Goal: Information Seeking & Learning: Learn about a topic

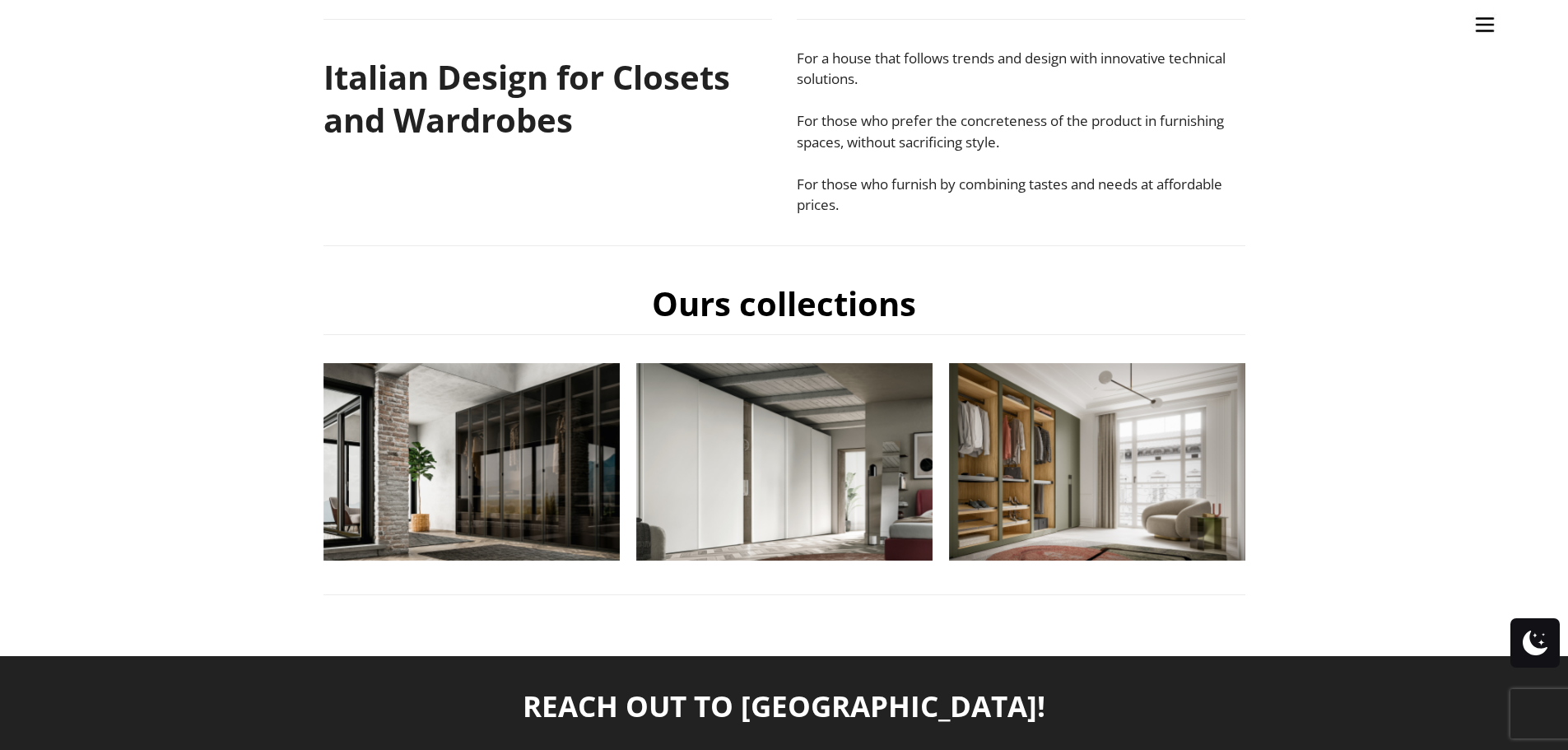
scroll to position [412, 0]
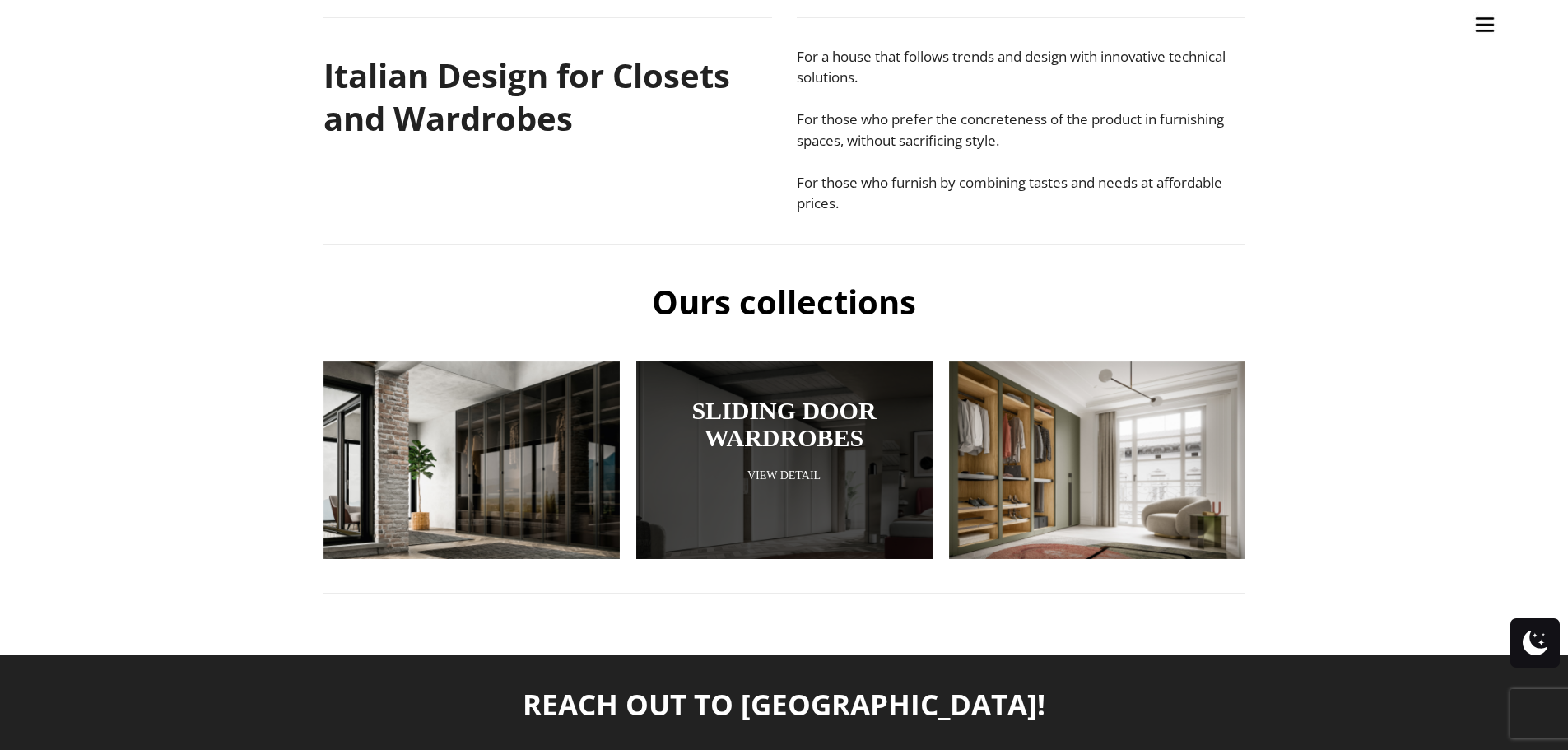
click at [806, 412] on link "Sliding Door Wardrobes" at bounding box center [784, 424] width 214 height 54
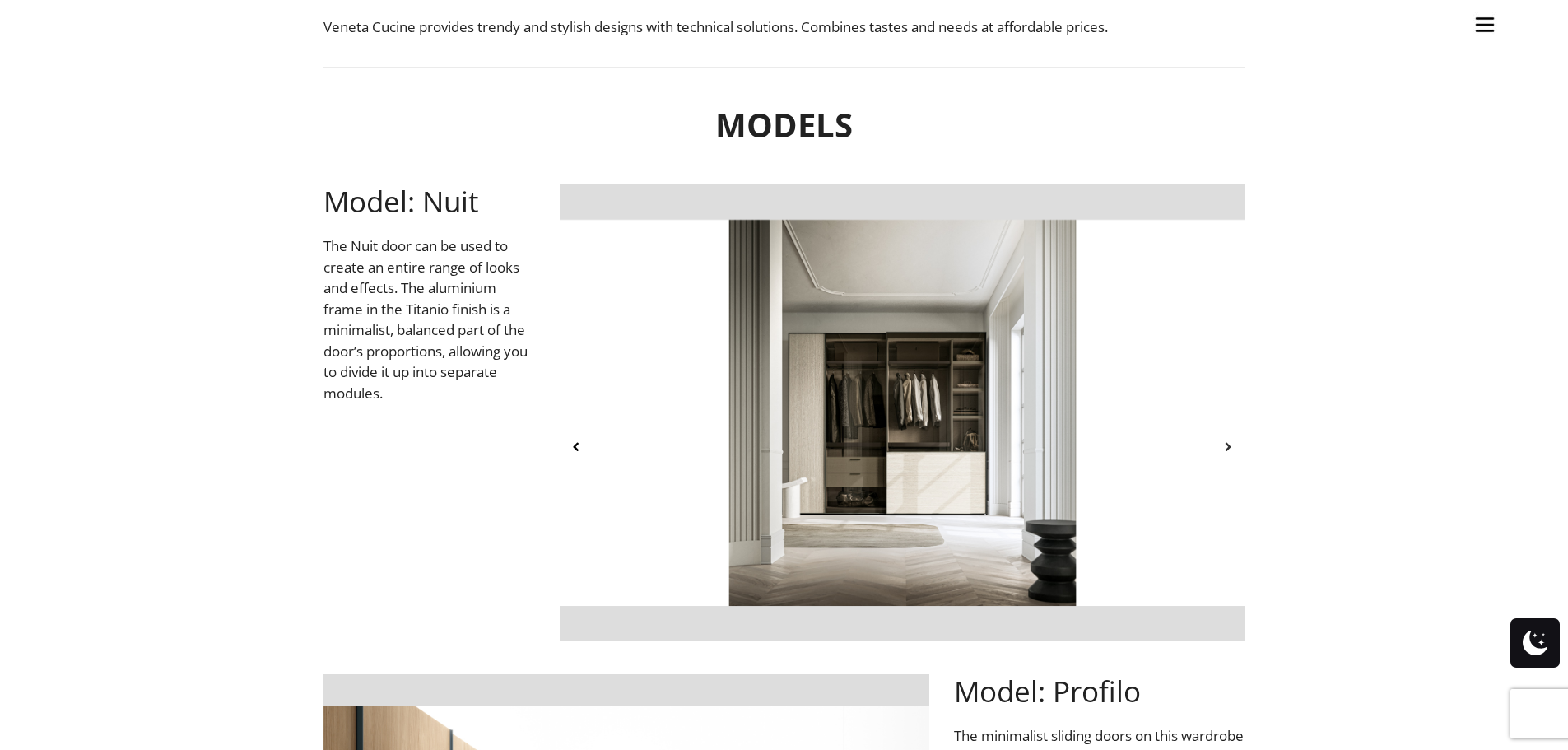
click at [1223, 445] on icon at bounding box center [1228, 446] width 14 height 14
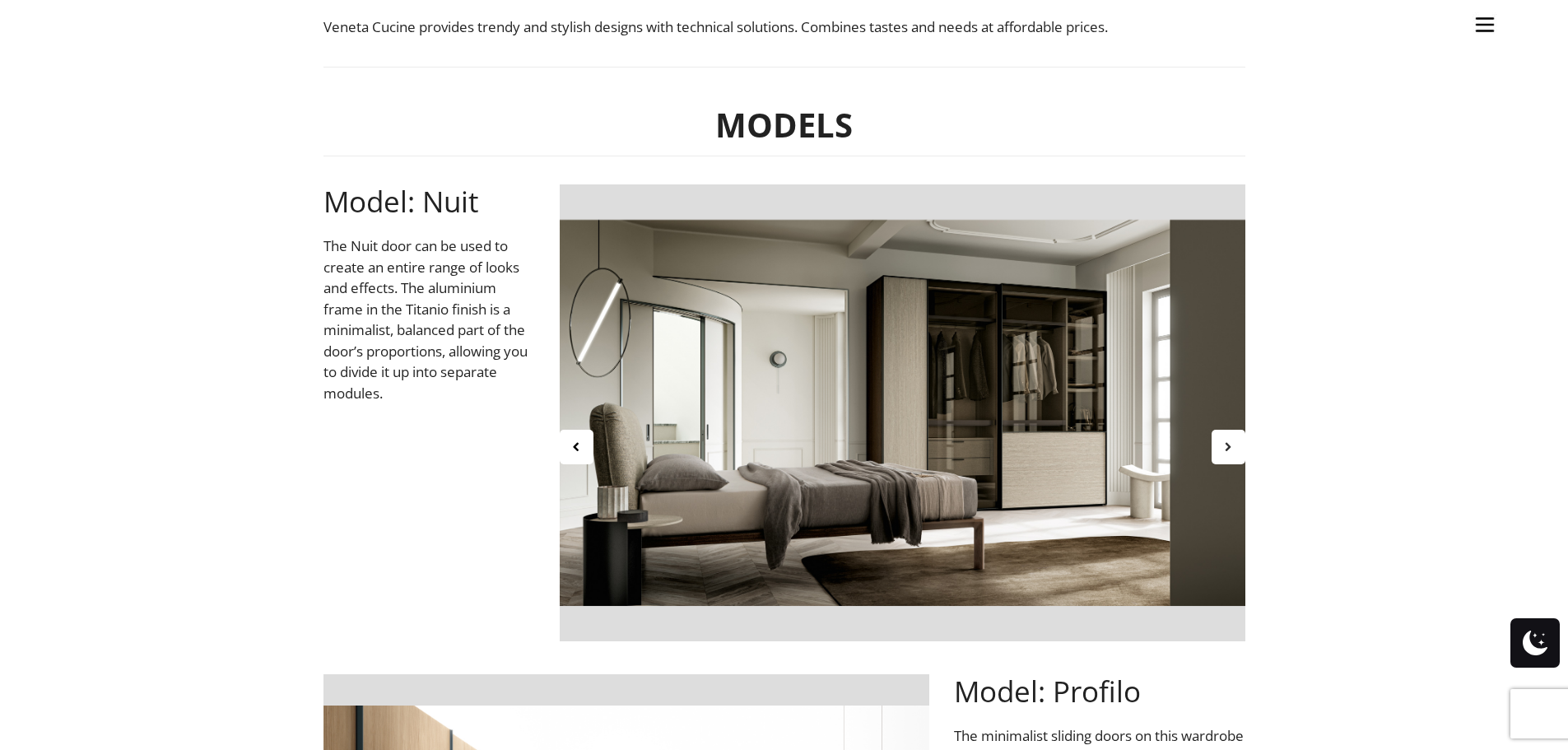
click at [1223, 445] on icon at bounding box center [1228, 446] width 14 height 14
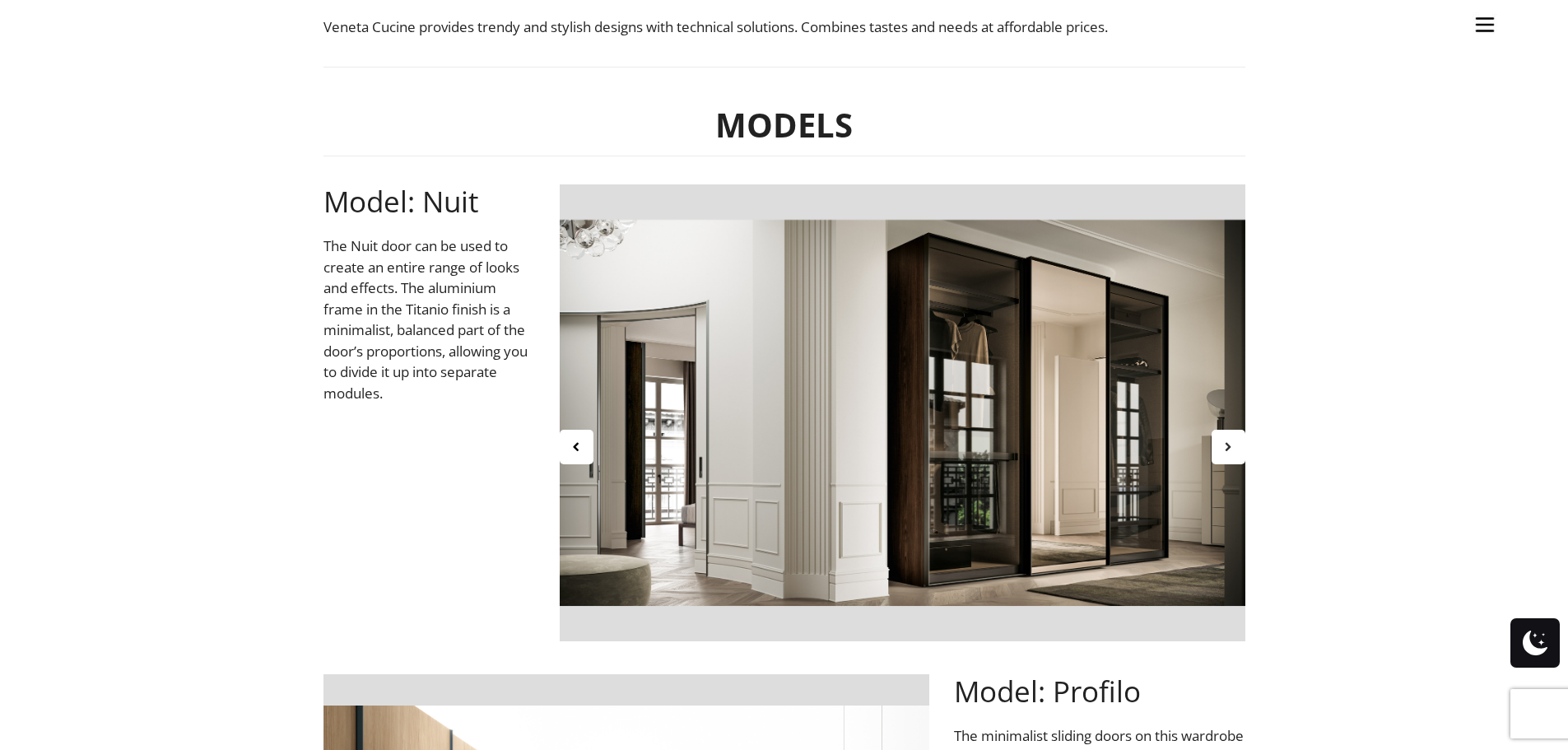
click at [1223, 445] on icon at bounding box center [1228, 446] width 14 height 14
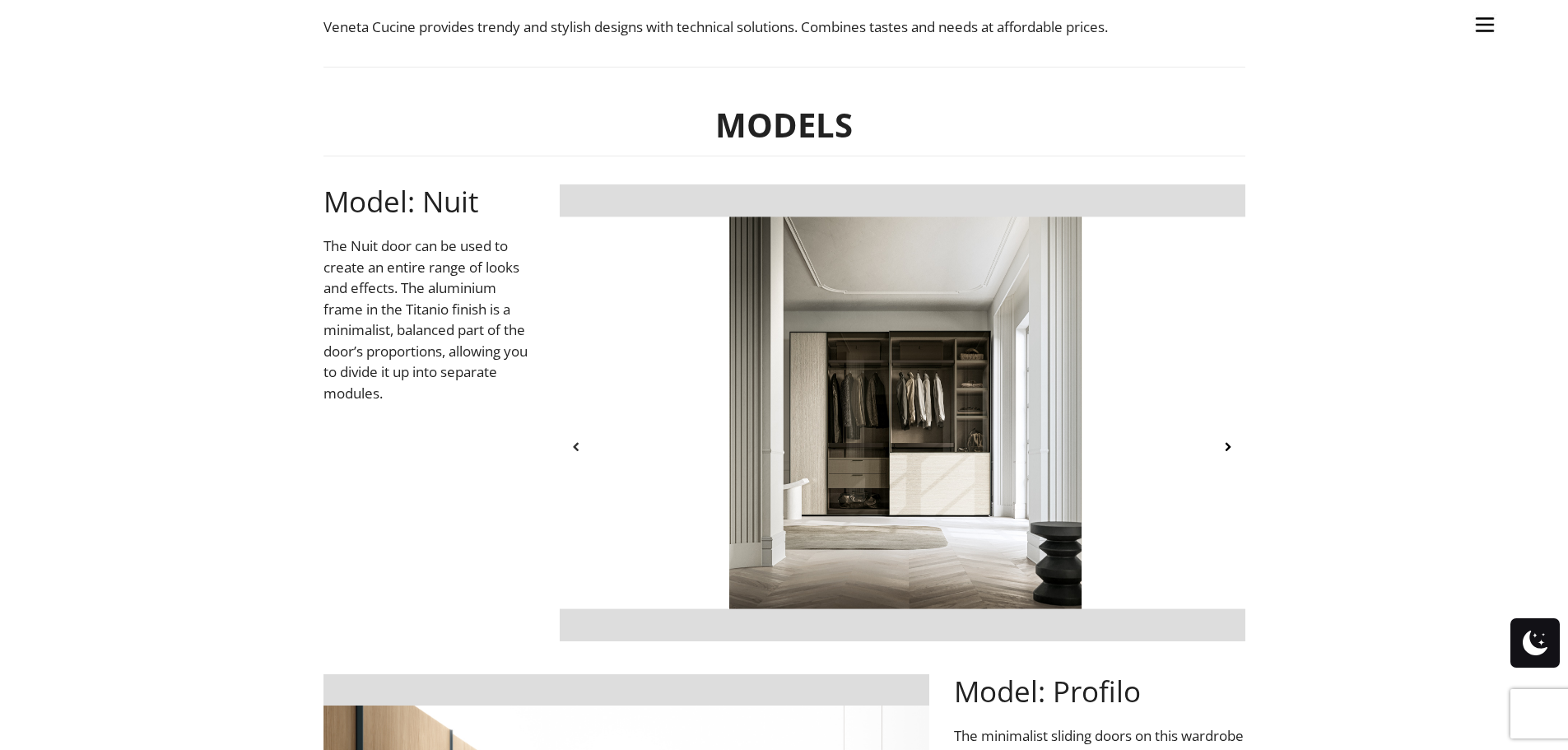
click at [585, 449] on div at bounding box center [576, 448] width 34 height 35
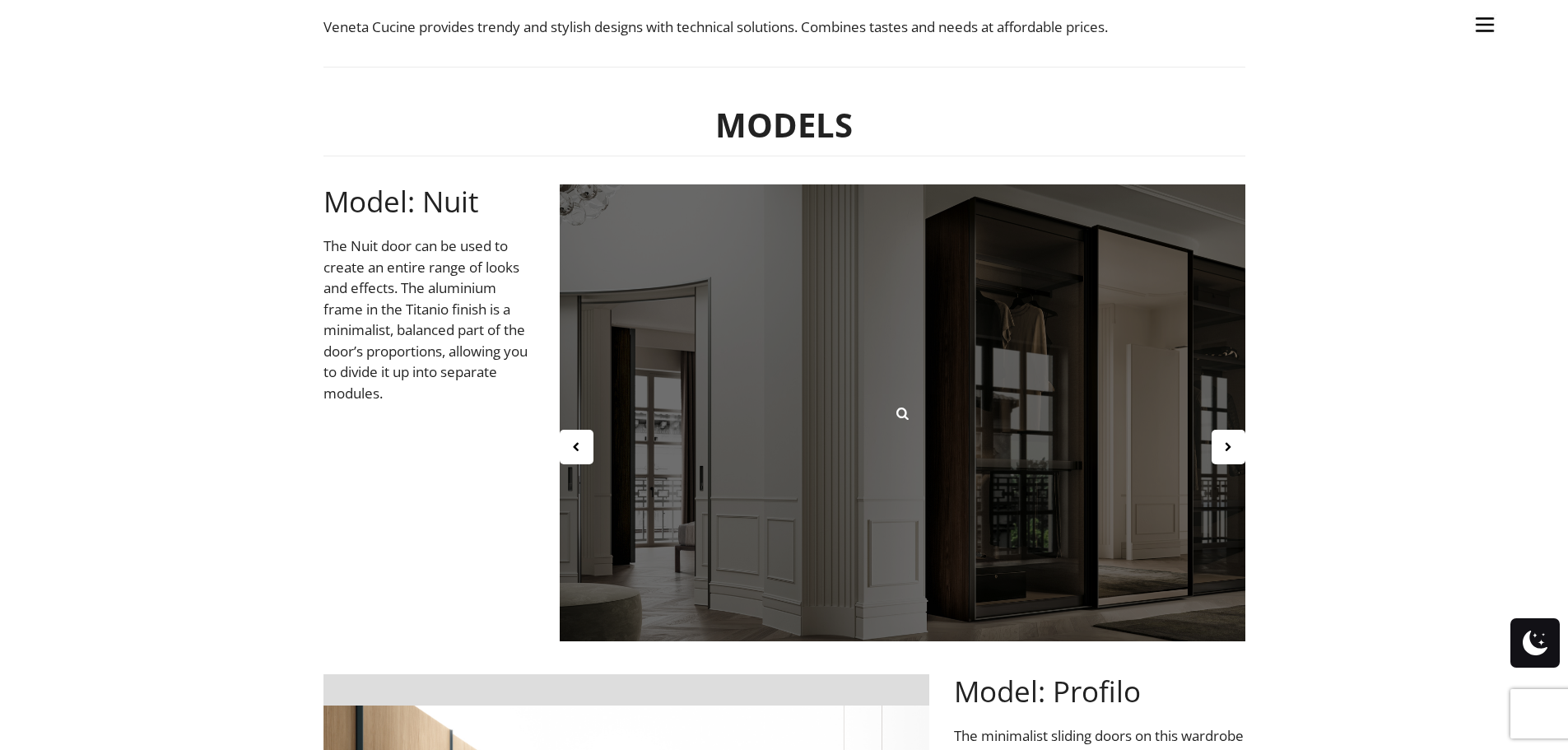
click at [1136, 414] on div at bounding box center [903, 413] width 686 height 457
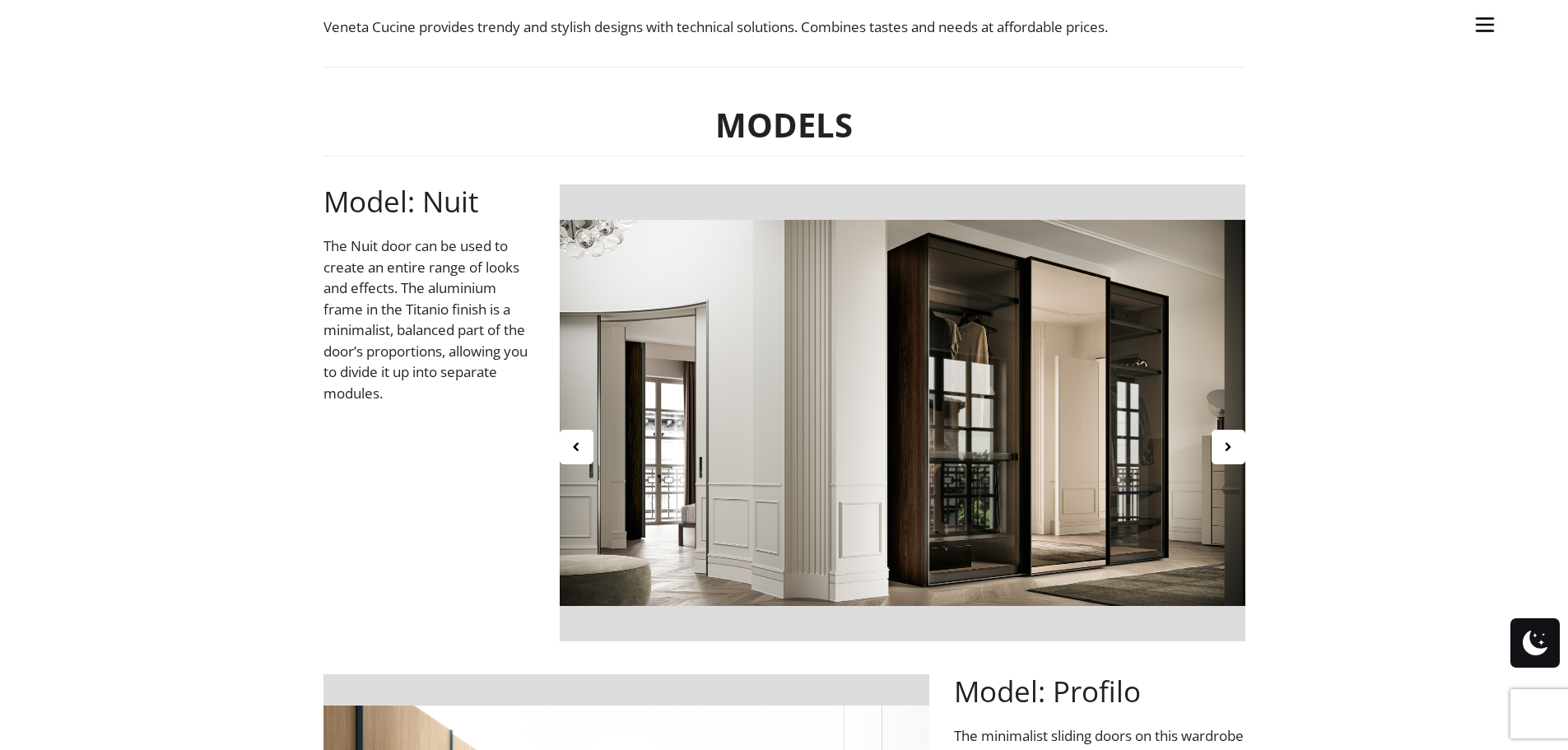
scroll to position [824, 0]
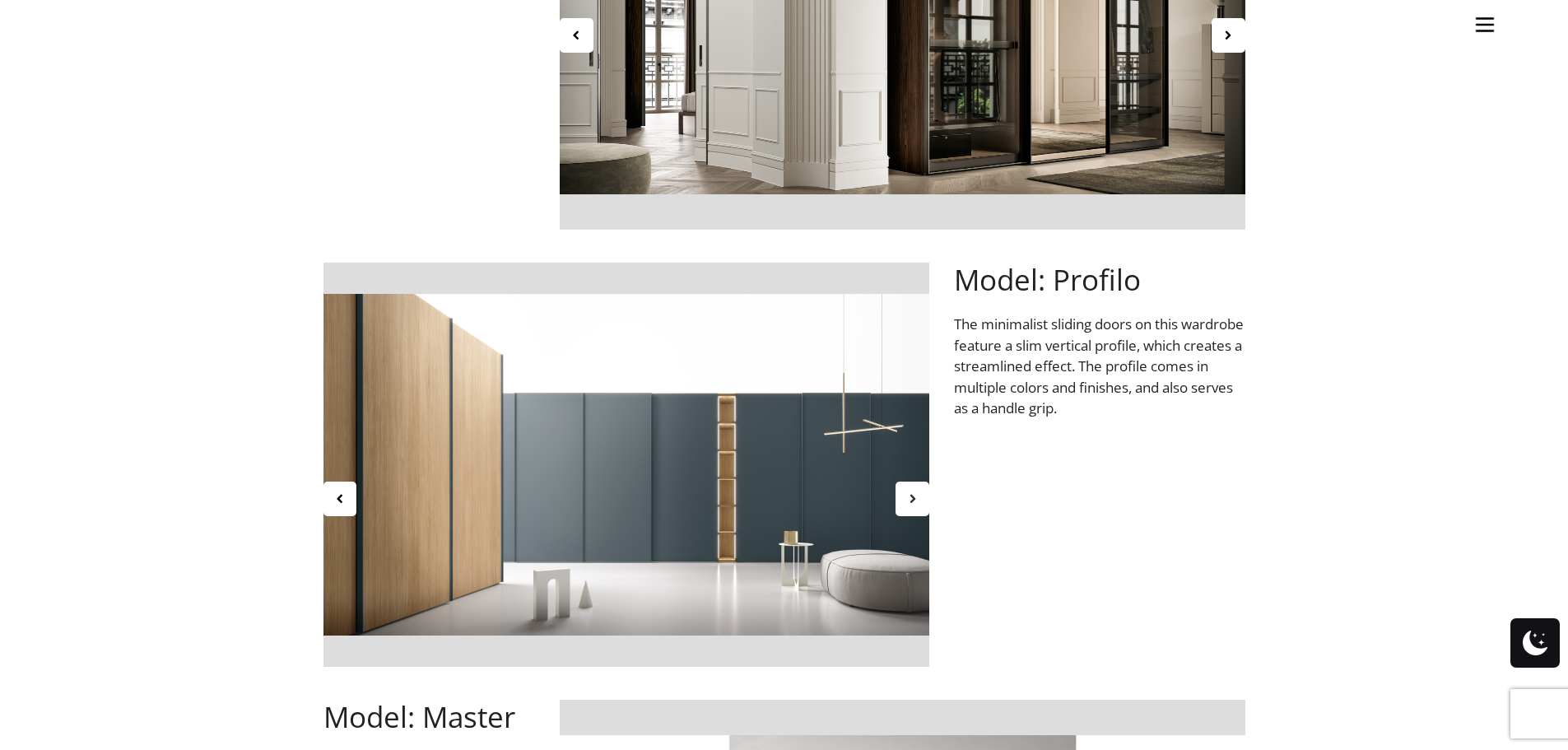
click at [917, 494] on icon at bounding box center [912, 498] width 14 height 14
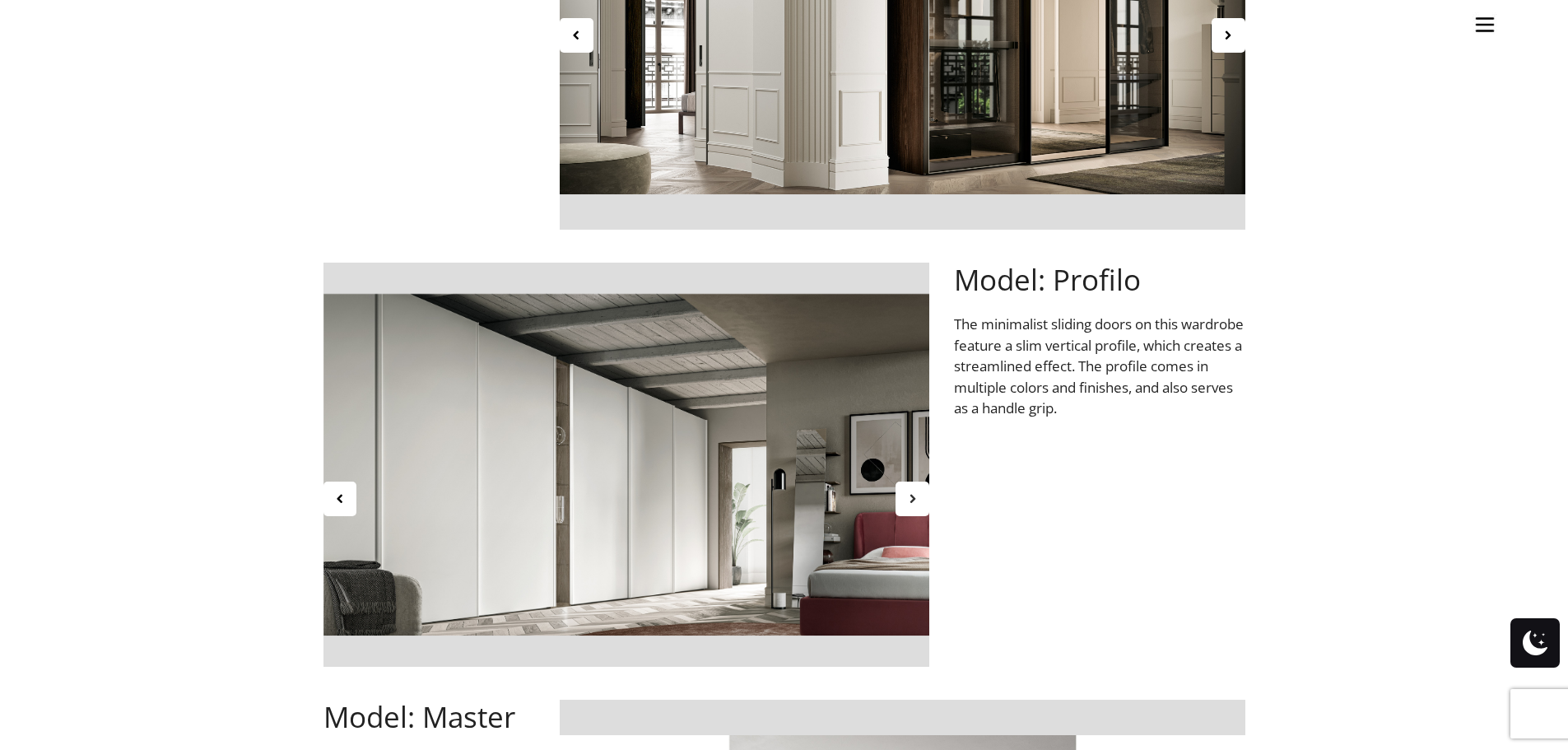
click at [917, 494] on icon at bounding box center [912, 498] width 14 height 14
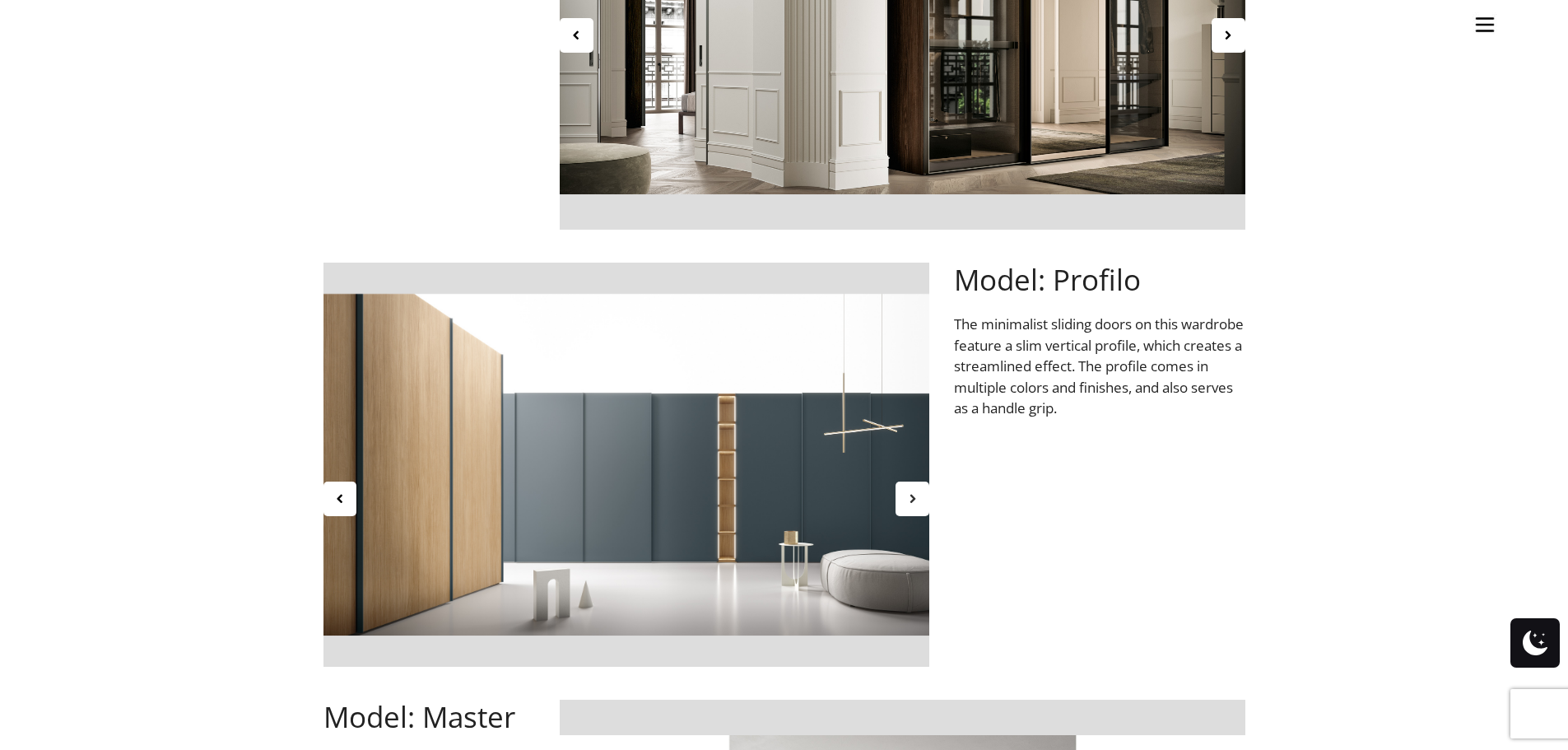
click at [917, 494] on icon at bounding box center [912, 498] width 14 height 14
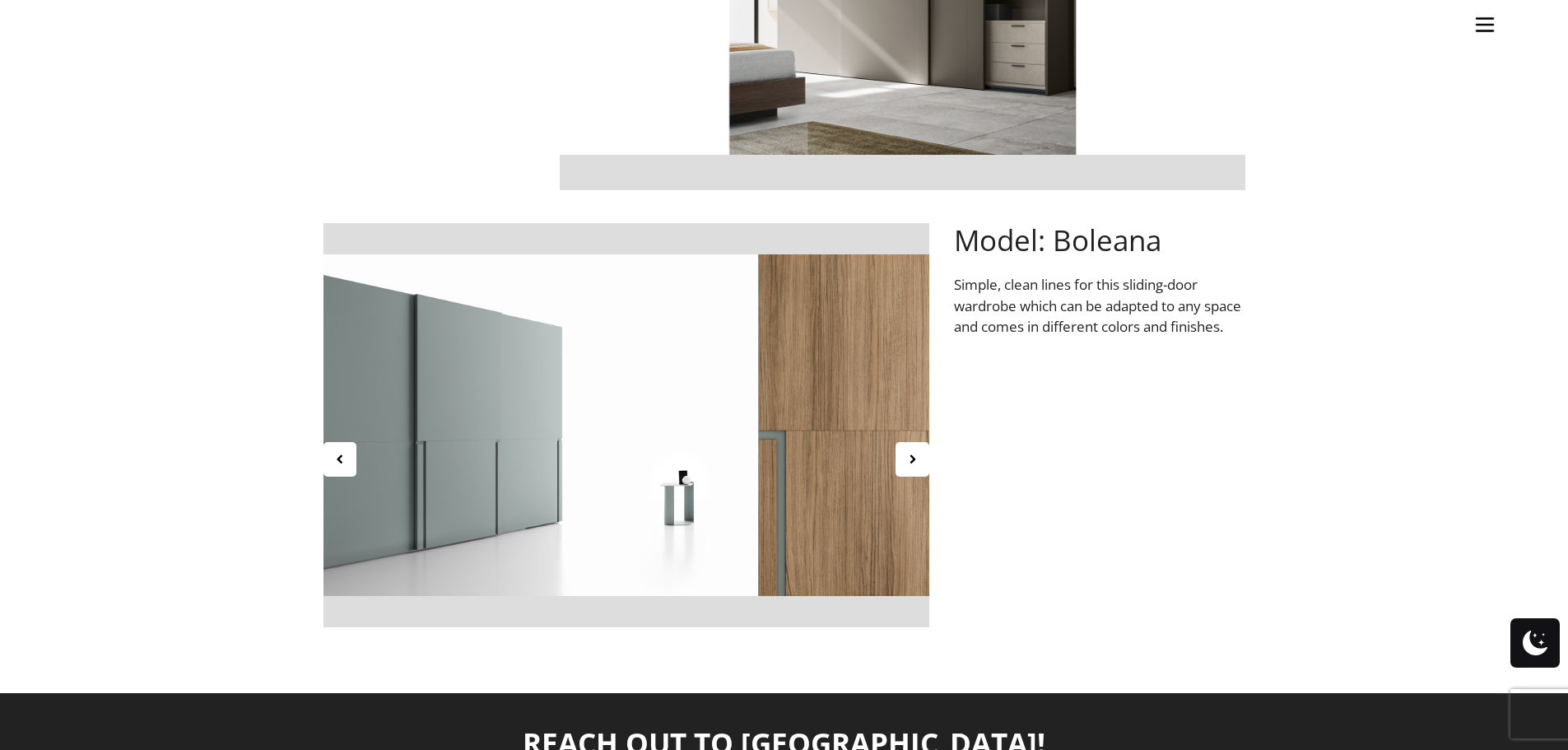
scroll to position [1812, 0]
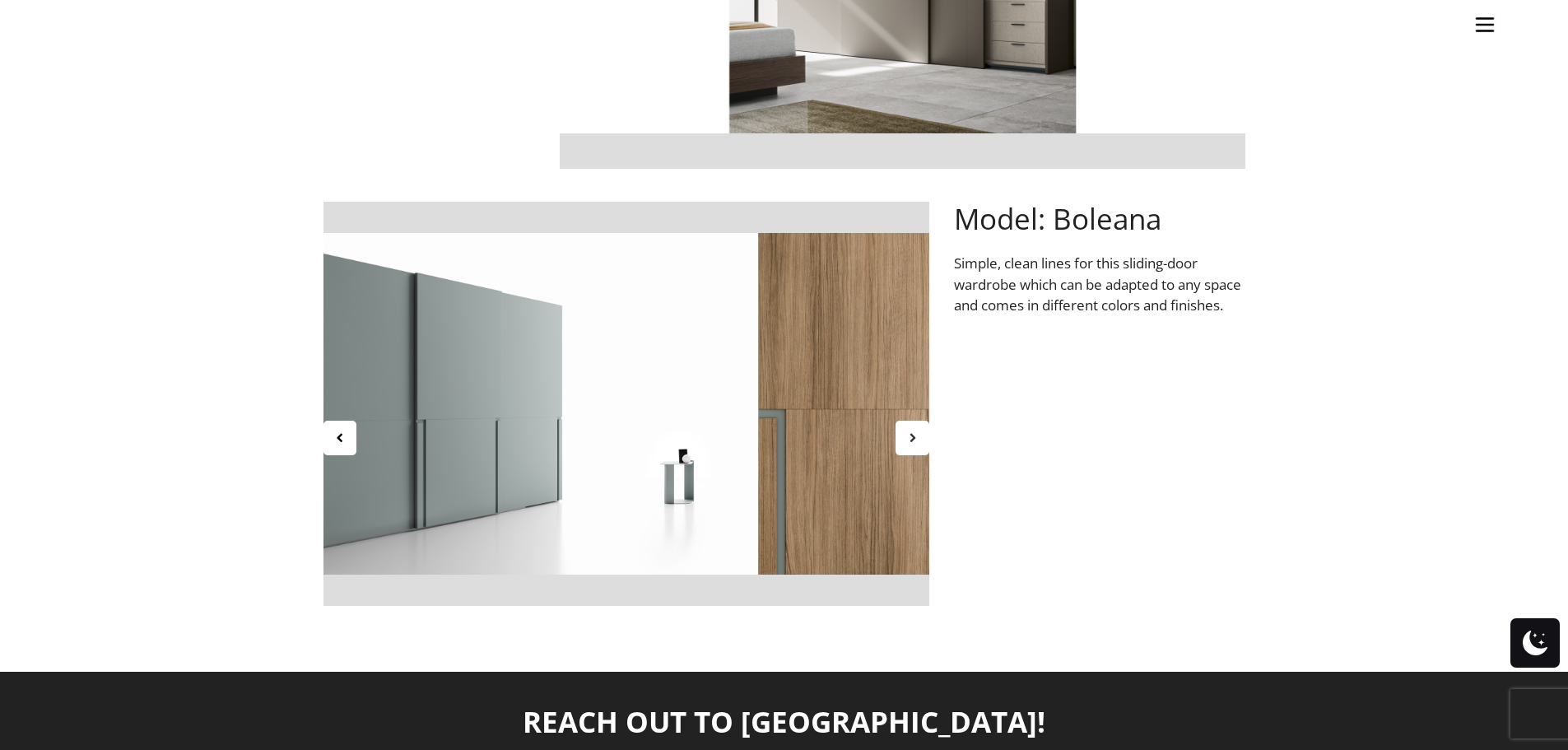
click at [914, 442] on icon at bounding box center [912, 437] width 14 height 14
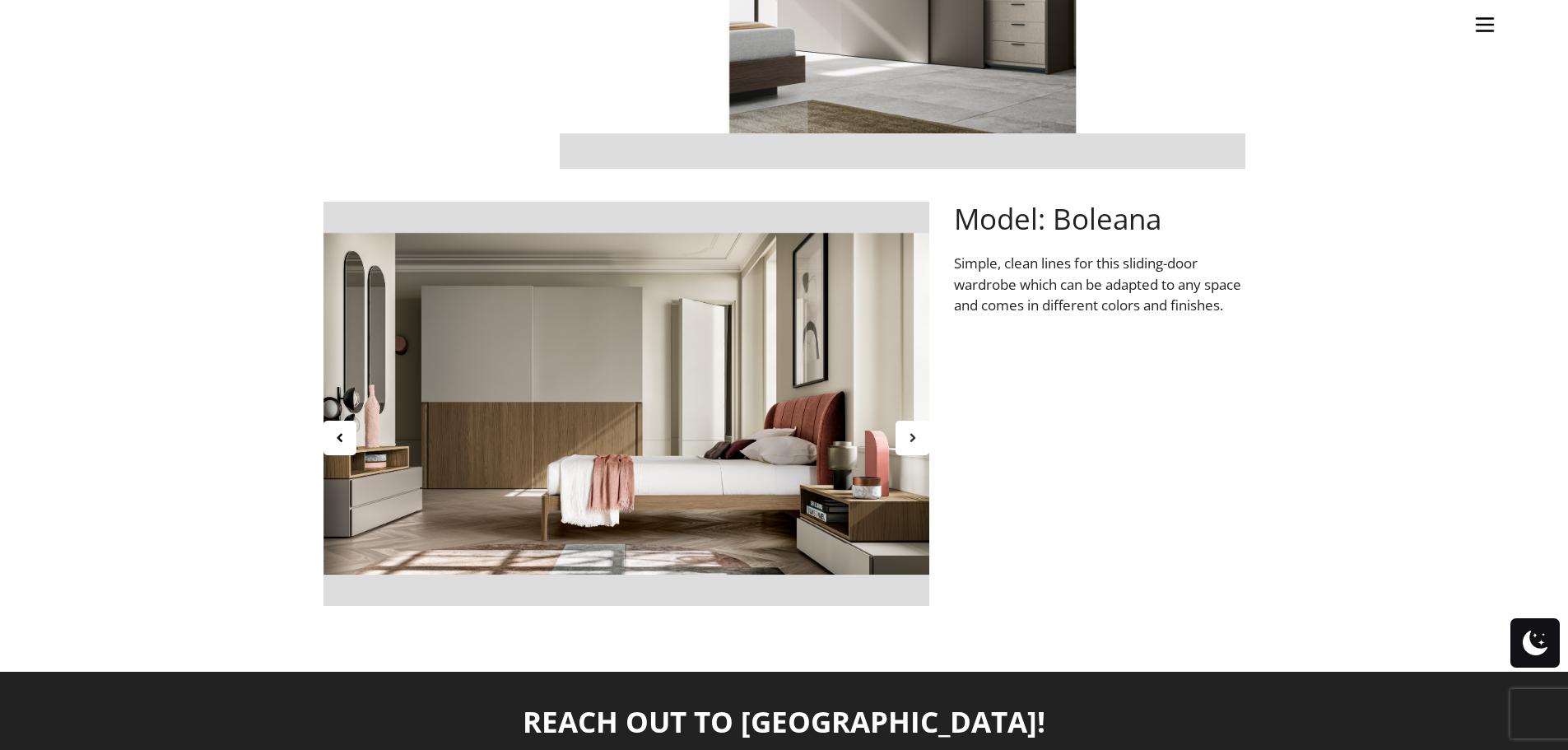
click at [914, 442] on icon at bounding box center [912, 437] width 14 height 14
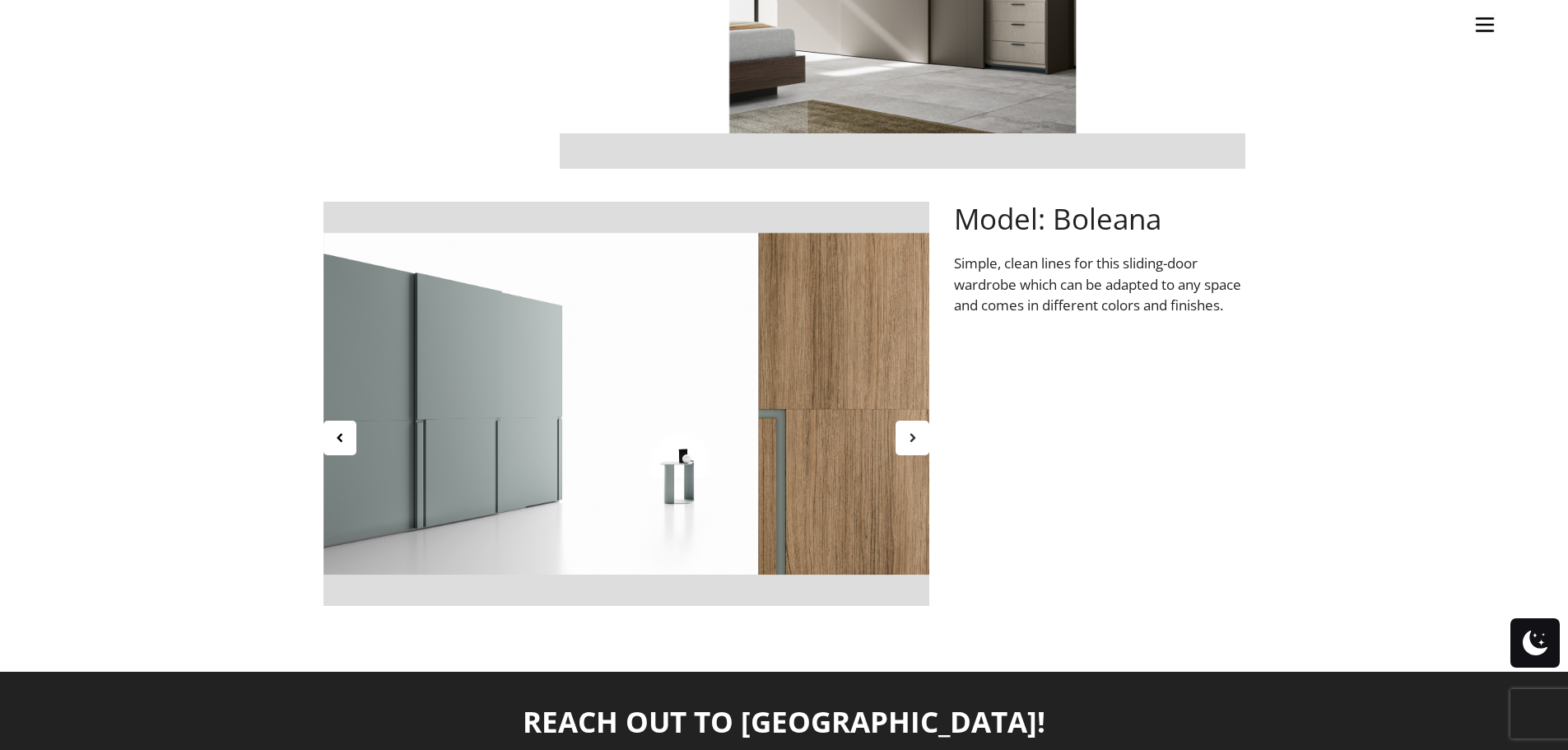
click at [914, 442] on icon at bounding box center [912, 437] width 14 height 14
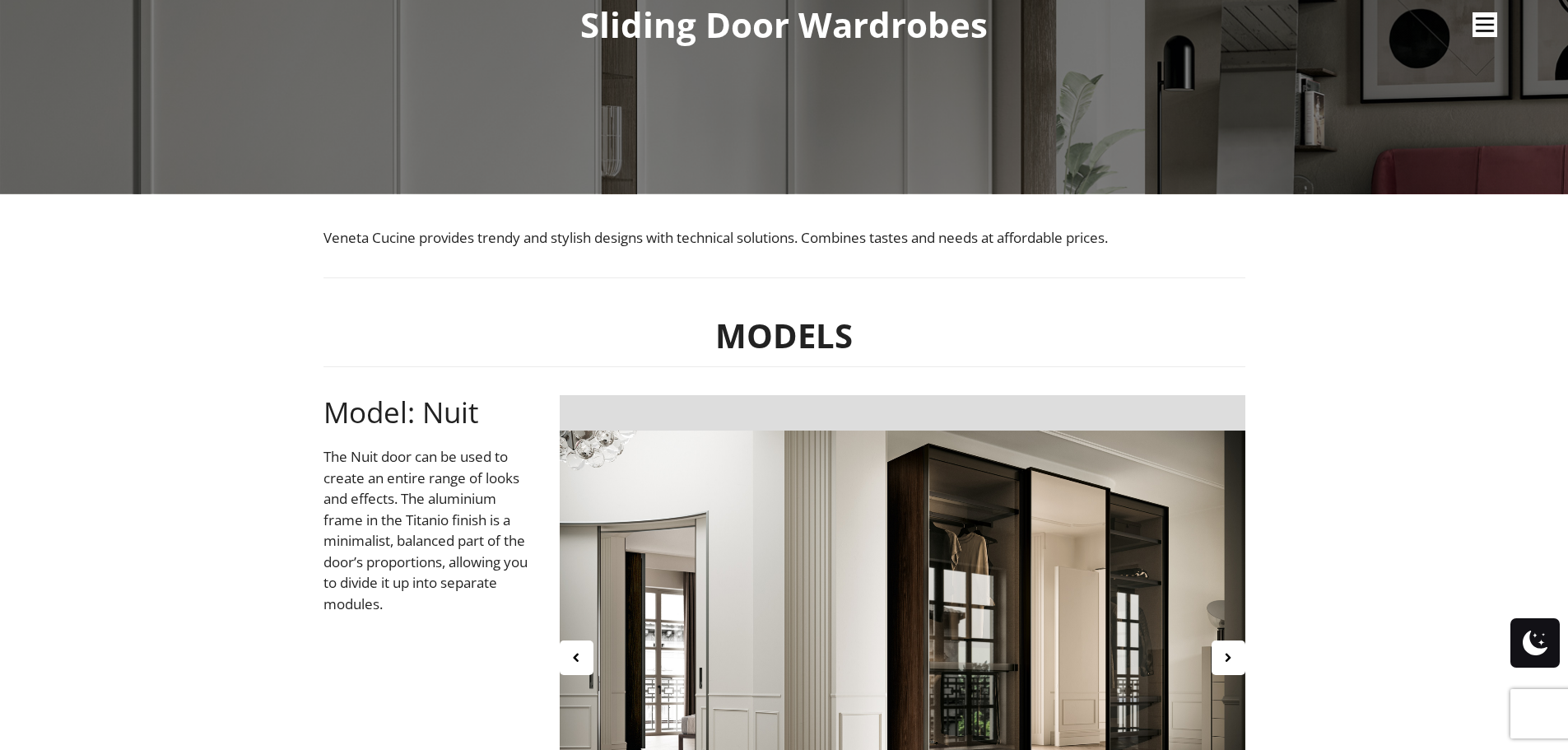
scroll to position [0, 0]
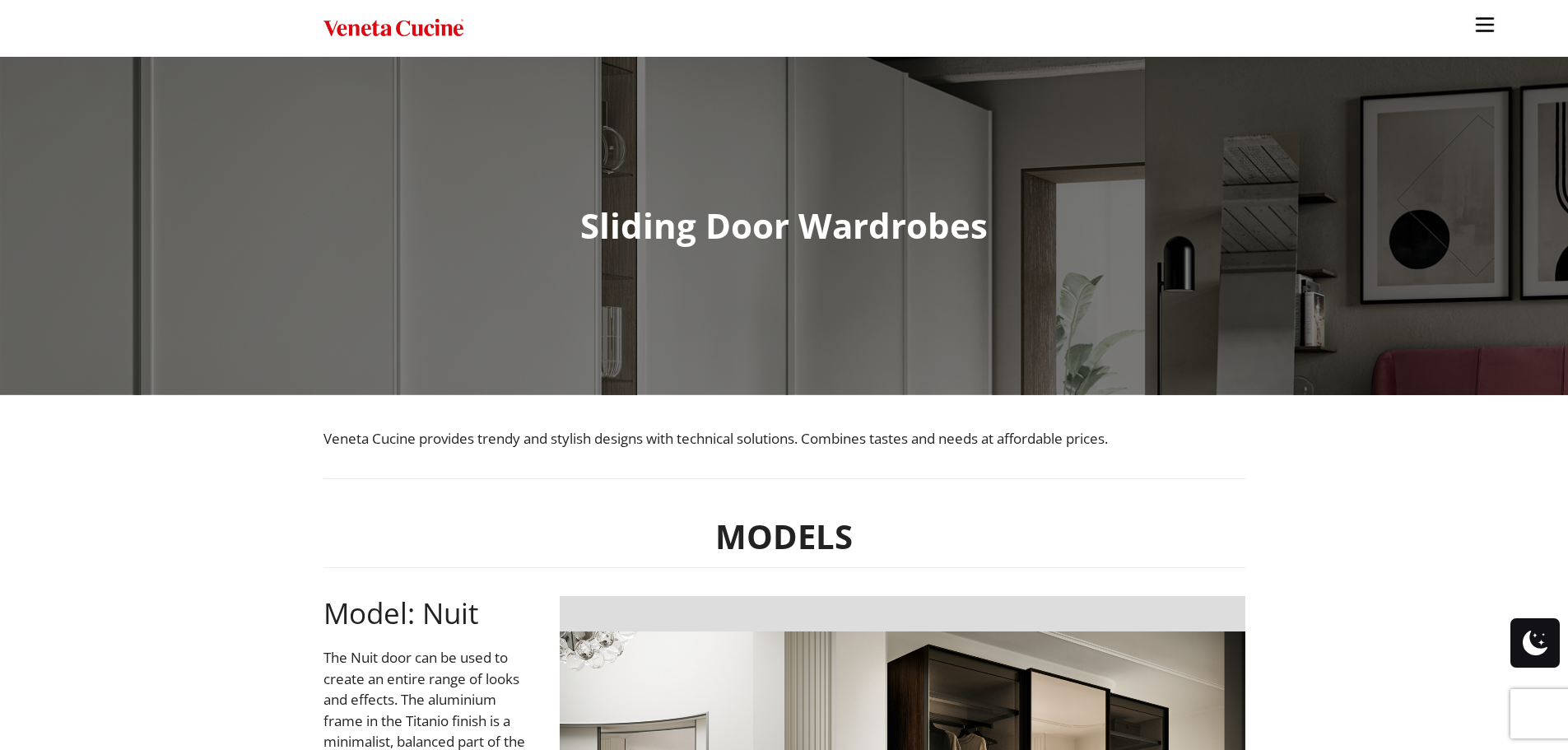
click at [1484, 19] on img "Site" at bounding box center [1484, 24] width 25 height 25
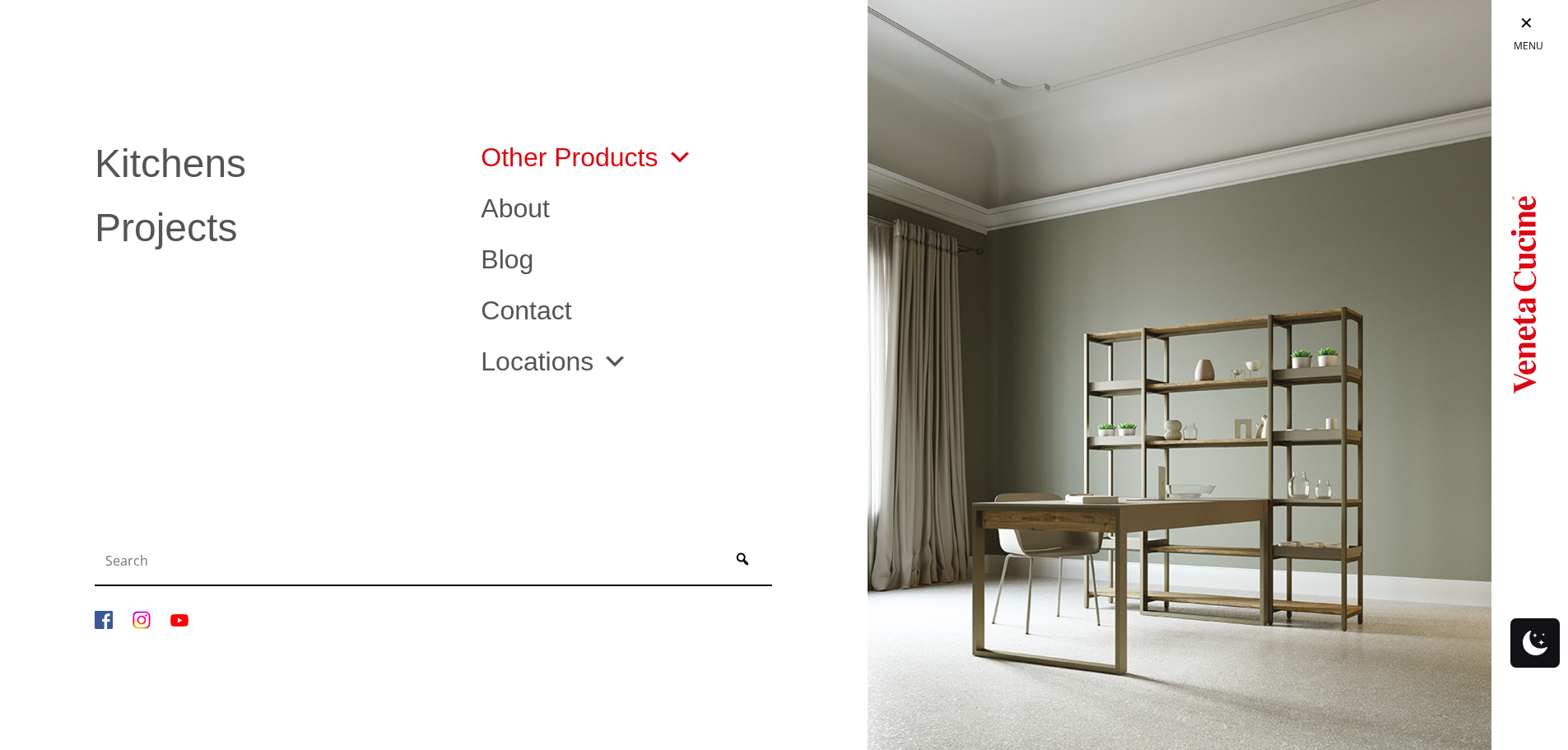
click at [659, 154] on span "Site" at bounding box center [676, 157] width 35 height 27
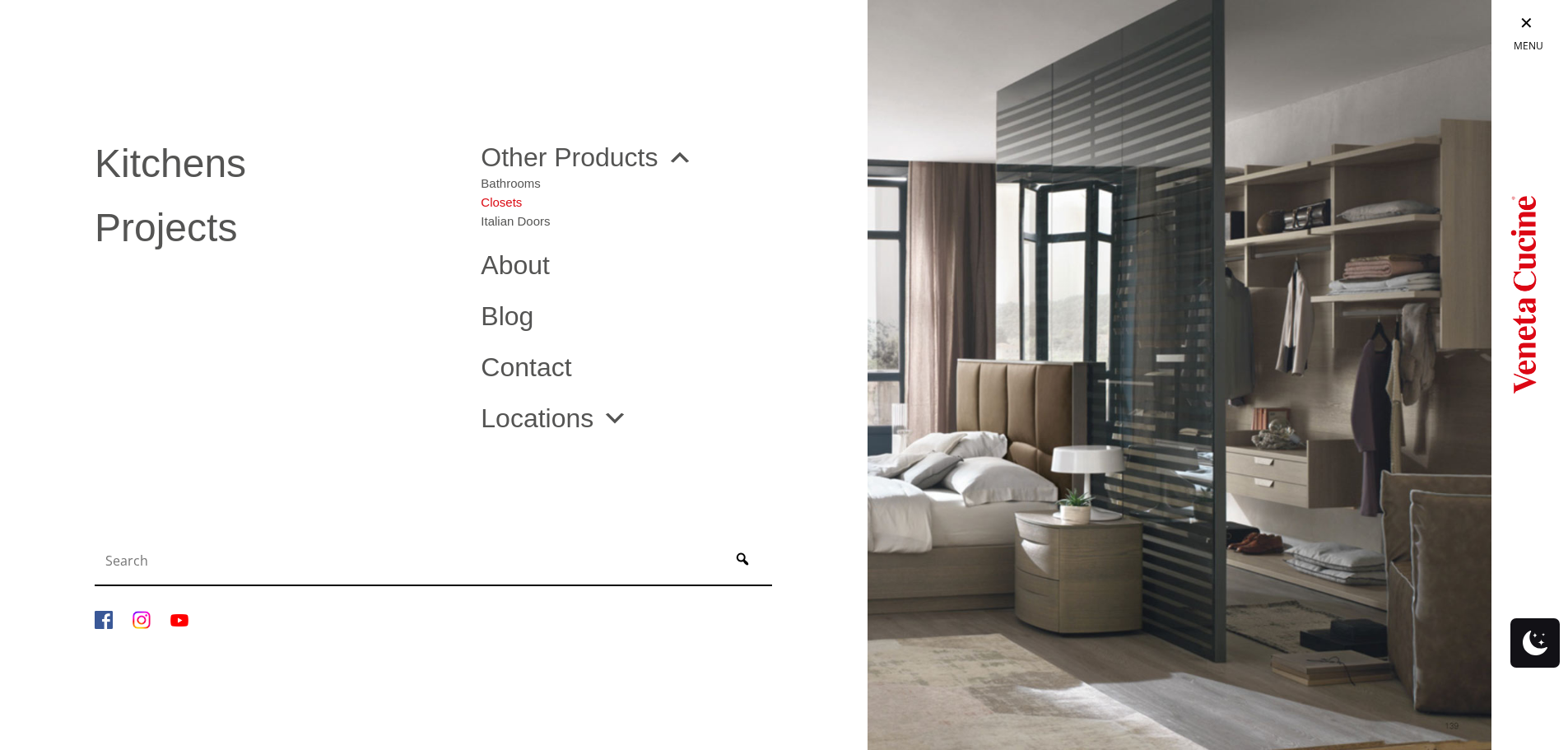
click at [513, 203] on link "Closets" at bounding box center [515, 199] width 69 height 19
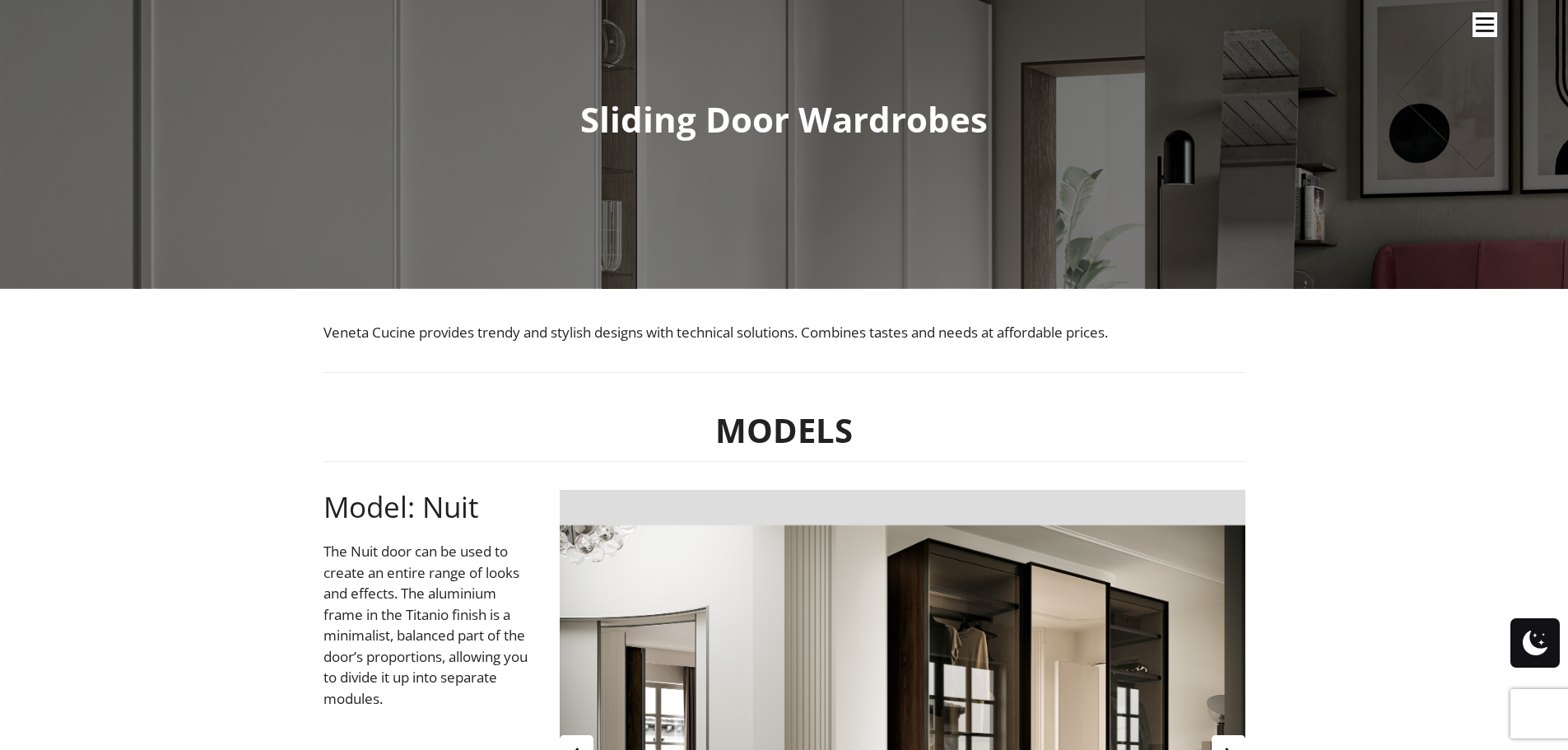
scroll to position [328, 0]
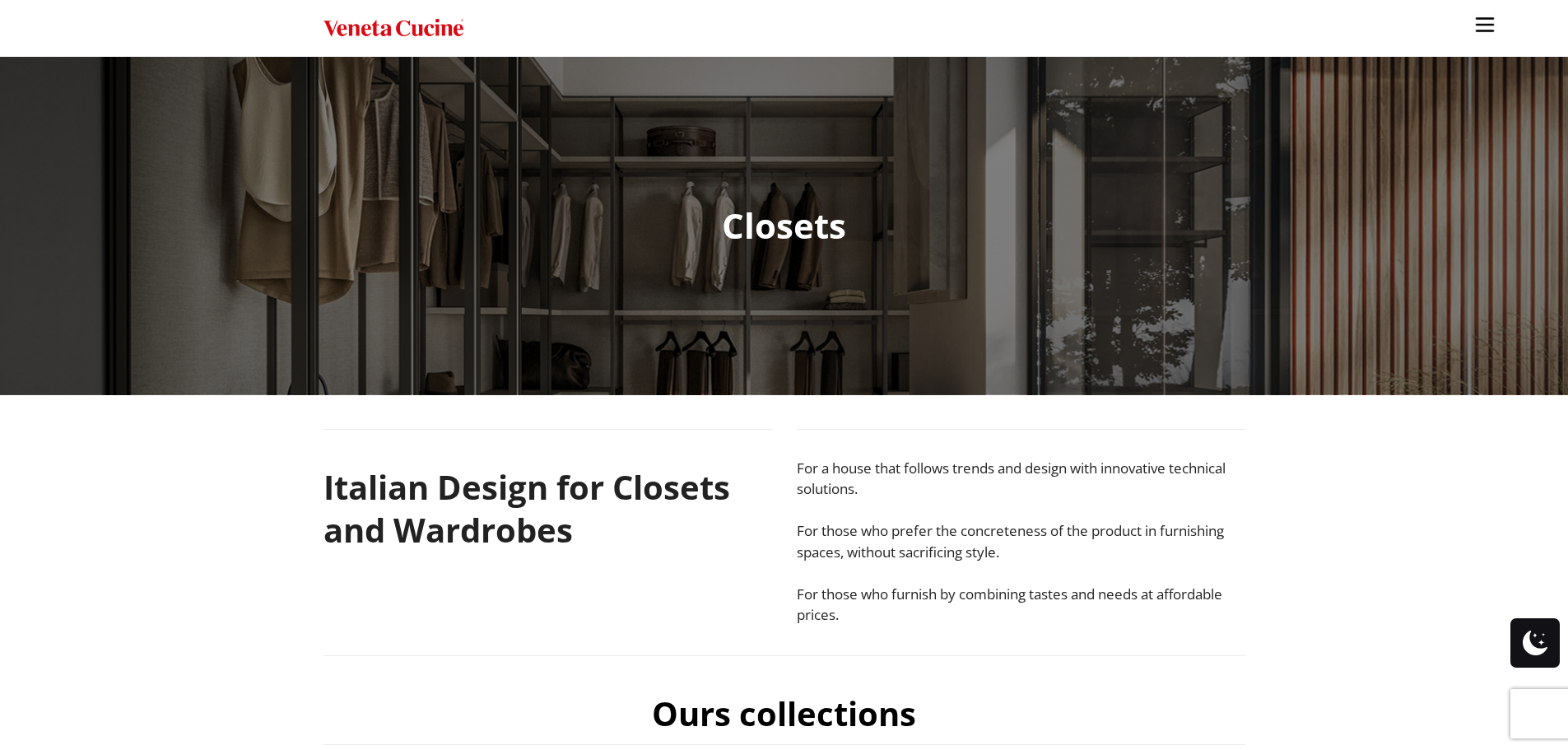
scroll to position [412, 0]
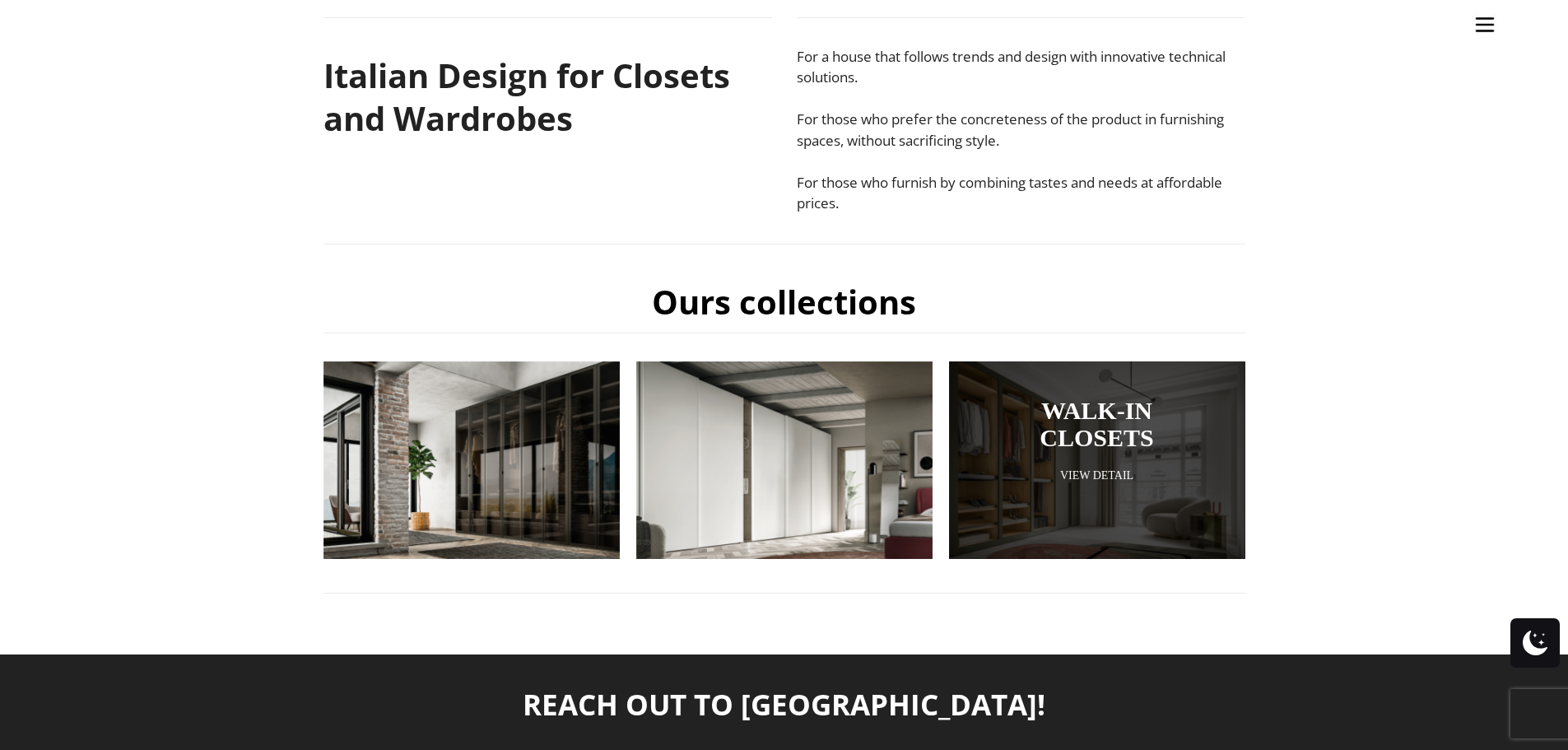
click at [1131, 454] on div at bounding box center [1097, 460] width 296 height 198
click at [1114, 478] on link "View Detail" at bounding box center [1097, 475] width 214 height 16
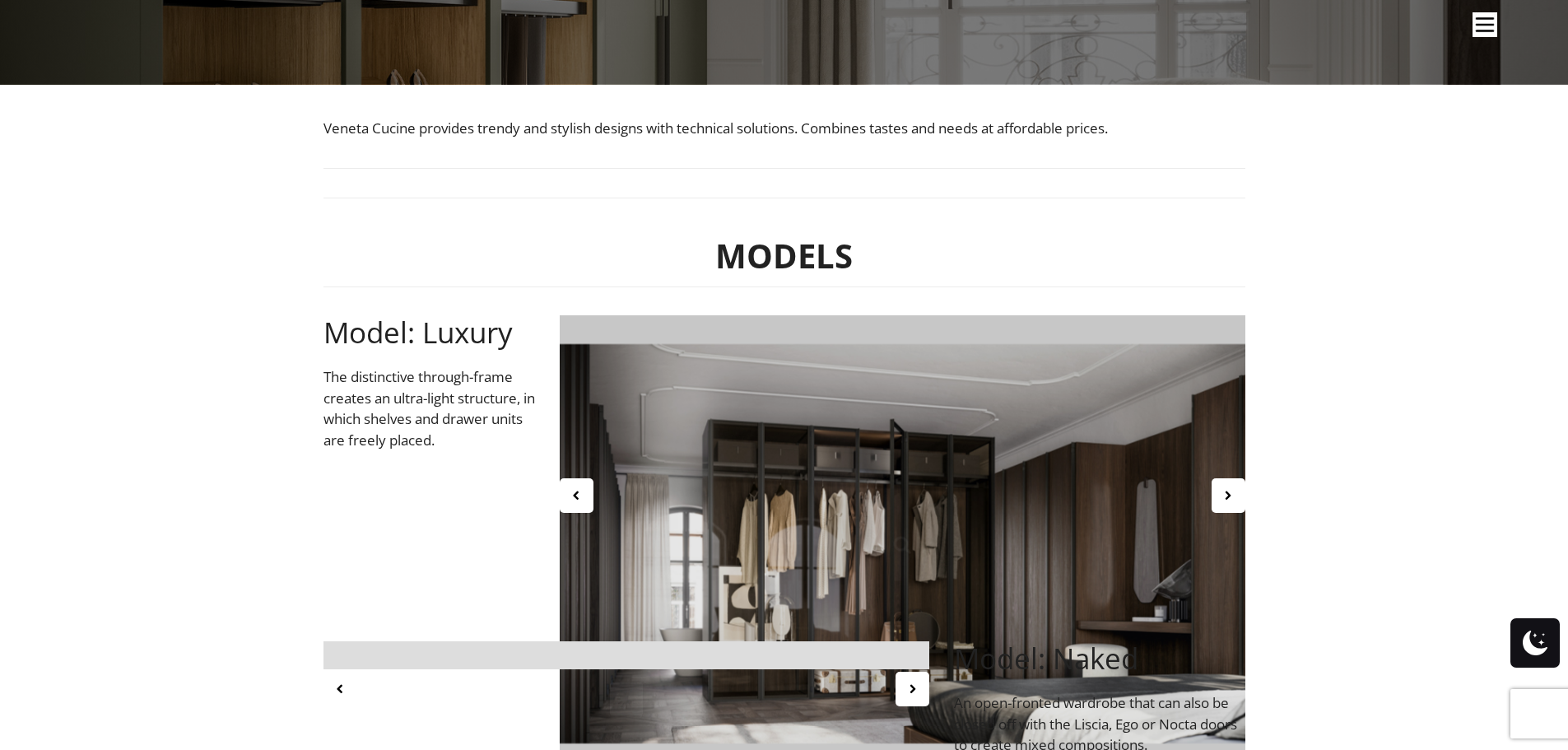
scroll to position [412, 0]
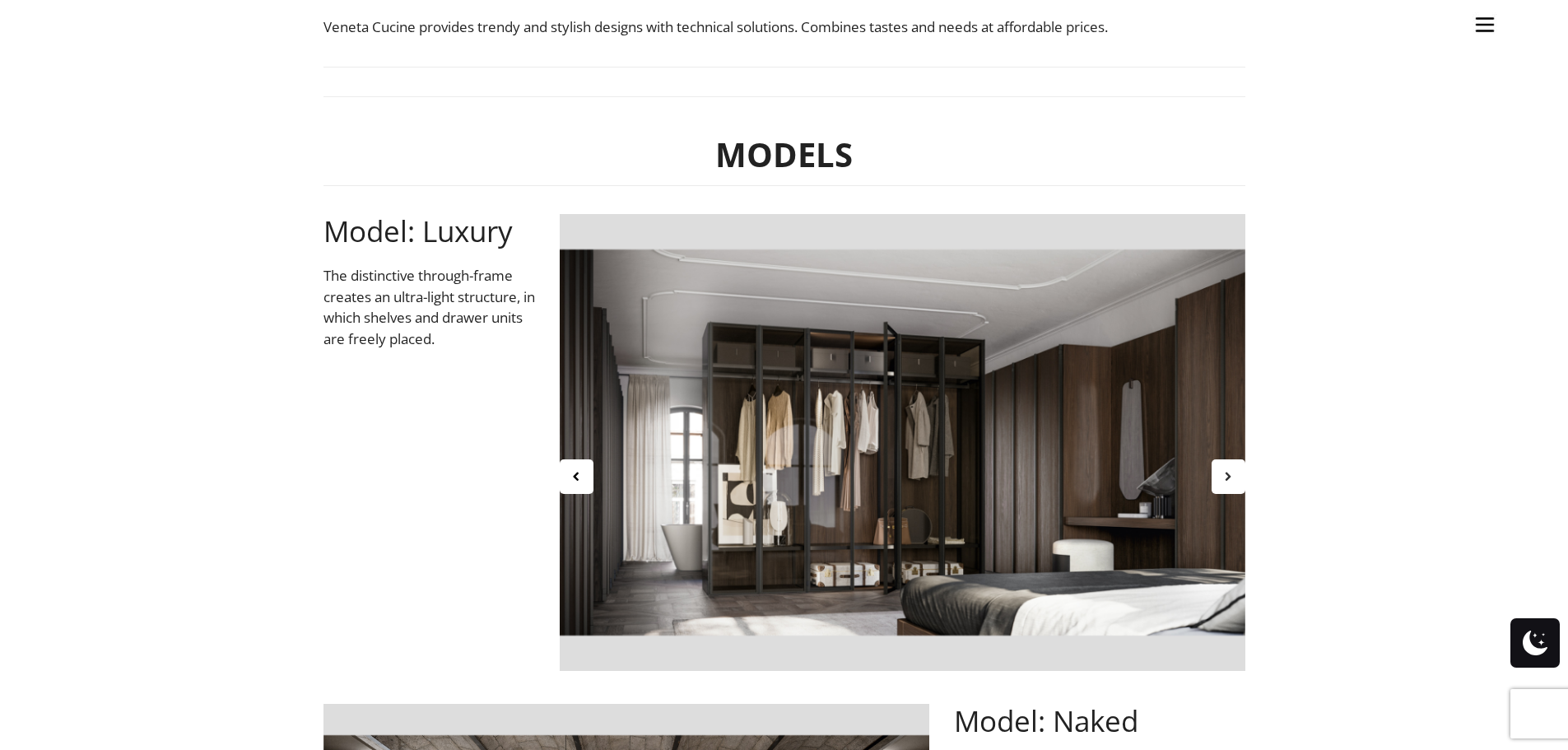
click at [1233, 475] on icon at bounding box center [1228, 476] width 14 height 14
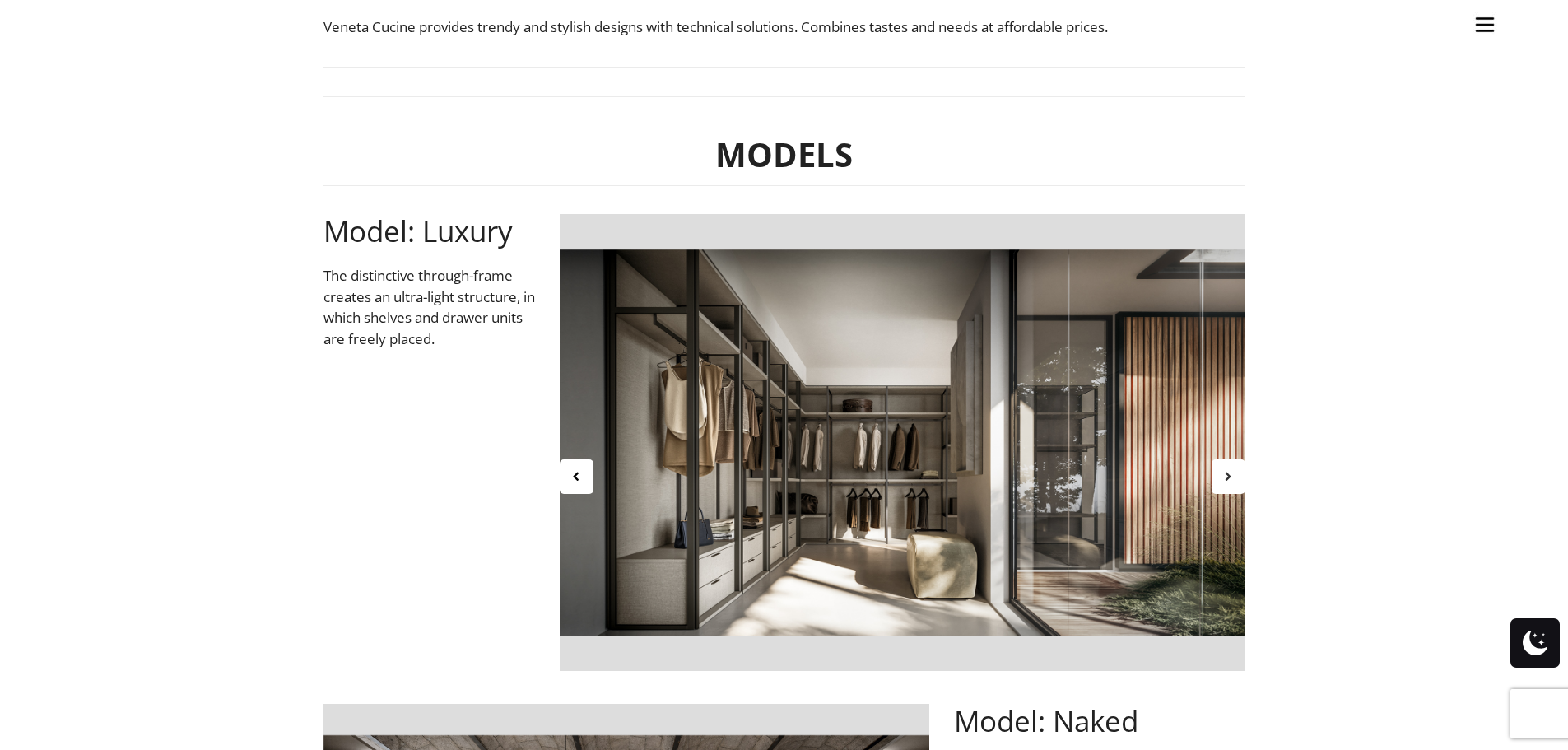
click at [1233, 475] on icon at bounding box center [1228, 476] width 14 height 14
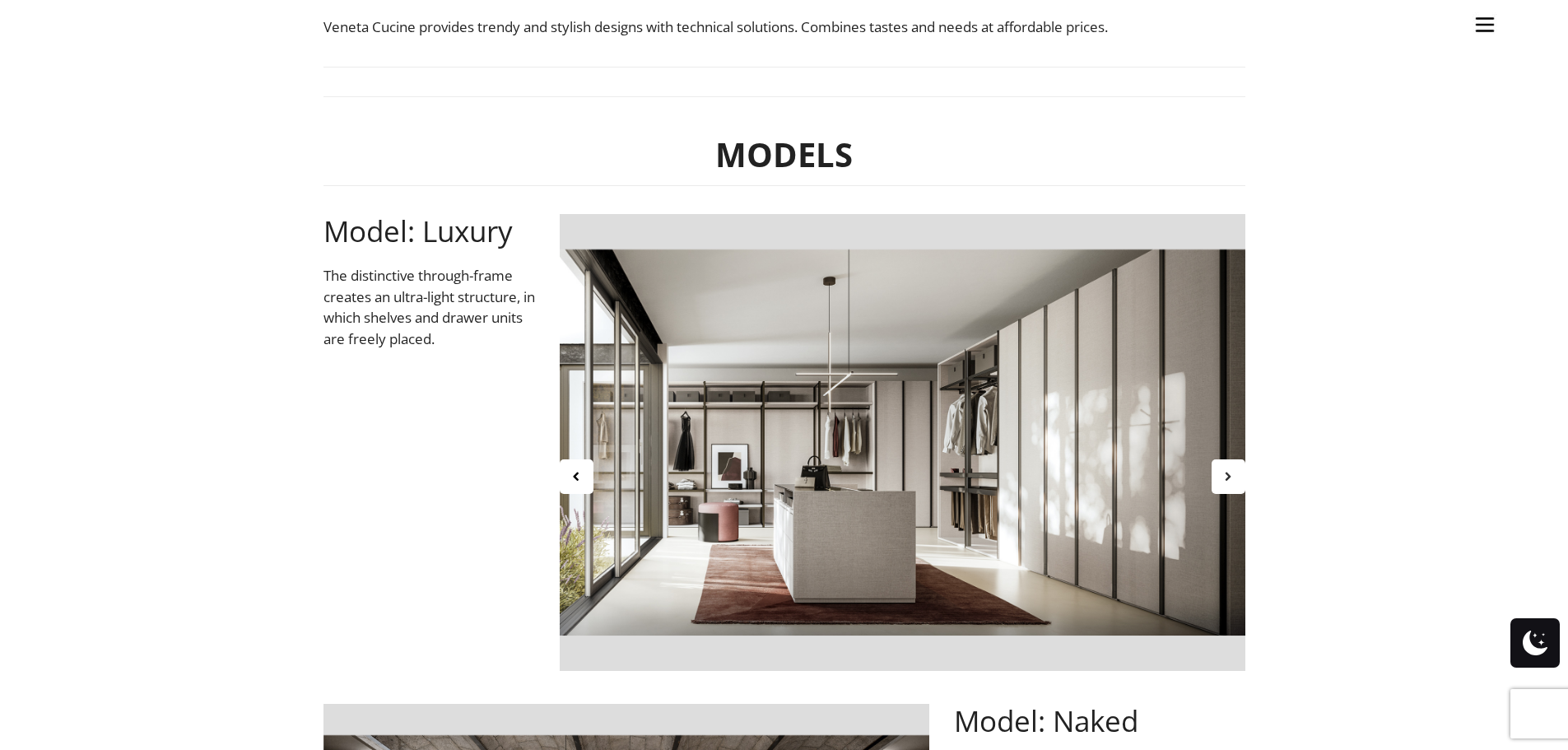
click at [1236, 476] on div at bounding box center [1229, 477] width 34 height 35
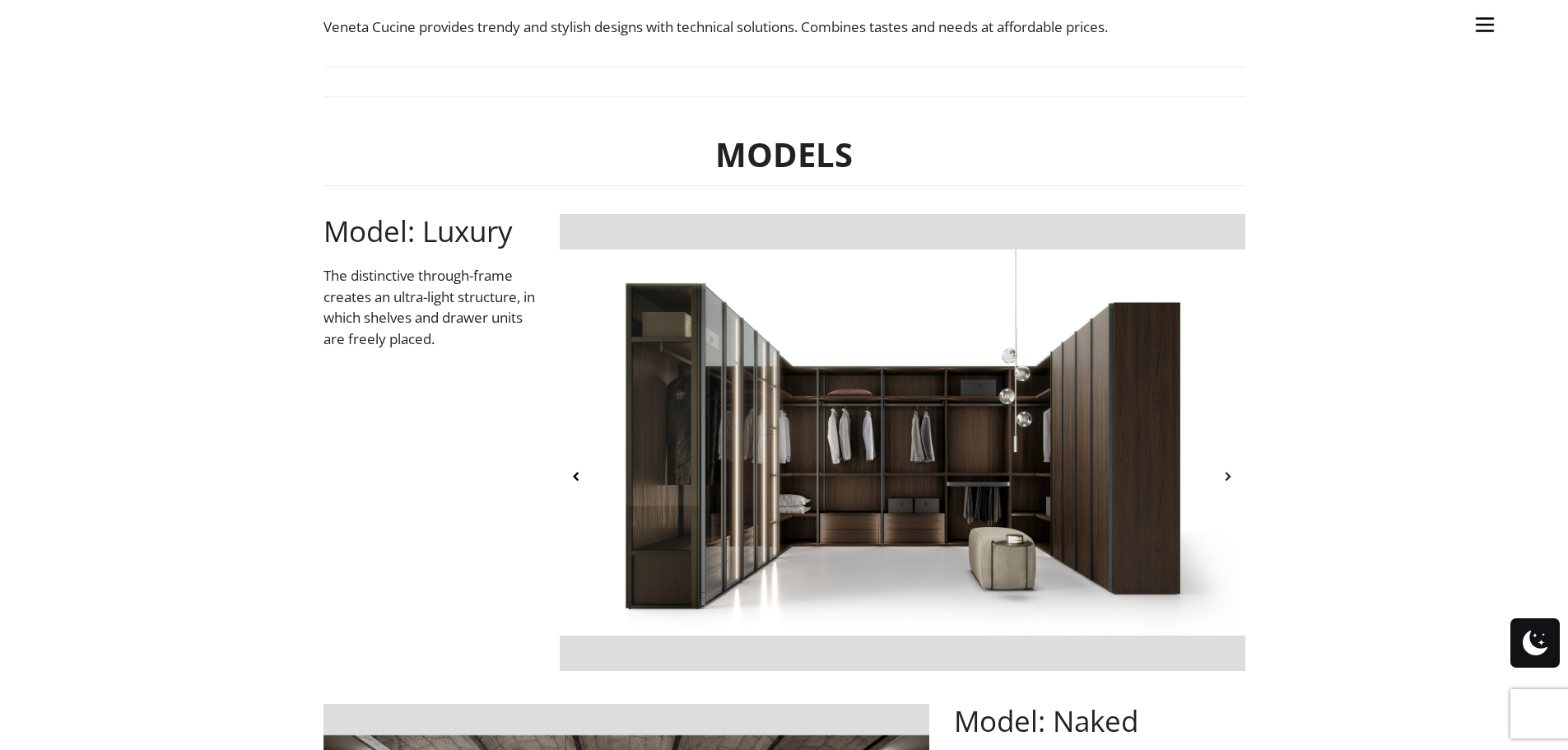
click at [1225, 468] on div at bounding box center [1229, 477] width 34 height 35
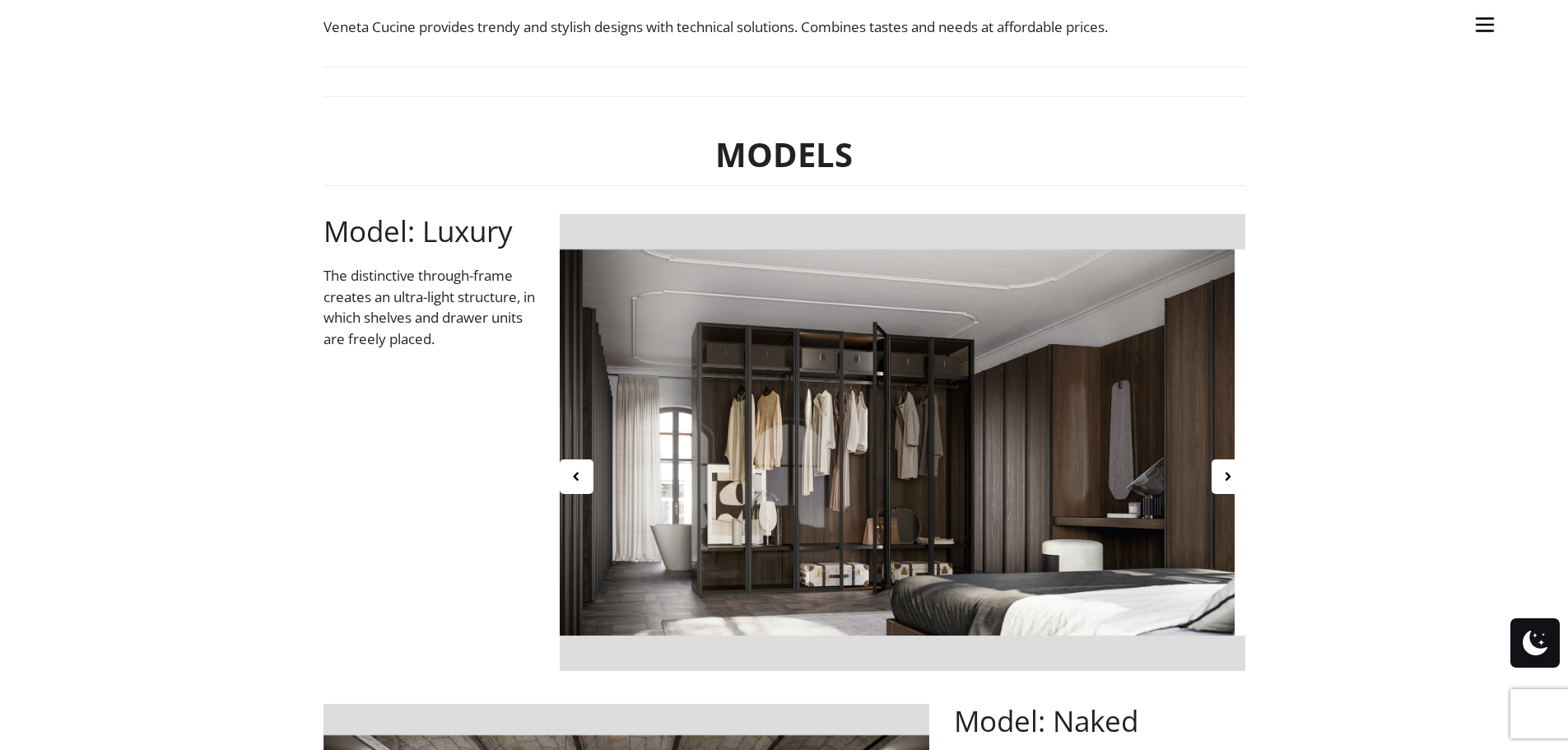
scroll to position [824, 0]
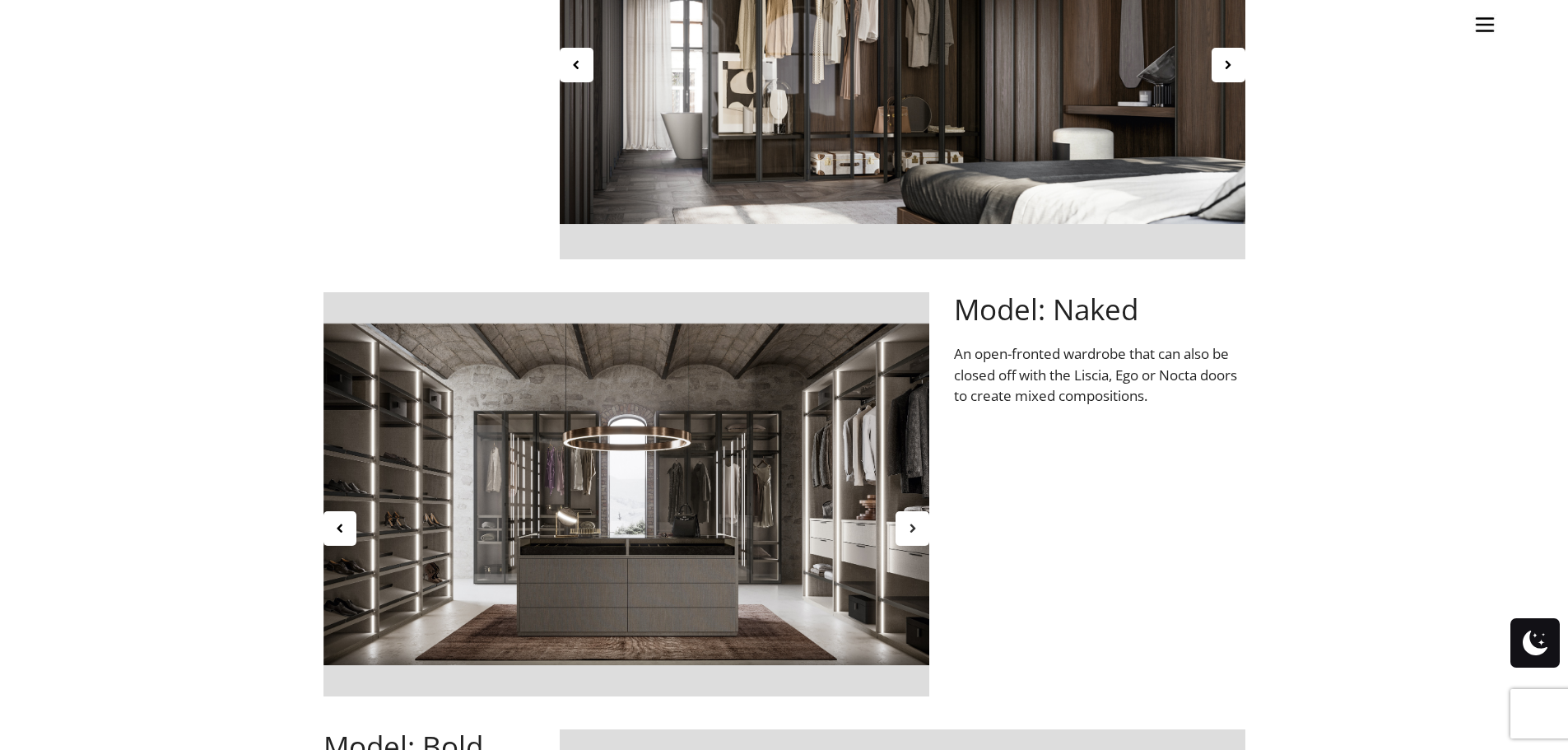
click at [915, 528] on icon at bounding box center [912, 528] width 14 height 14
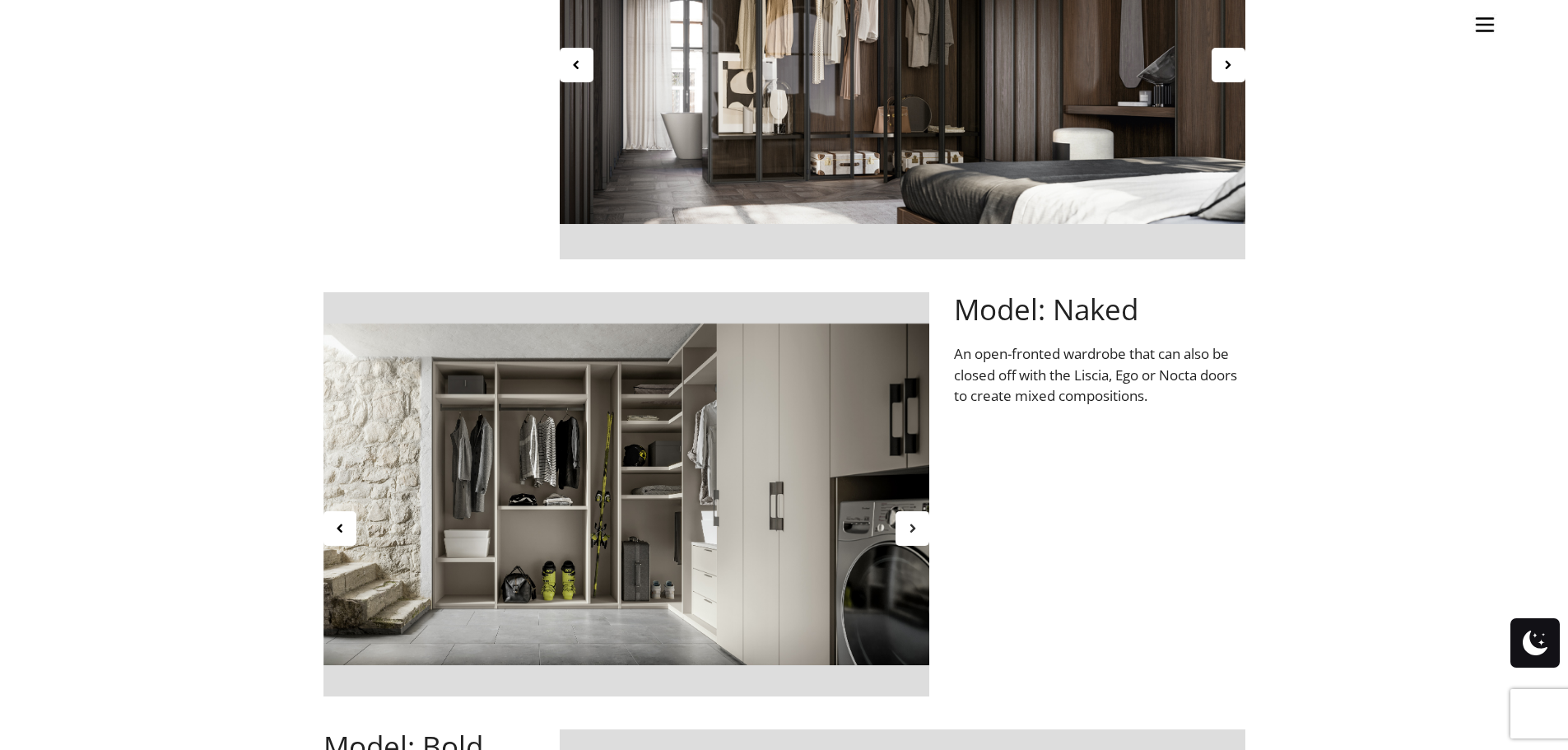
click at [915, 528] on icon at bounding box center [912, 528] width 14 height 14
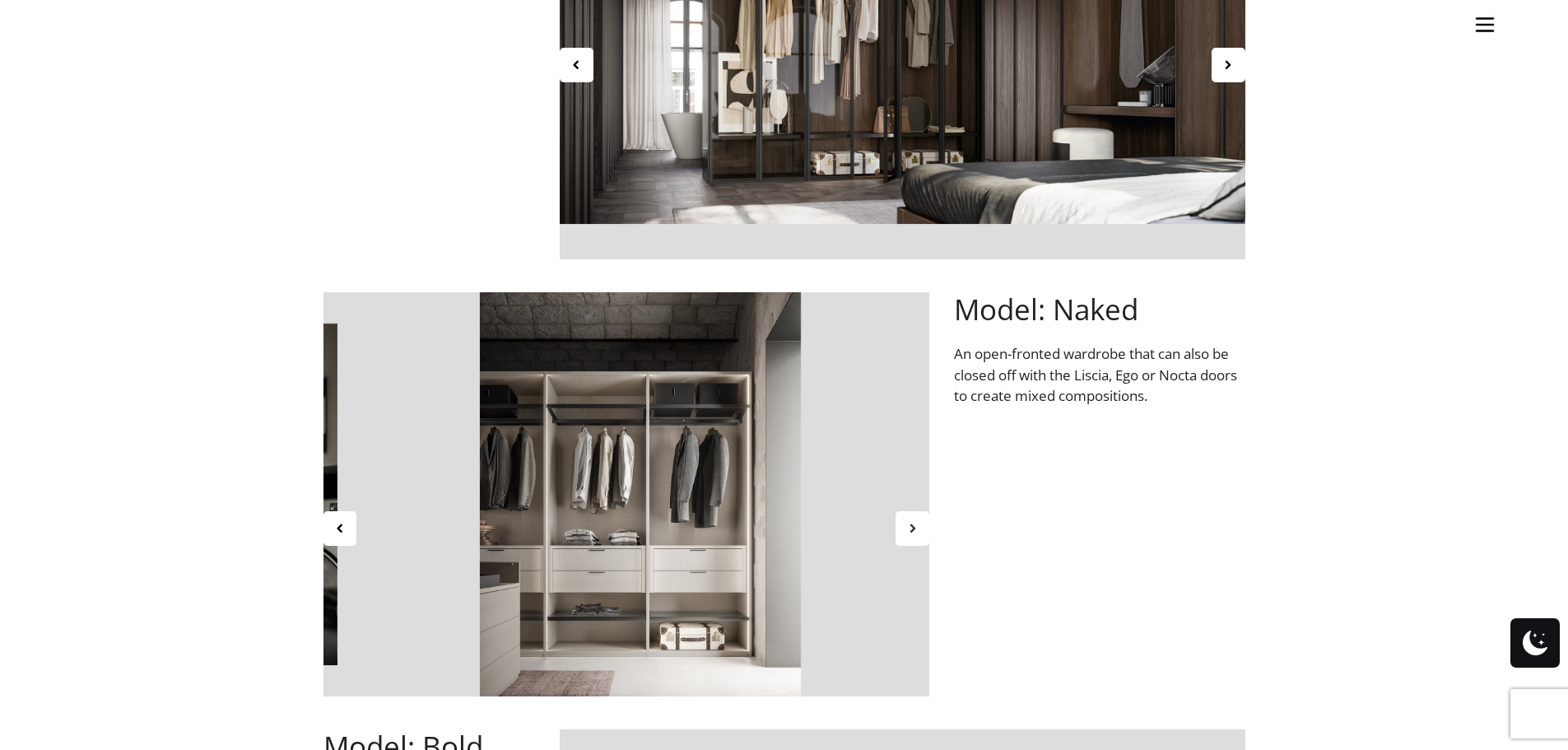
click at [915, 528] on icon at bounding box center [912, 528] width 14 height 14
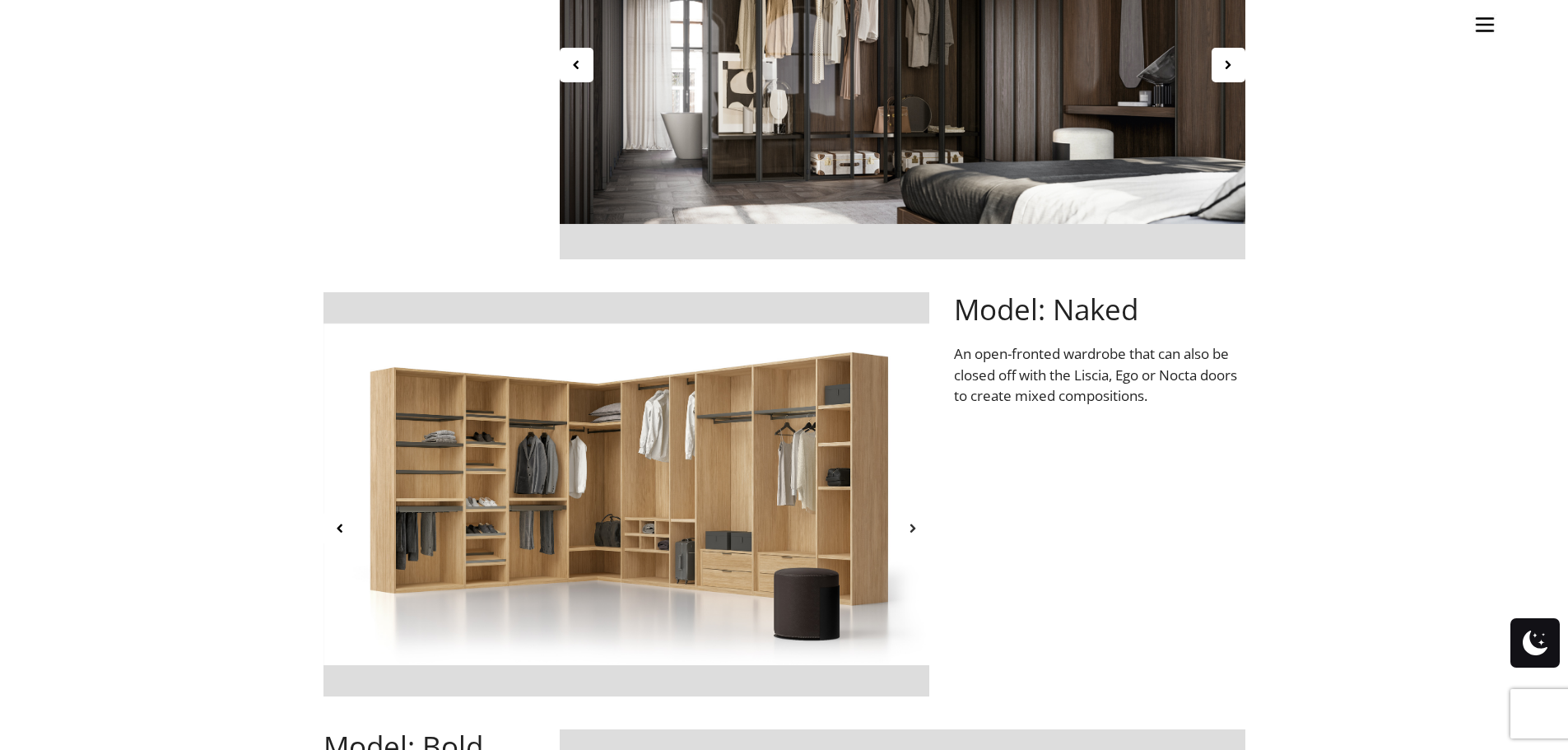
click at [915, 528] on icon at bounding box center [912, 528] width 14 height 14
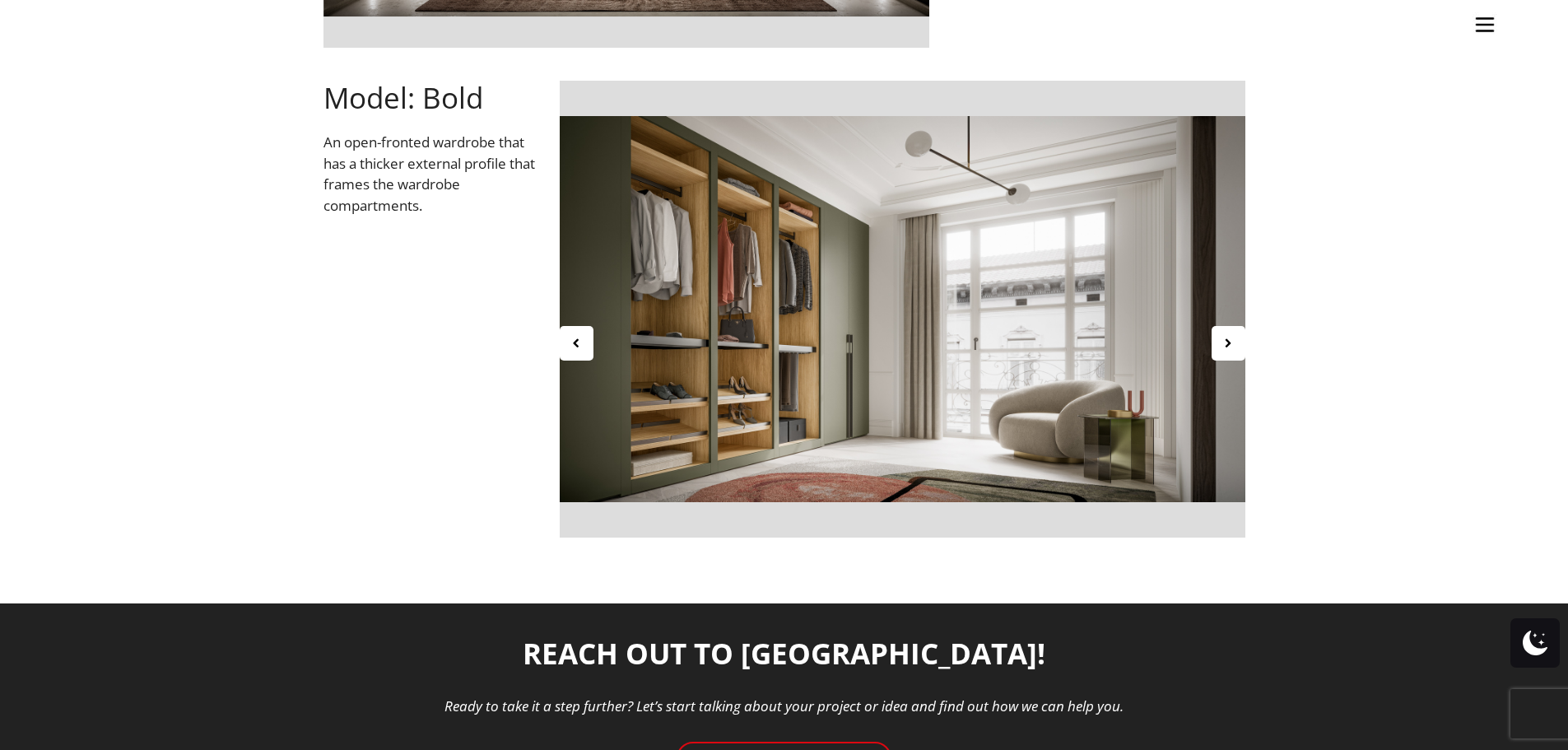
scroll to position [1482, 0]
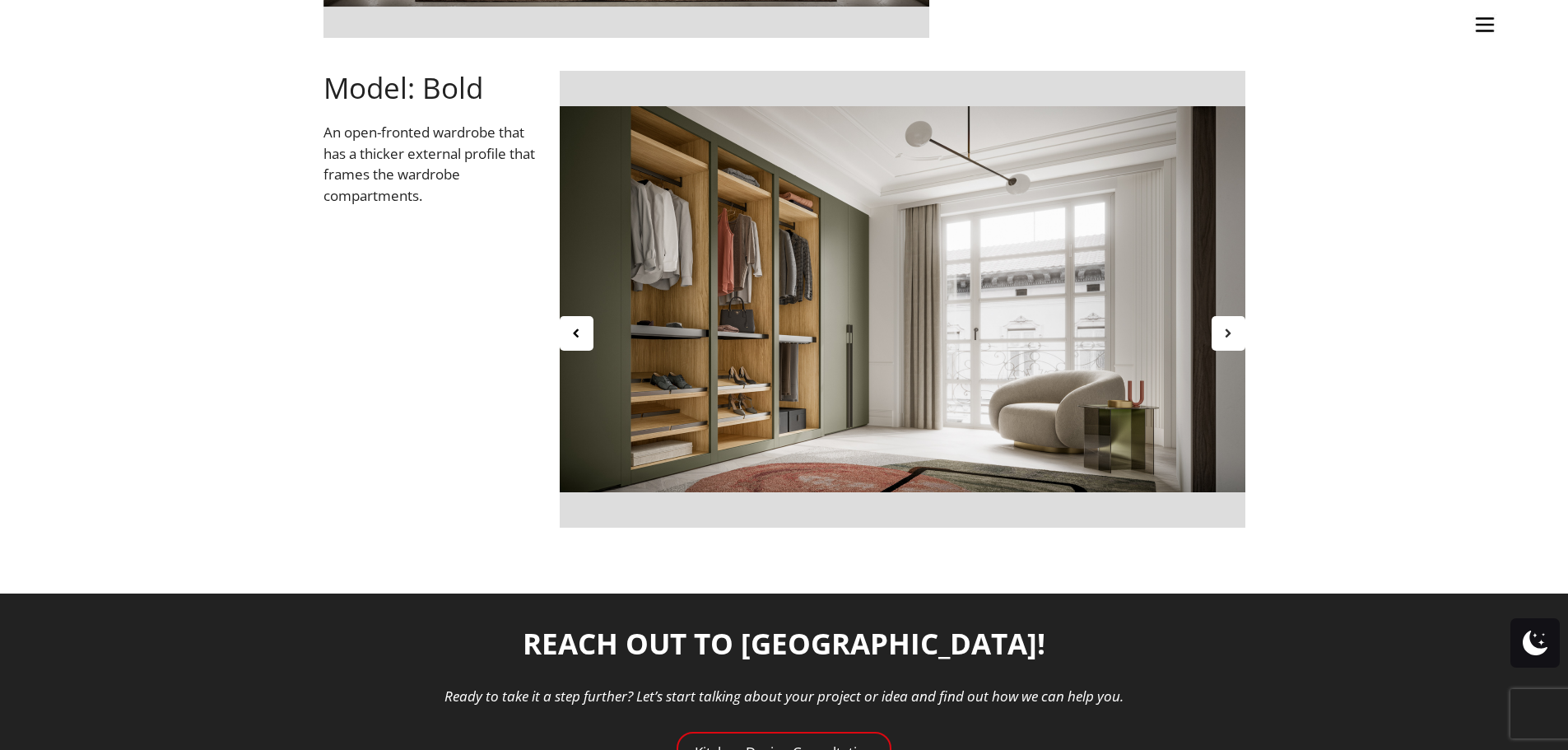
click at [1230, 332] on icon at bounding box center [1228, 333] width 14 height 14
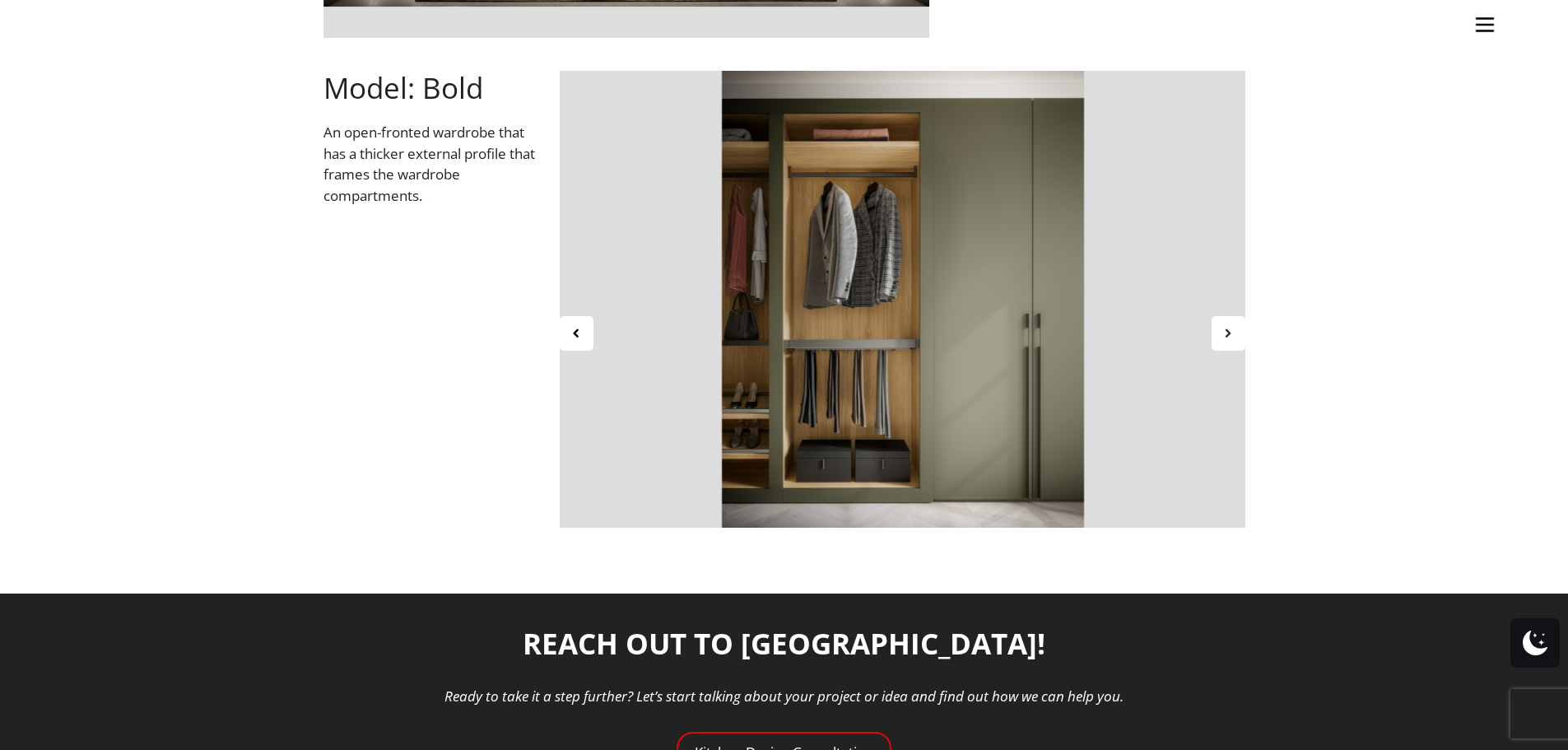
click at [1230, 332] on icon at bounding box center [1228, 333] width 14 height 14
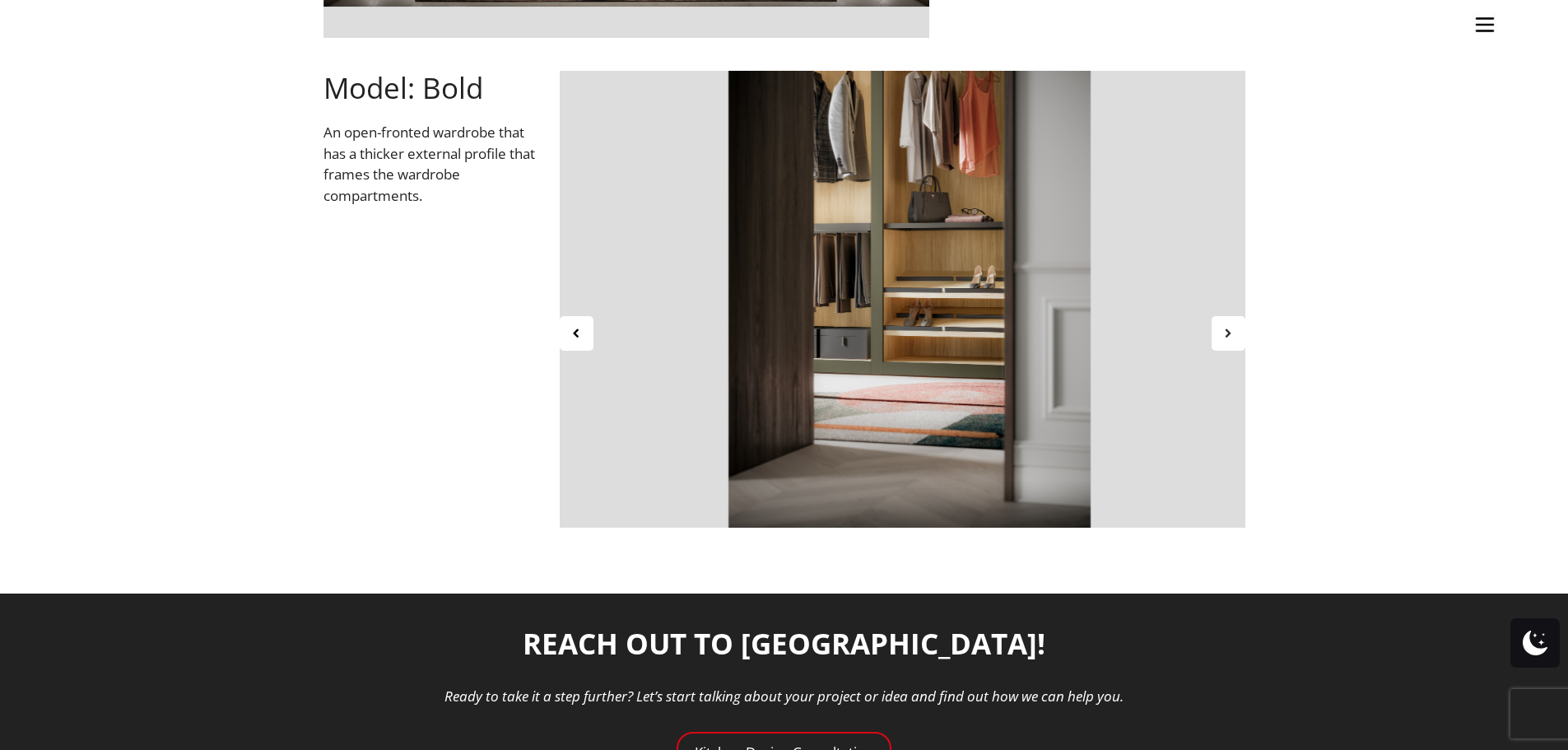
click at [1230, 332] on icon at bounding box center [1228, 333] width 14 height 14
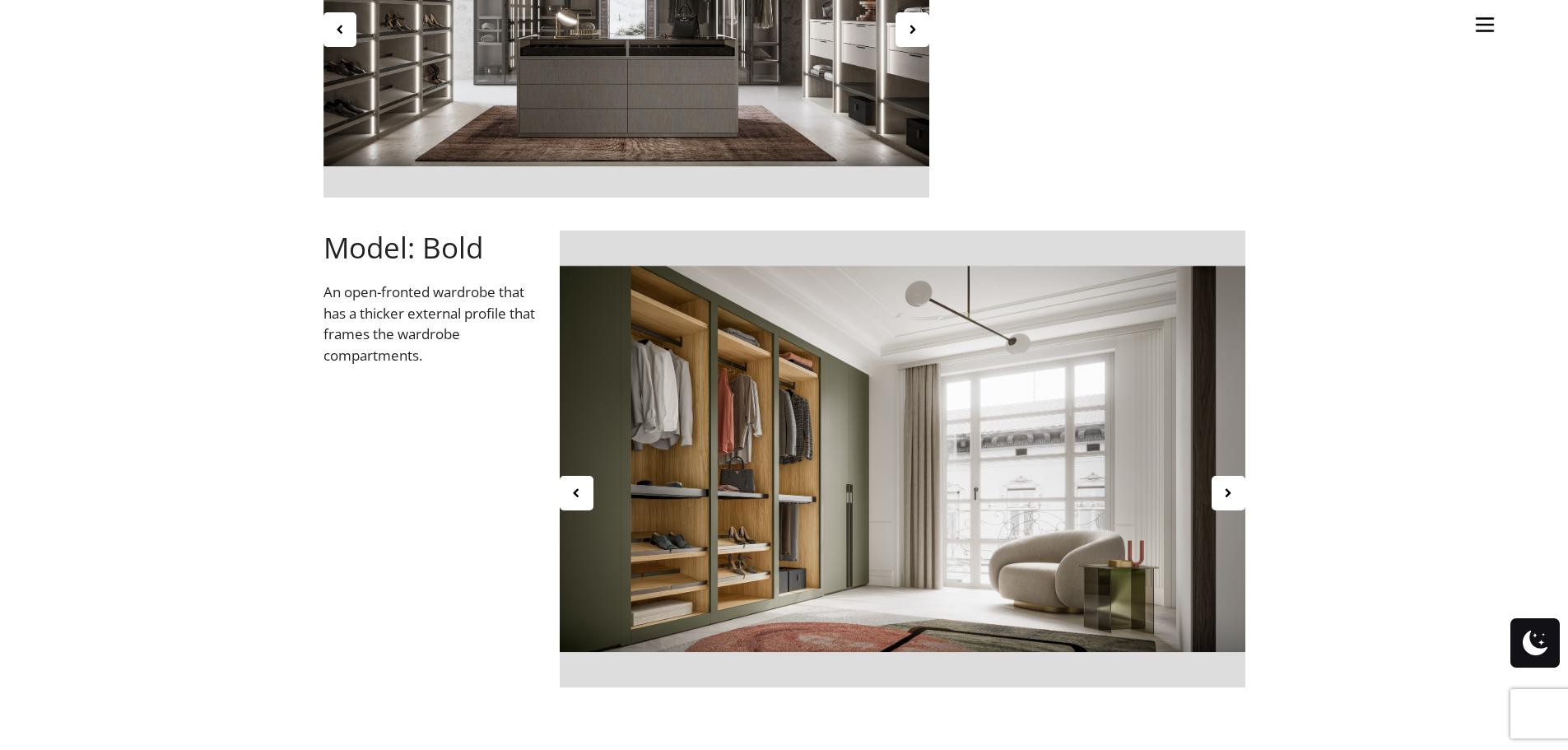
scroll to position [1235, 0]
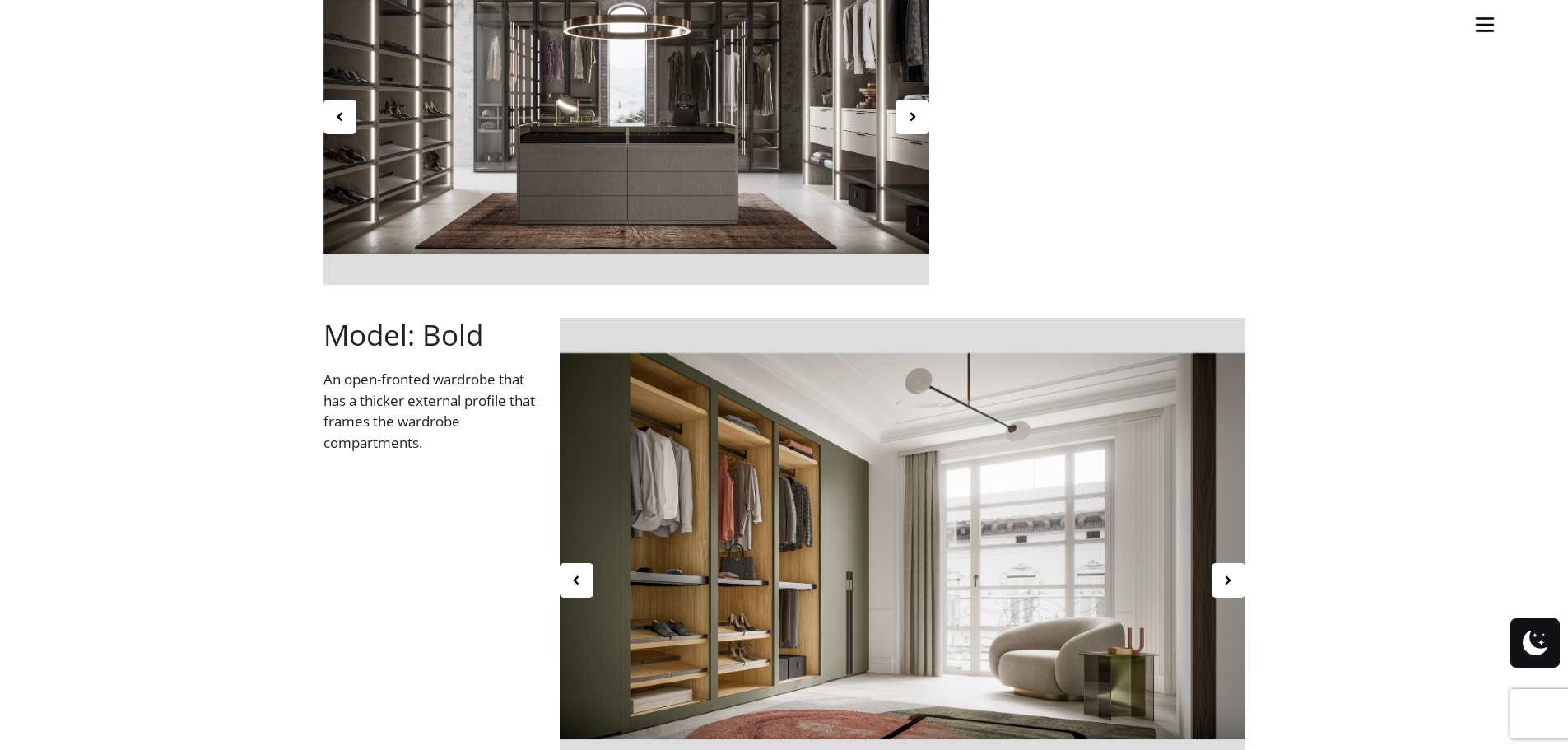
click at [1494, 21] on img "Site" at bounding box center [1484, 24] width 25 height 25
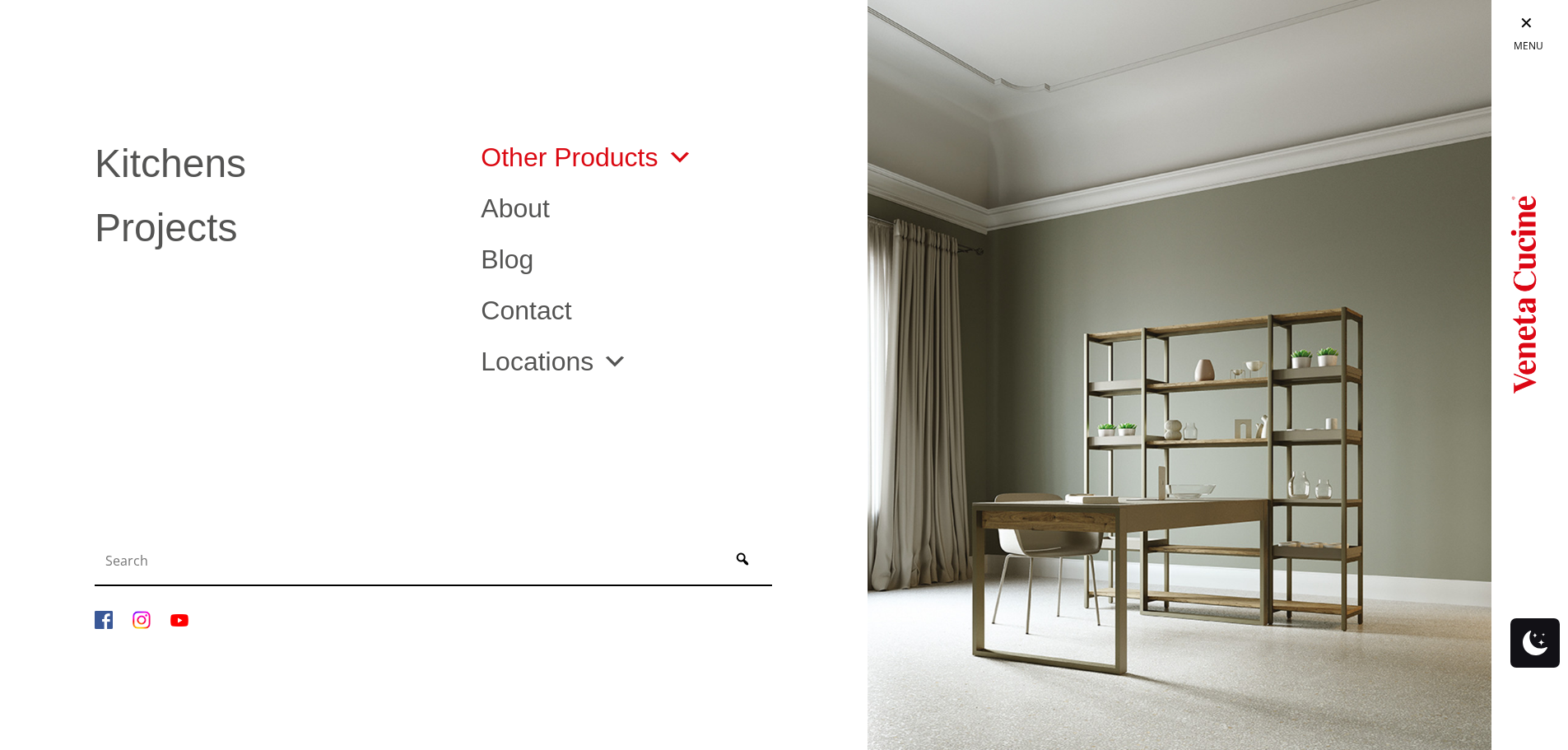
click at [635, 157] on link "Other Products" at bounding box center [586, 157] width 211 height 27
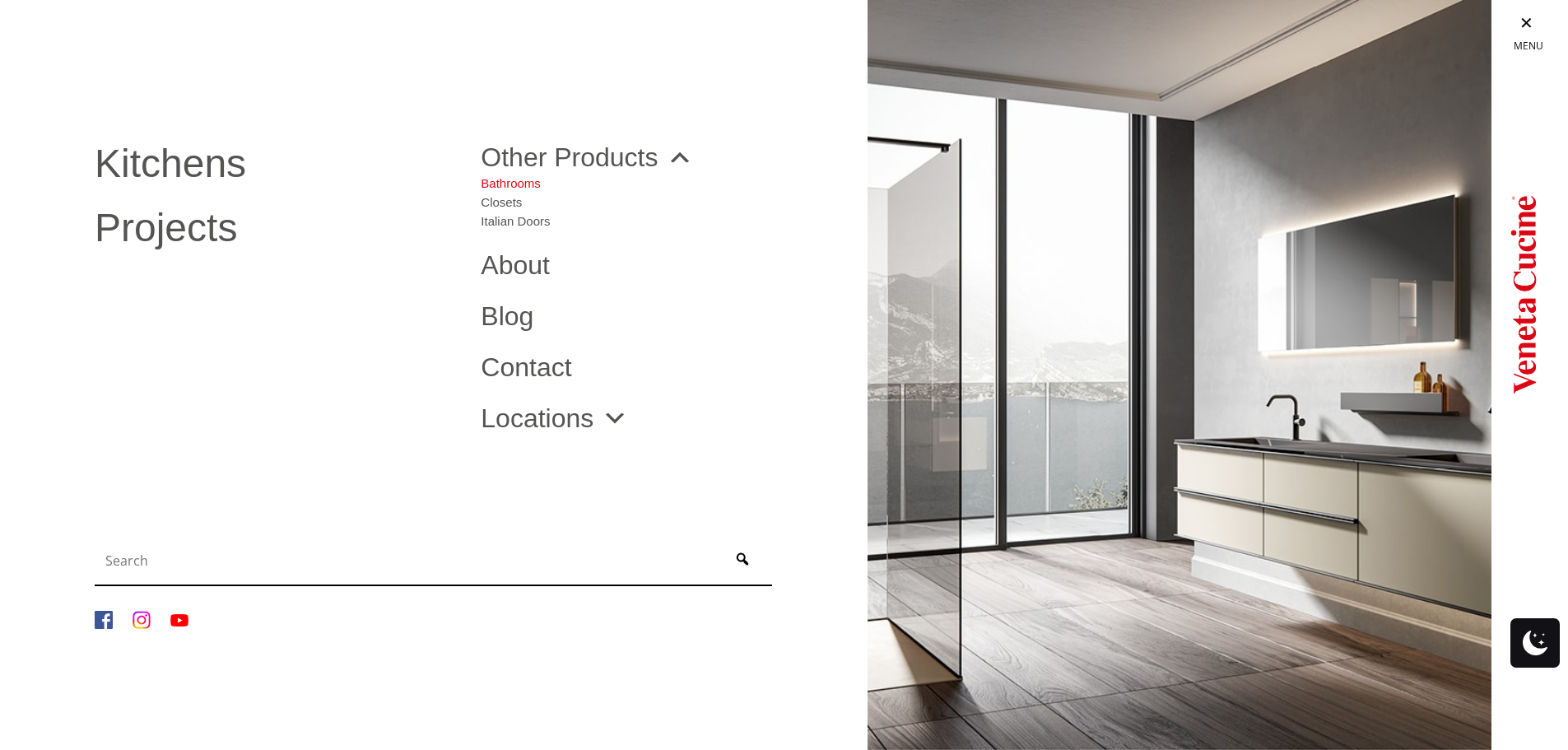
click at [508, 180] on link "Bathrooms" at bounding box center [515, 179] width 69 height 19
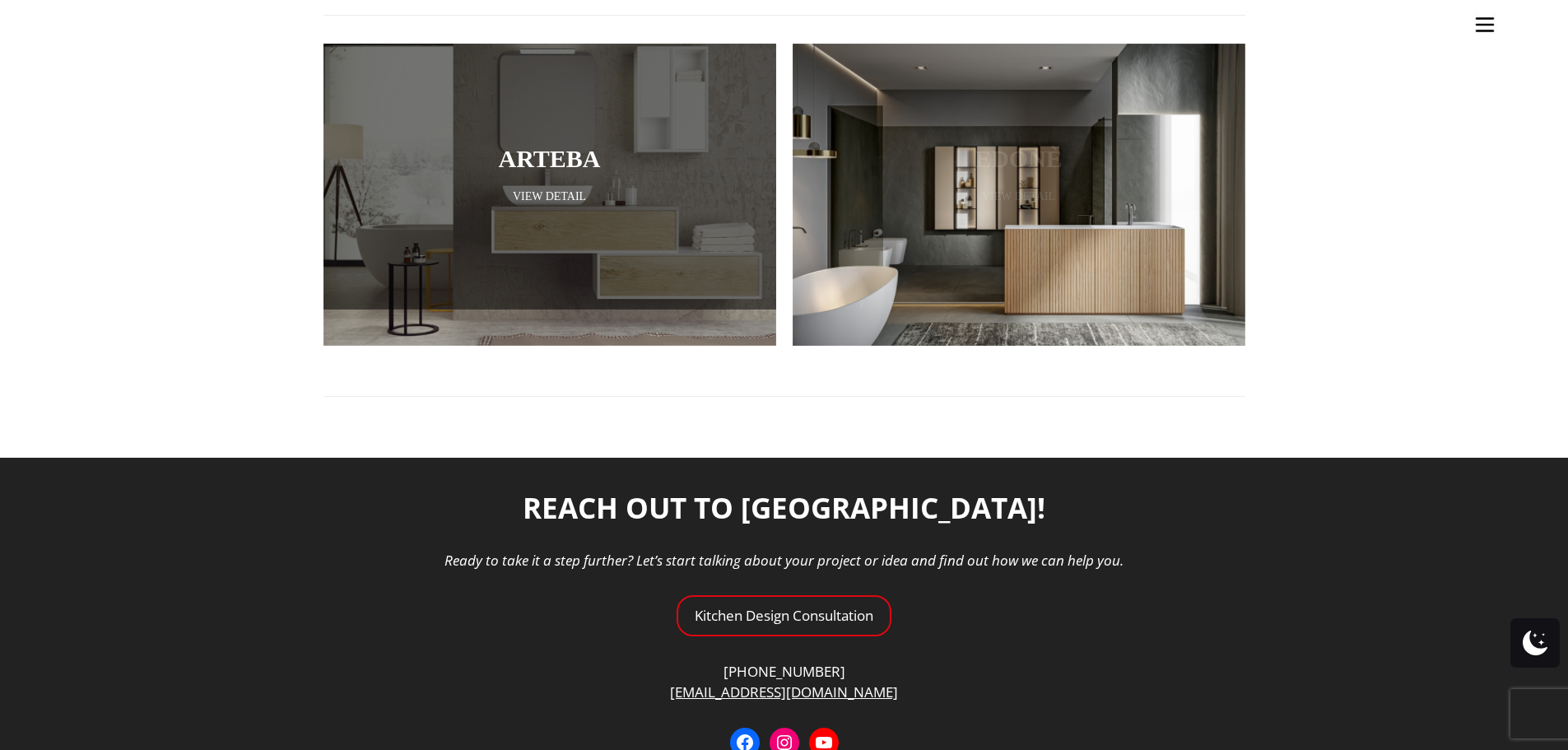
scroll to position [576, 0]
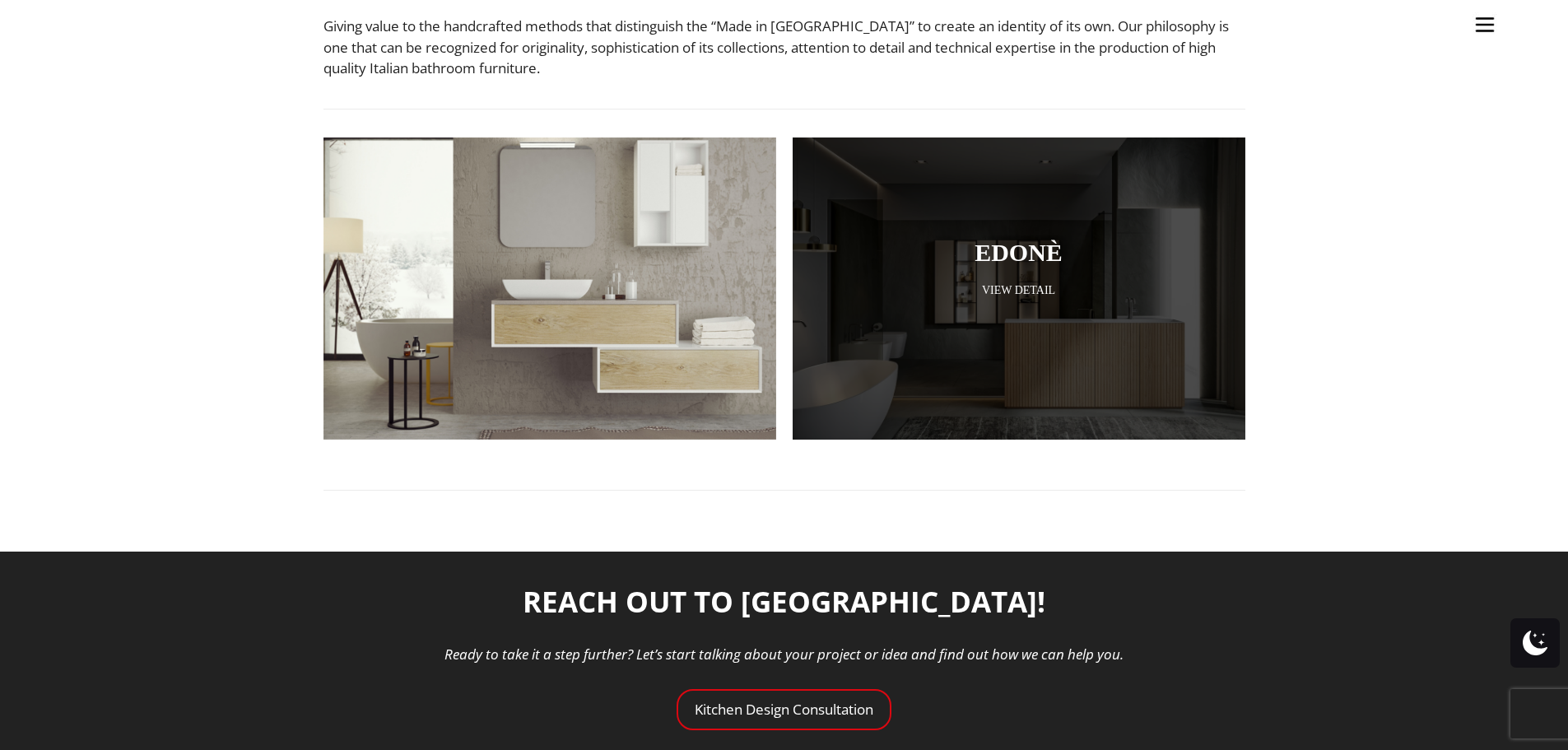
click at [1041, 295] on link "View Detail" at bounding box center [1018, 290] width 370 height 16
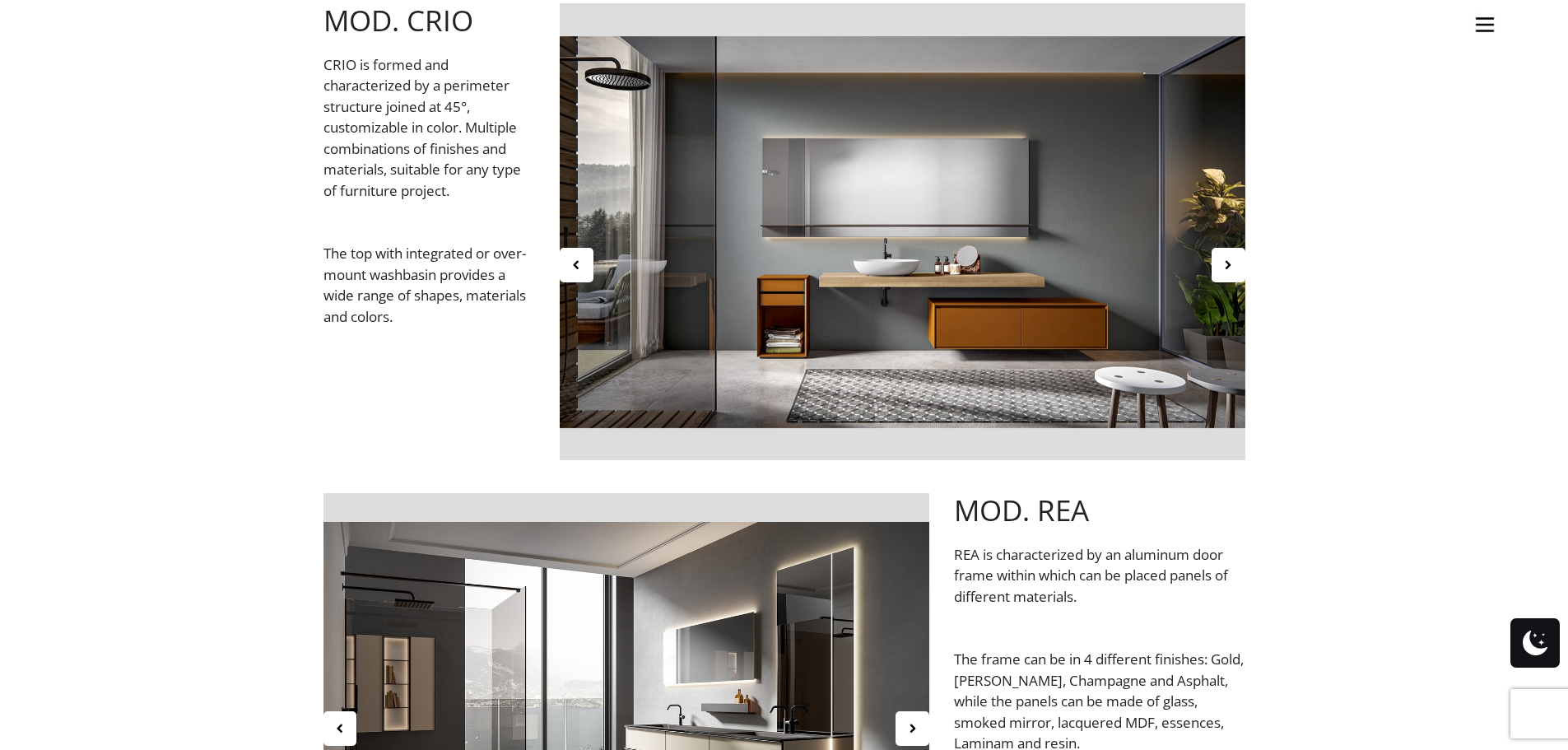
scroll to position [576, 0]
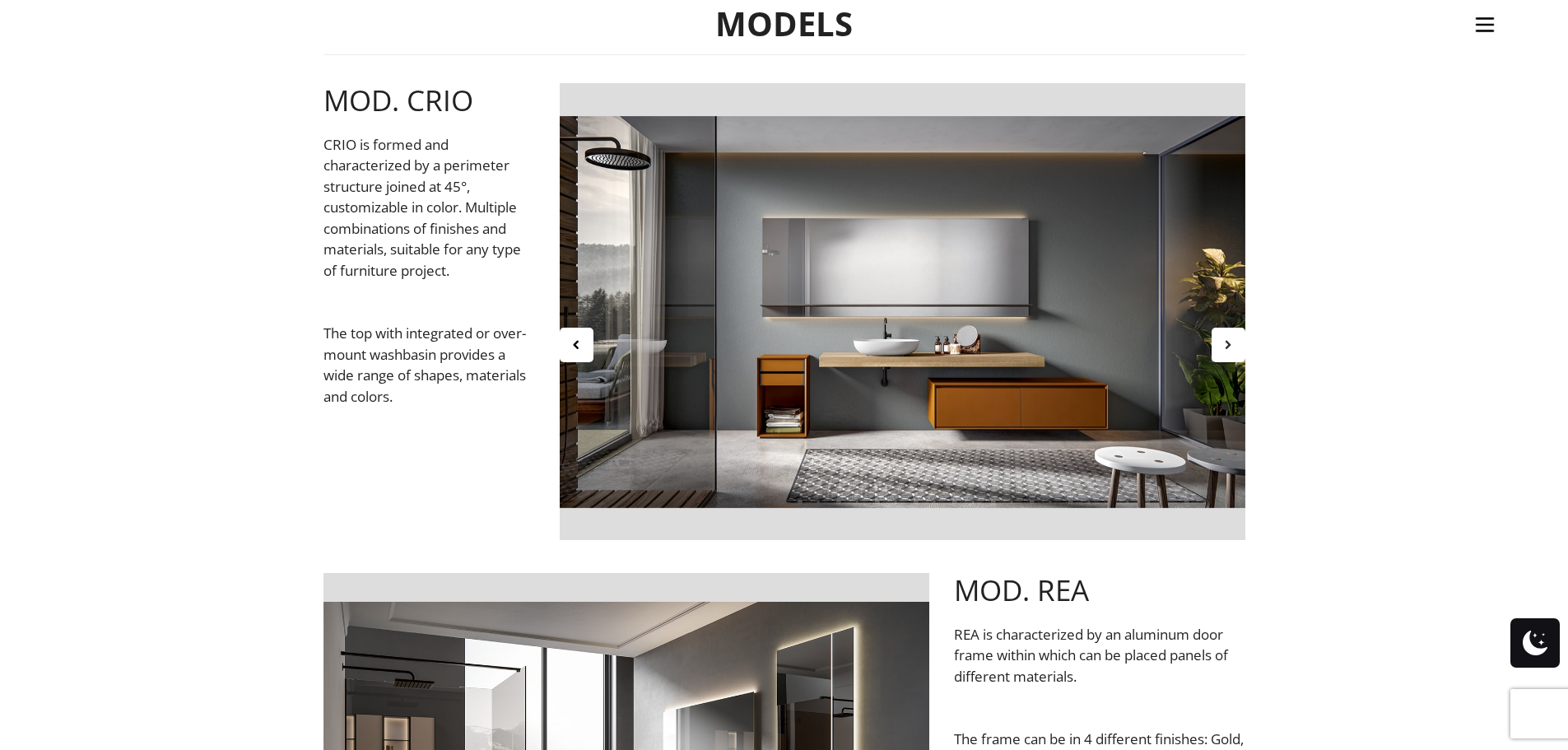
click at [1222, 337] on icon at bounding box center [1228, 344] width 14 height 14
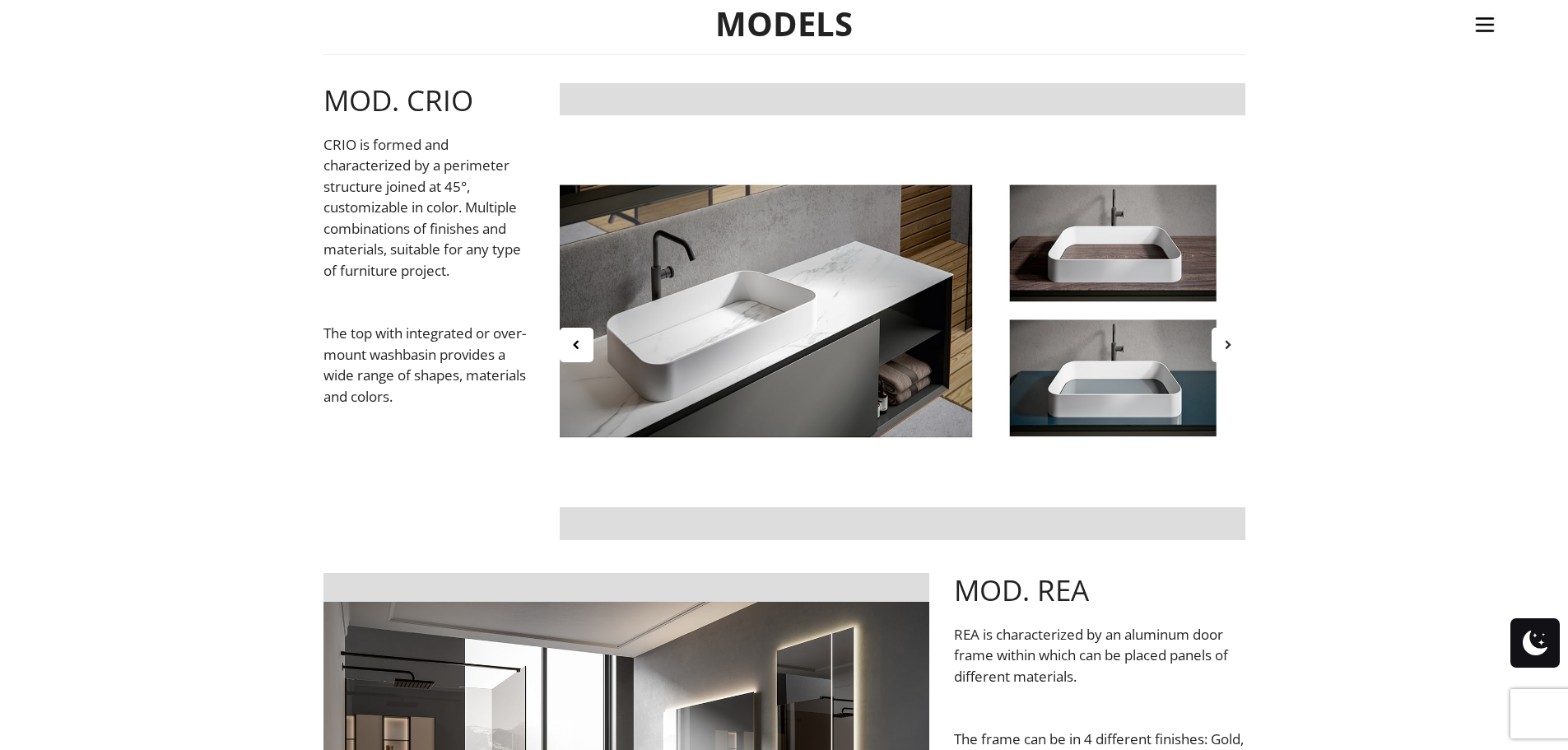
click at [1222, 337] on icon at bounding box center [1228, 344] width 14 height 14
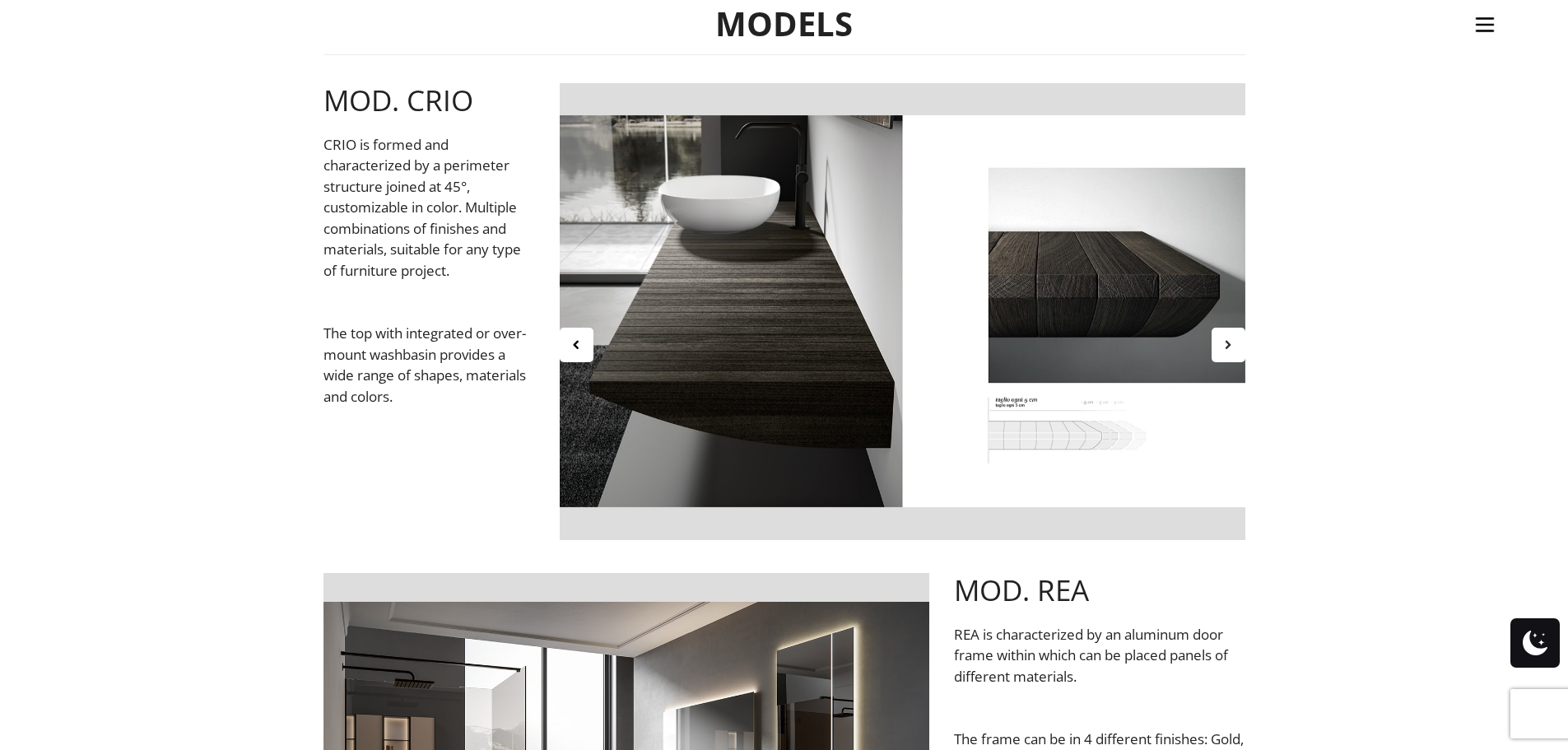
click at [1229, 343] on icon at bounding box center [1228, 344] width 14 height 14
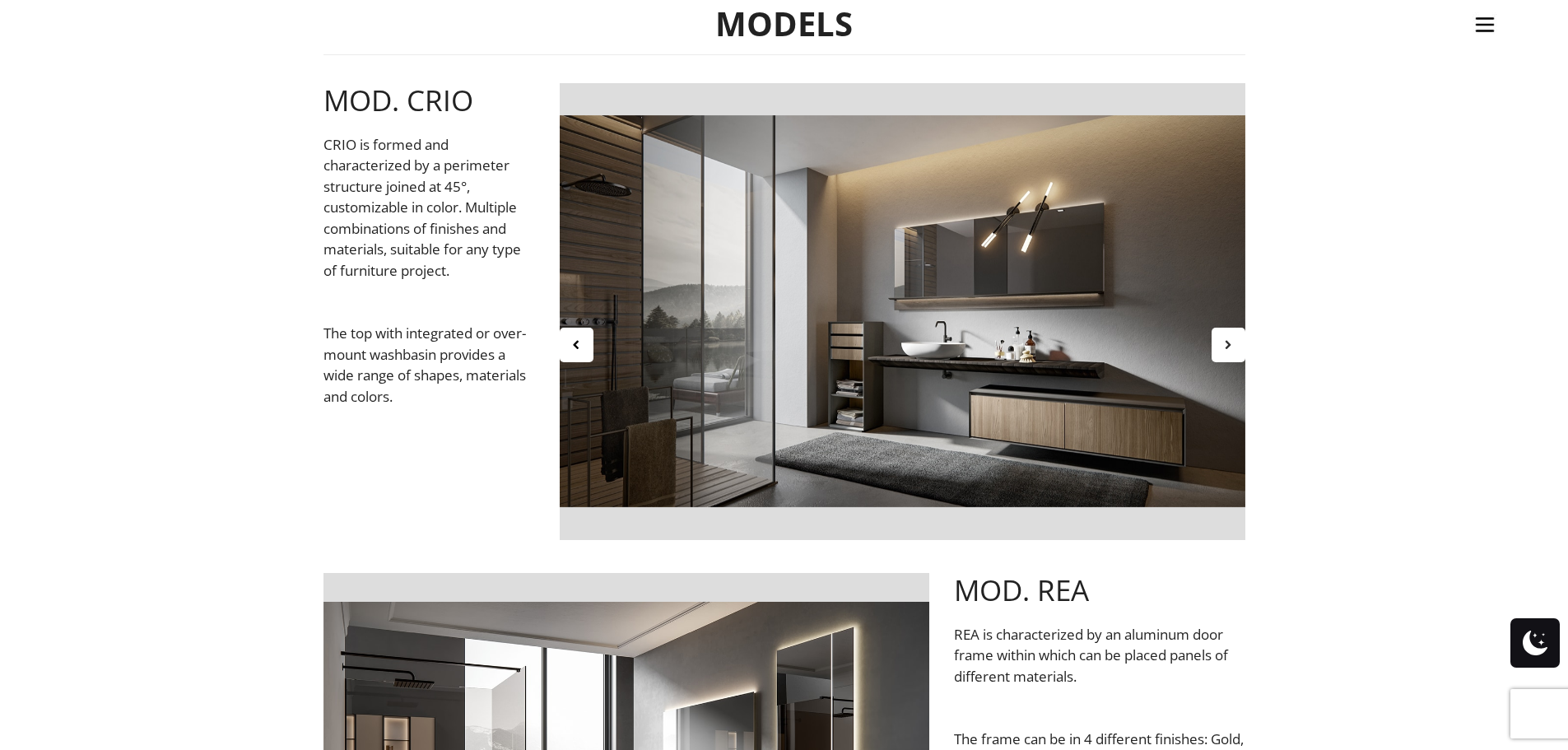
click at [1229, 343] on icon at bounding box center [1228, 344] width 14 height 14
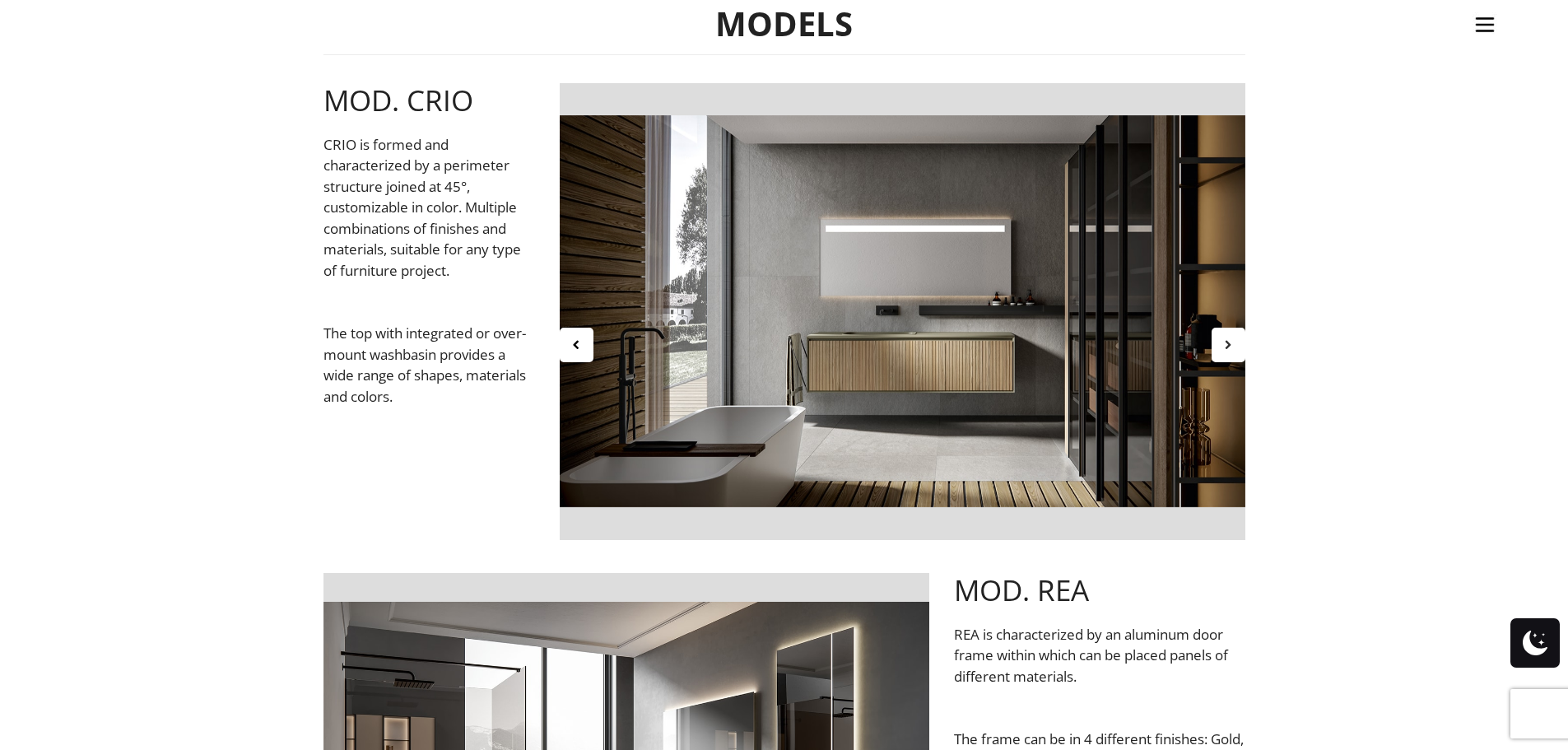
click at [1229, 343] on icon at bounding box center [1228, 344] width 14 height 14
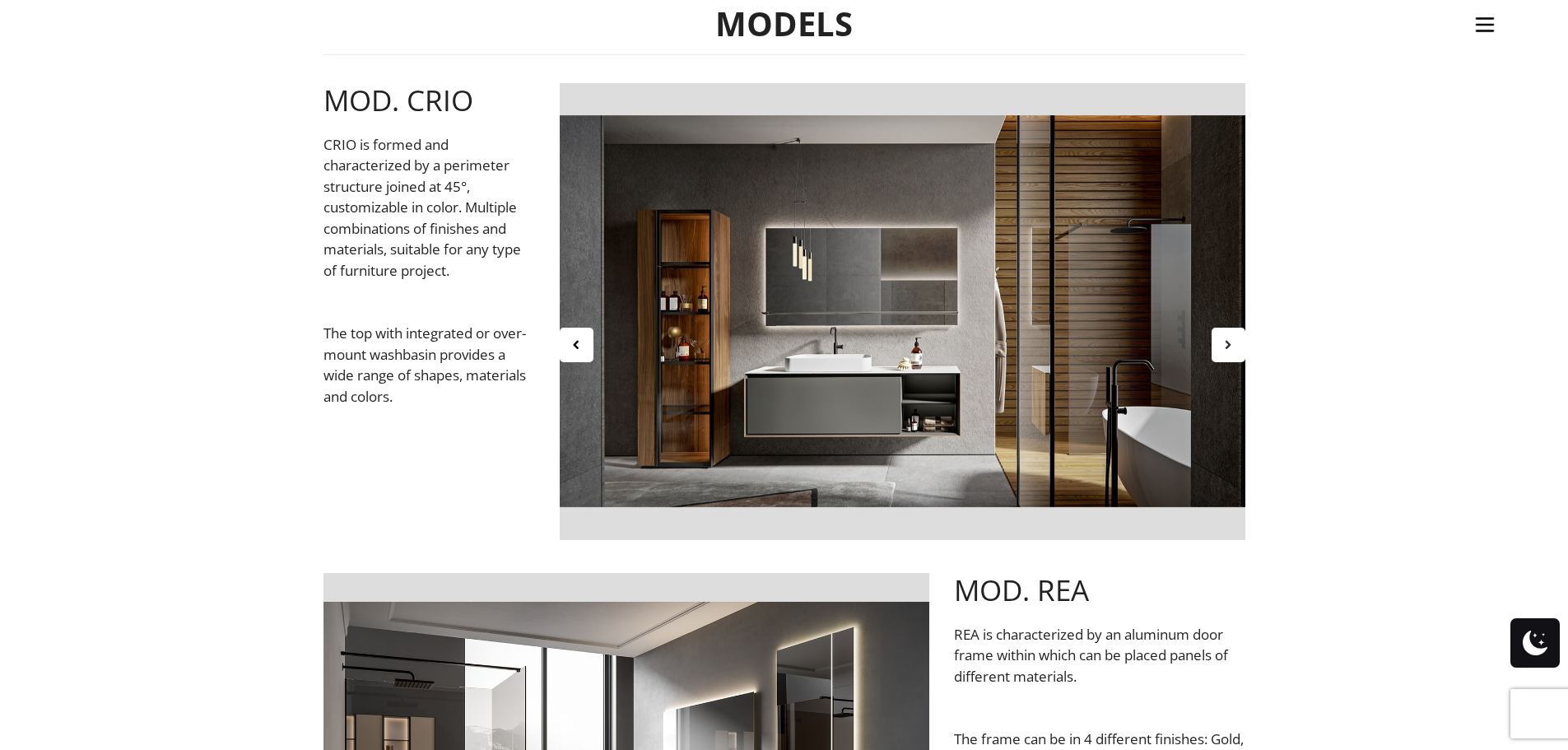
click at [1229, 343] on icon at bounding box center [1228, 344] width 14 height 14
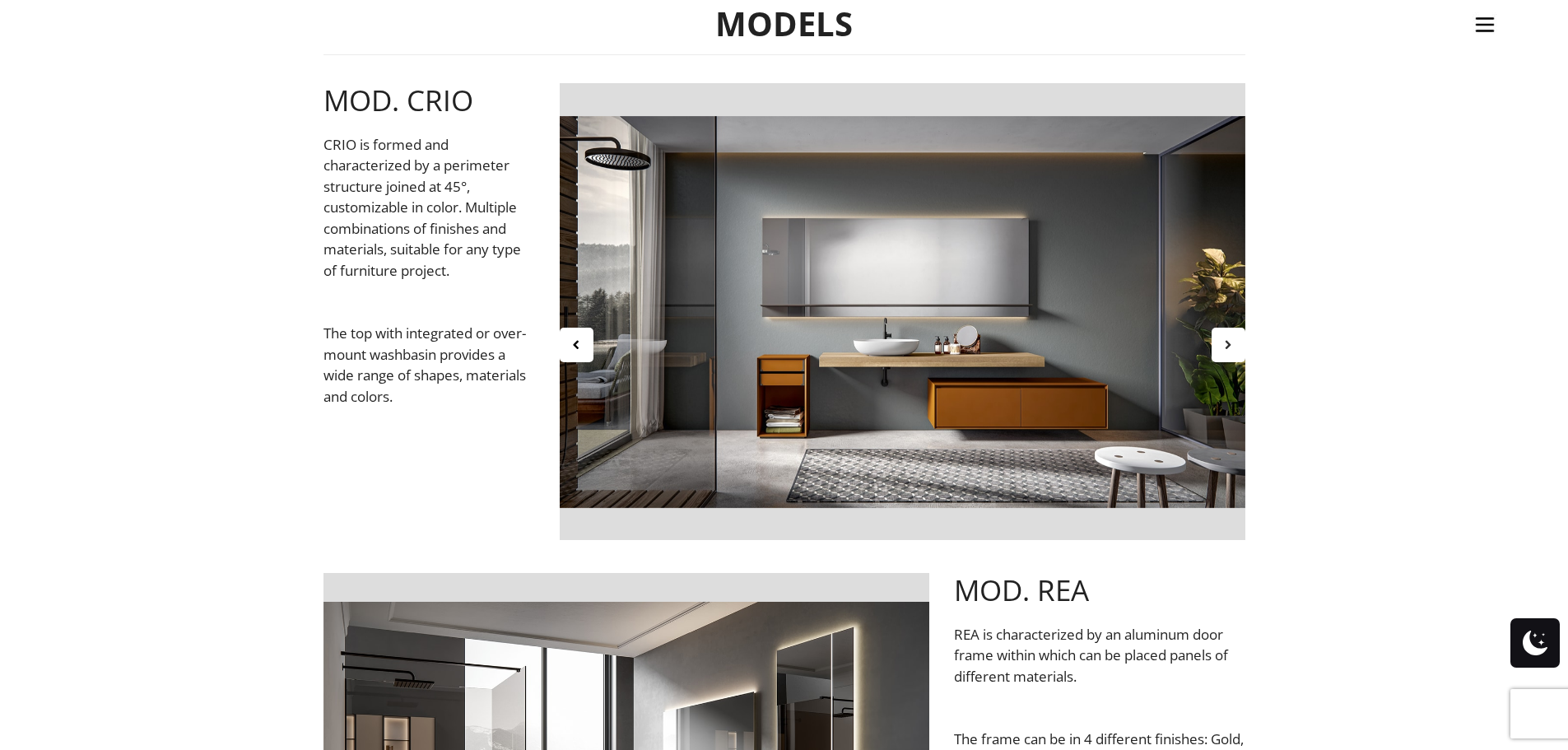
click at [1229, 343] on icon at bounding box center [1228, 344] width 14 height 14
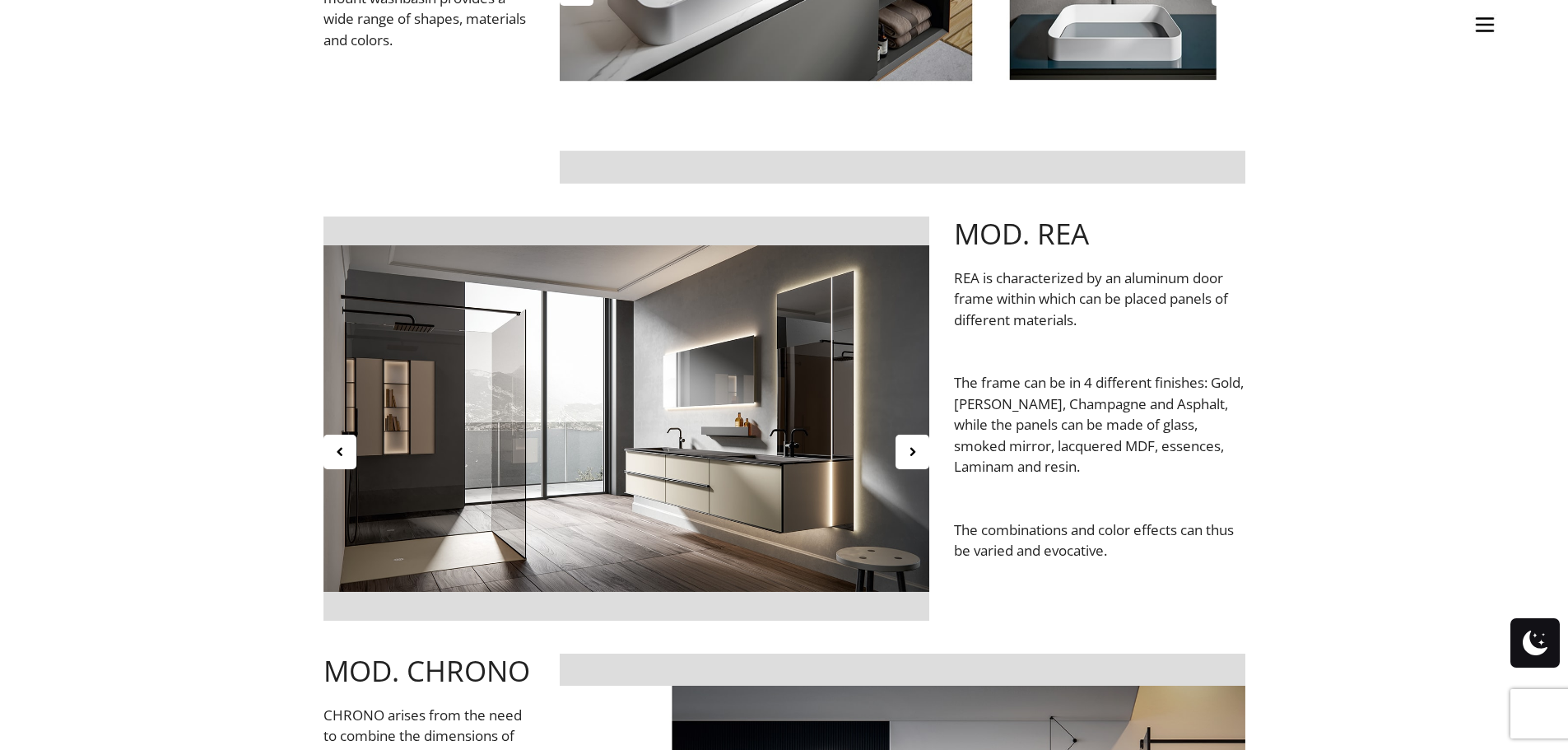
scroll to position [1070, 0]
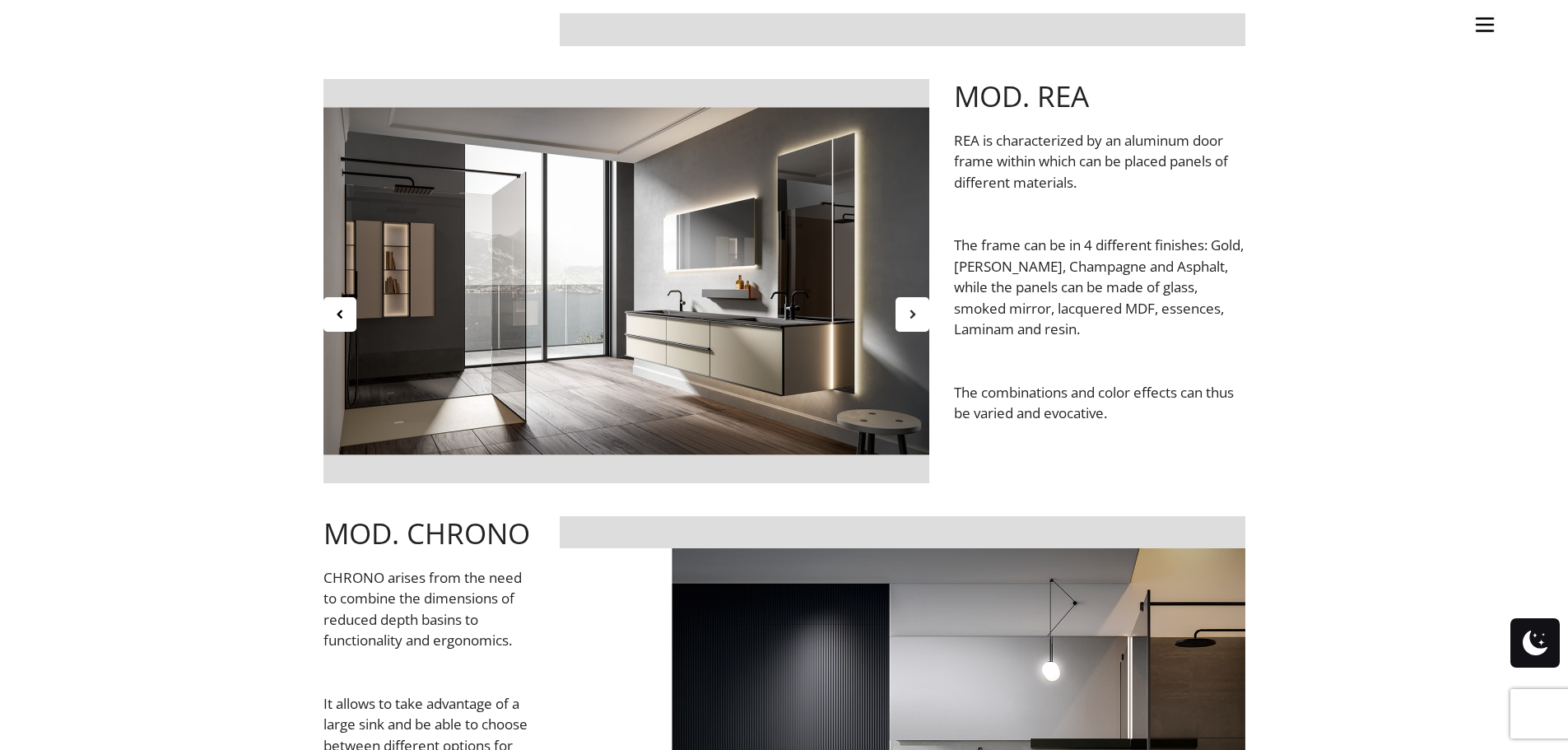
click at [905, 312] on icon at bounding box center [912, 313] width 14 height 14
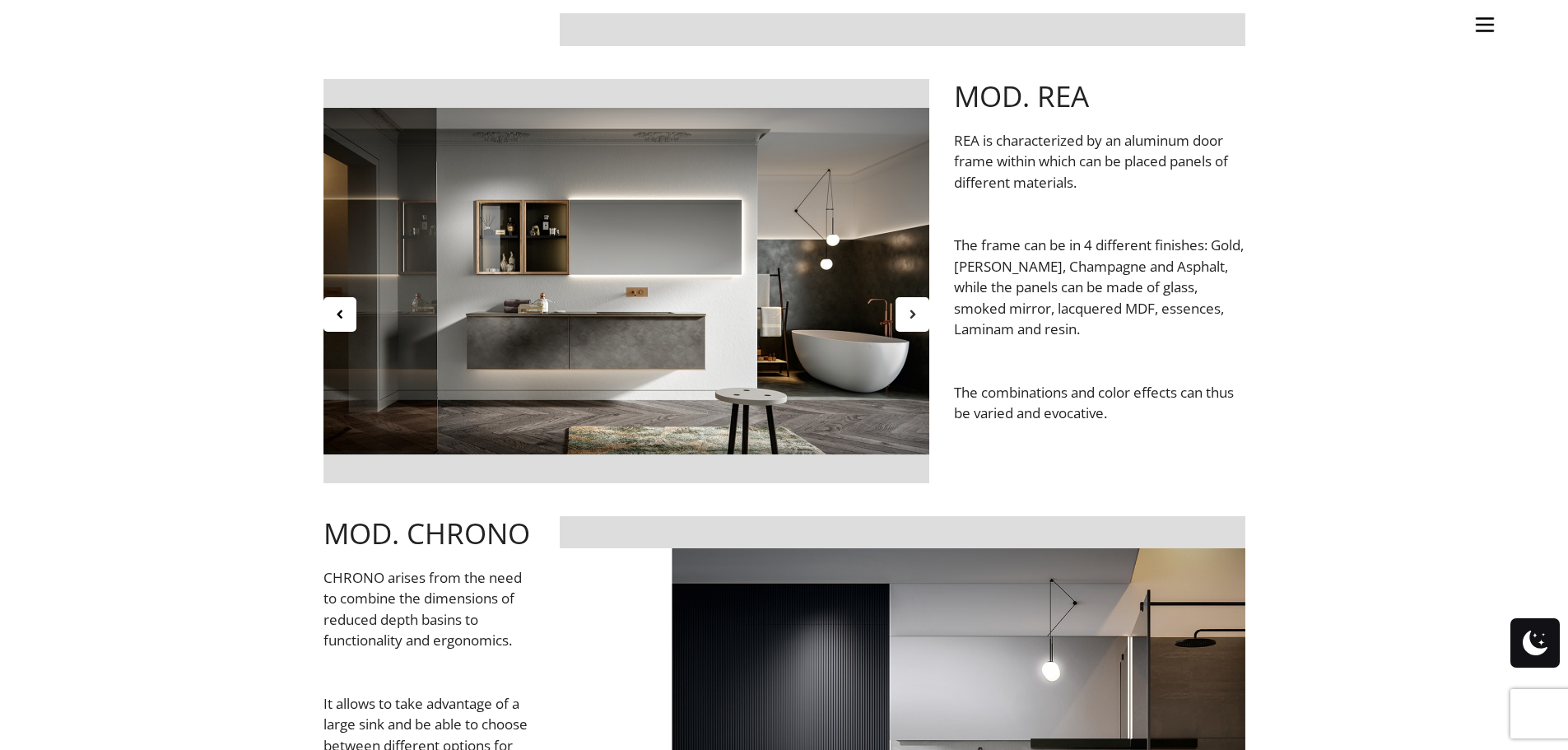
click at [913, 315] on icon at bounding box center [912, 313] width 14 height 14
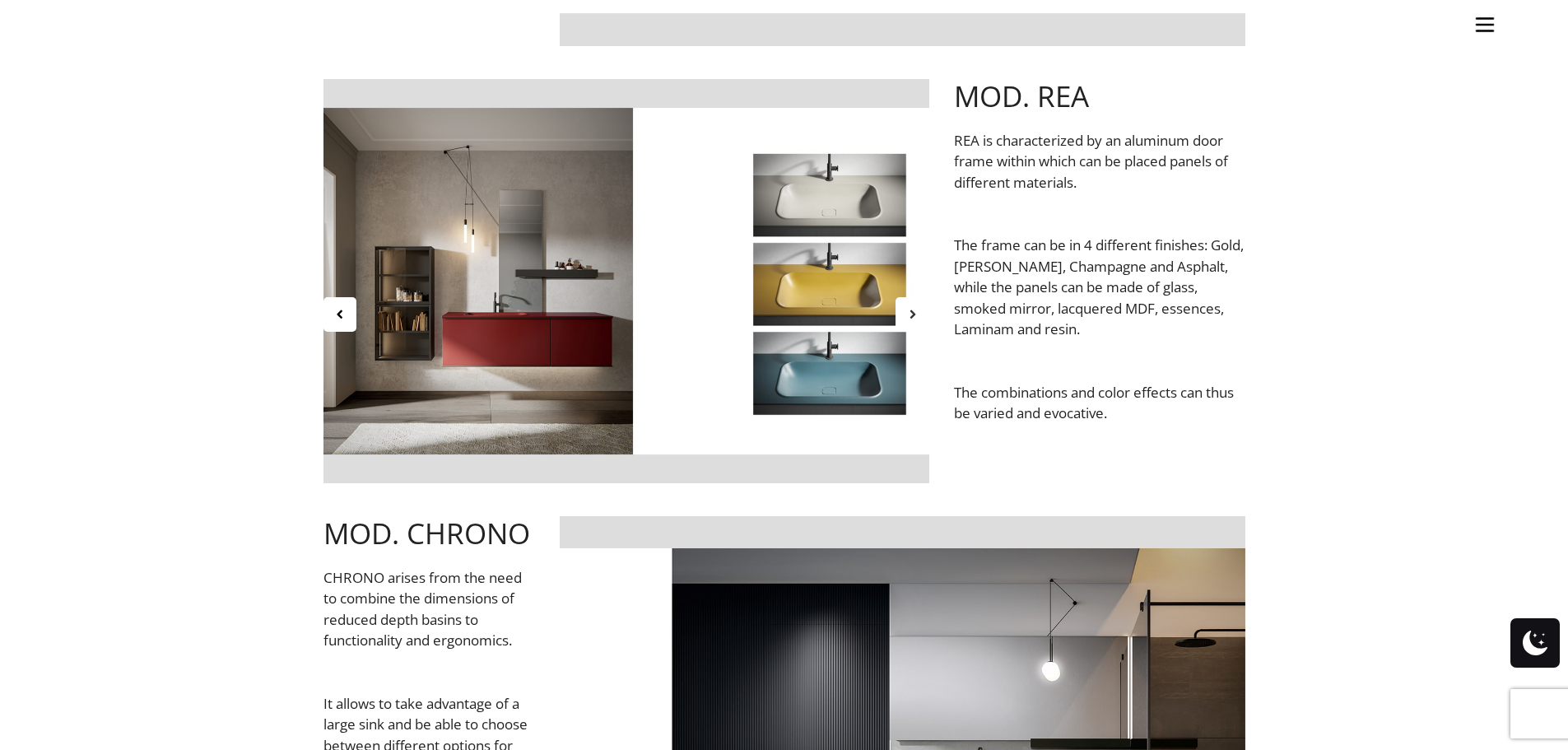
click at [913, 315] on icon at bounding box center [912, 313] width 14 height 14
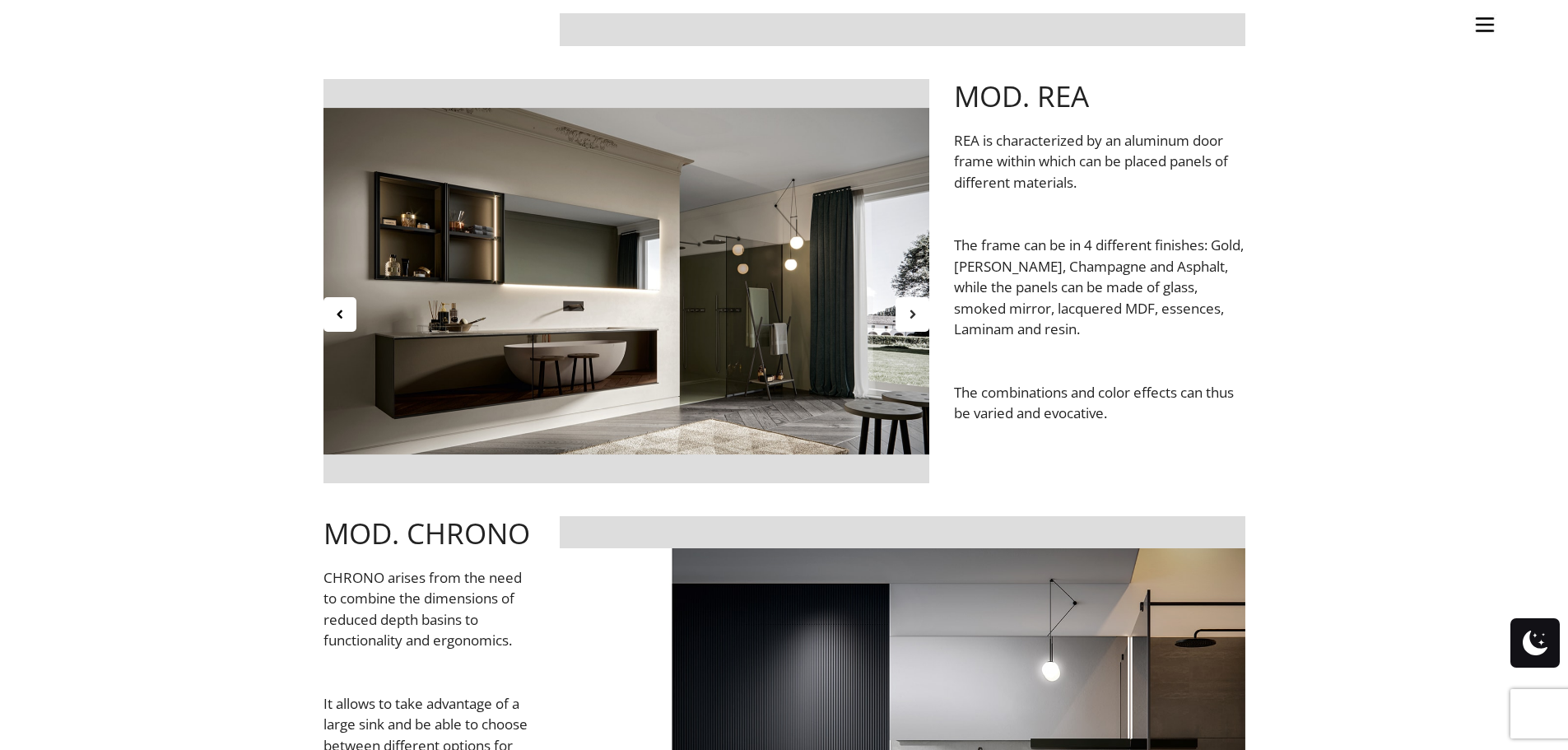
click at [913, 315] on icon at bounding box center [912, 313] width 14 height 14
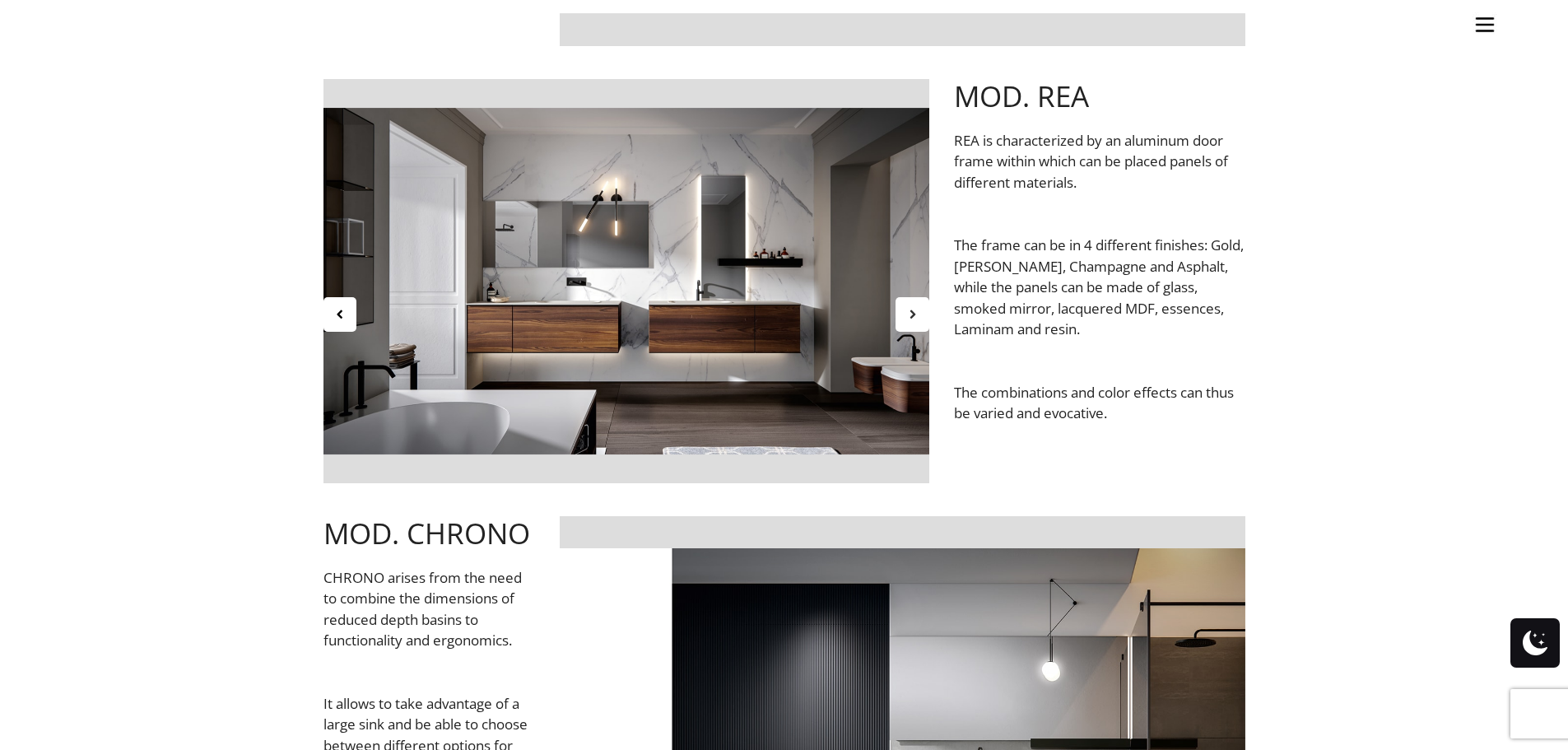
click at [913, 315] on icon at bounding box center [912, 313] width 14 height 14
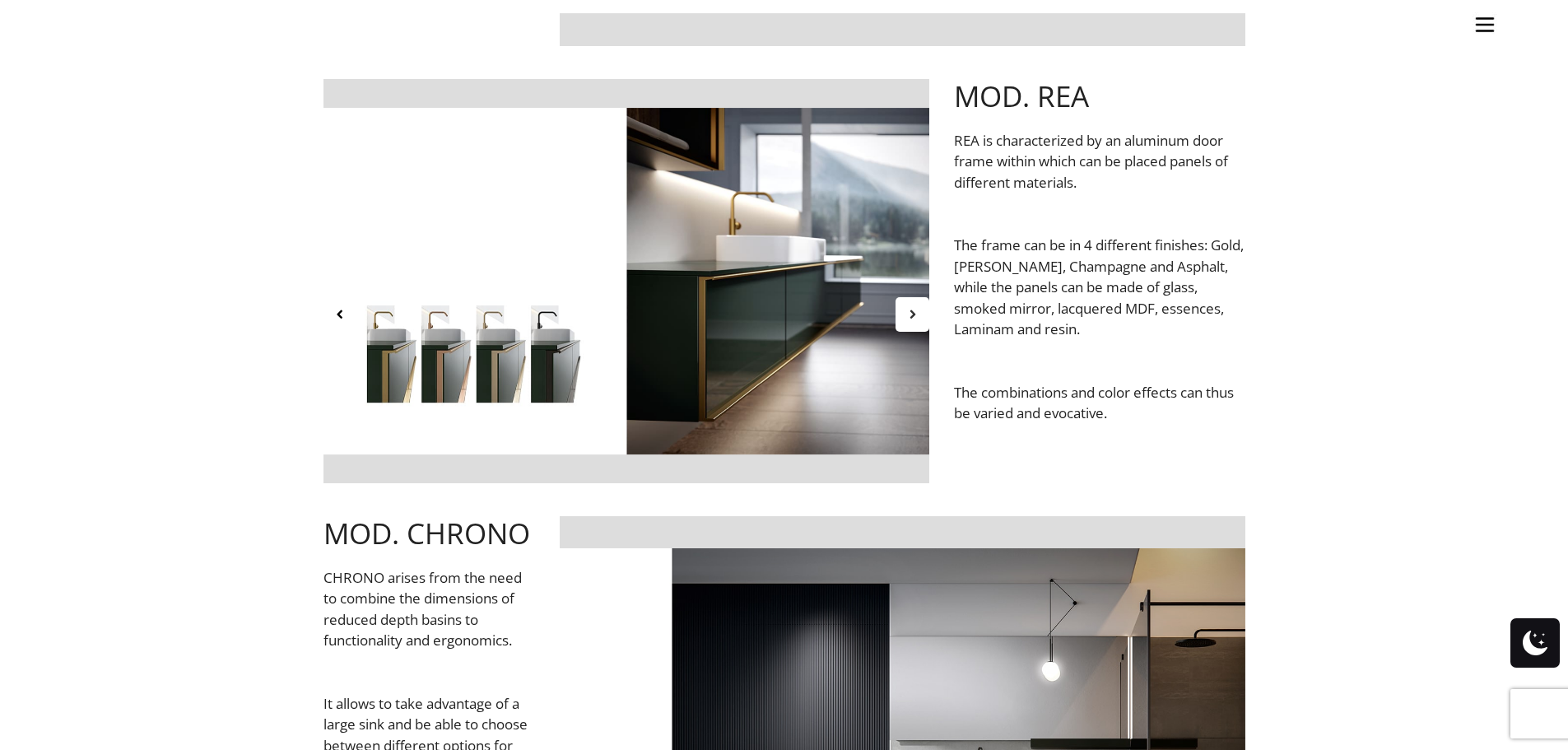
click at [913, 315] on icon at bounding box center [912, 313] width 14 height 14
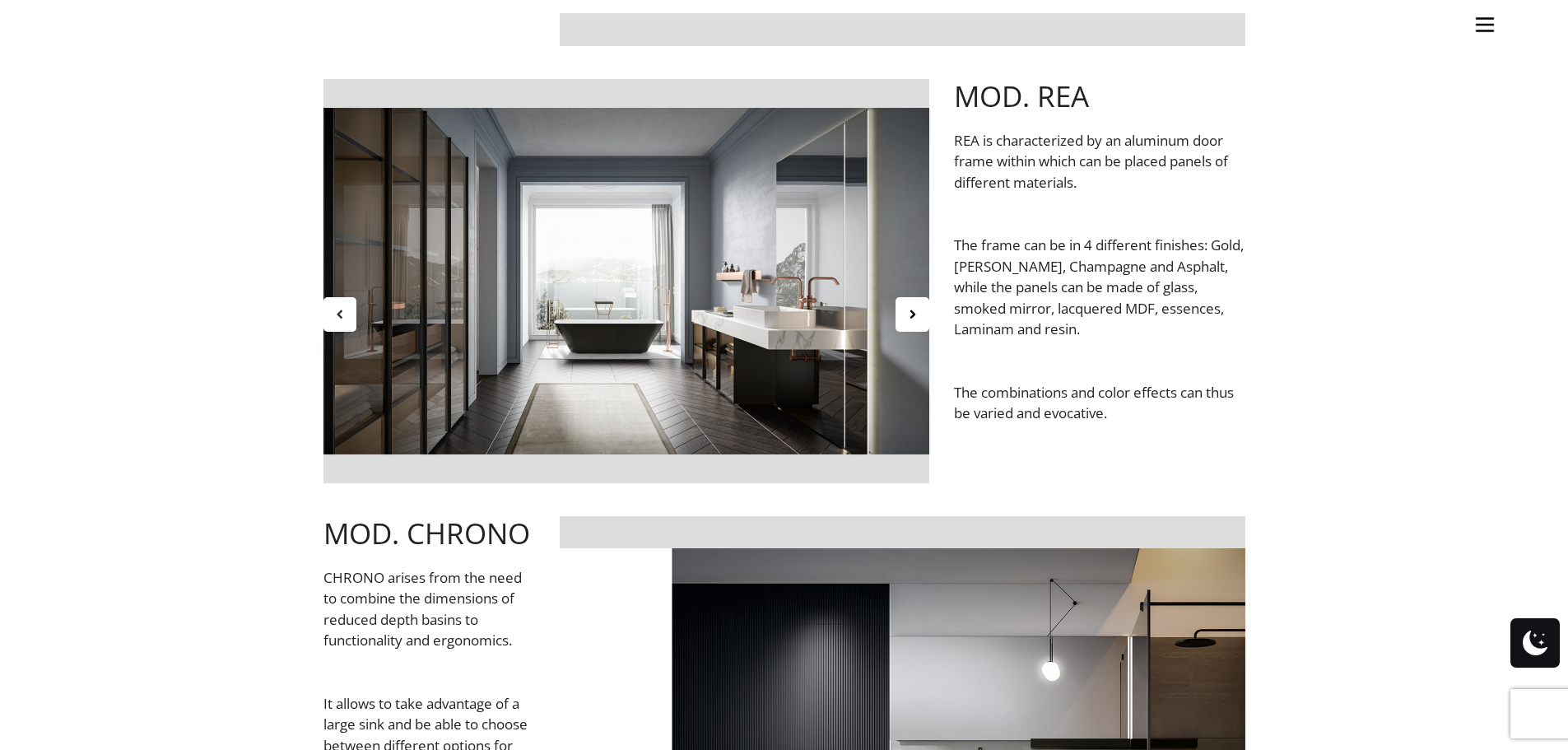
click at [331, 316] on div at bounding box center [340, 314] width 34 height 35
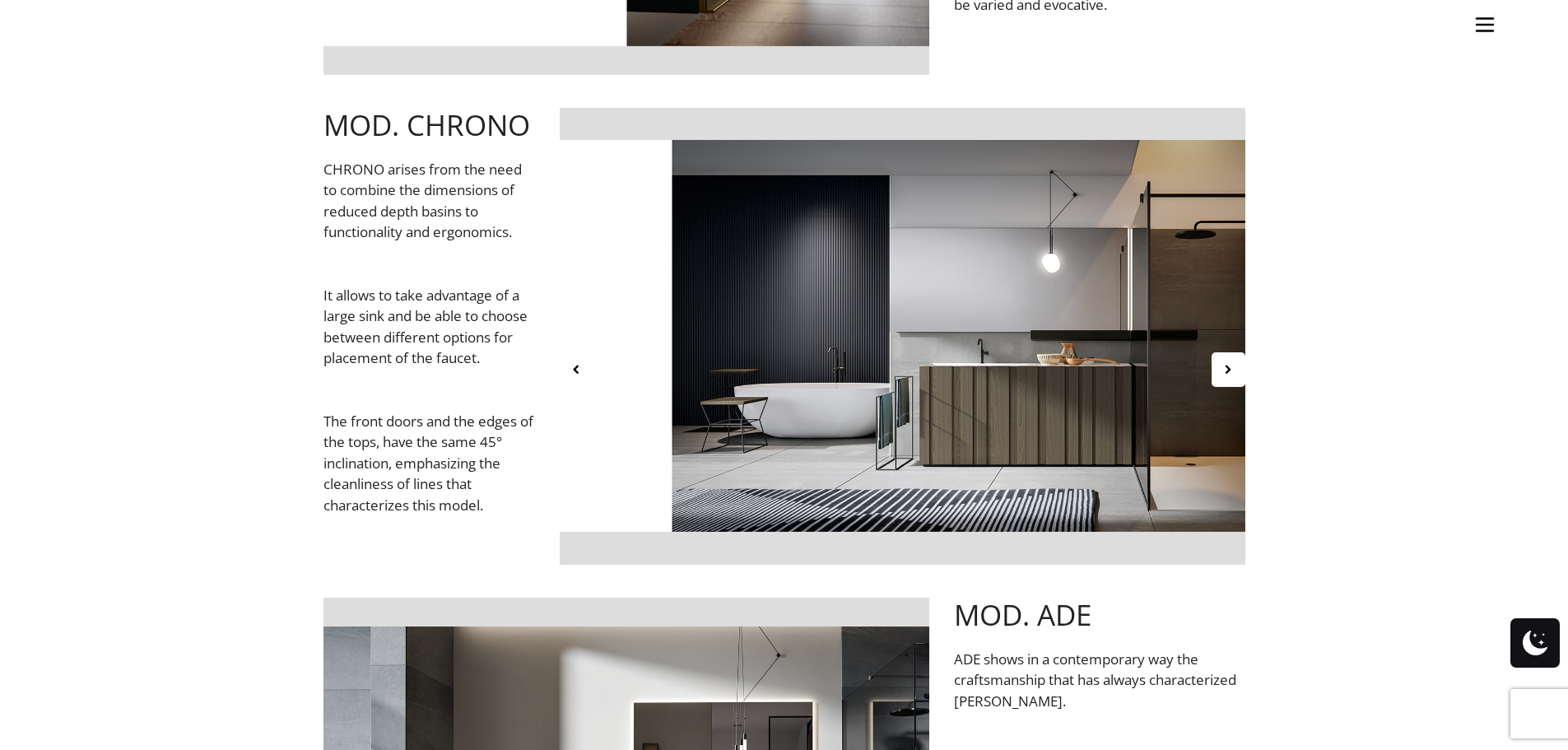
scroll to position [1482, 0]
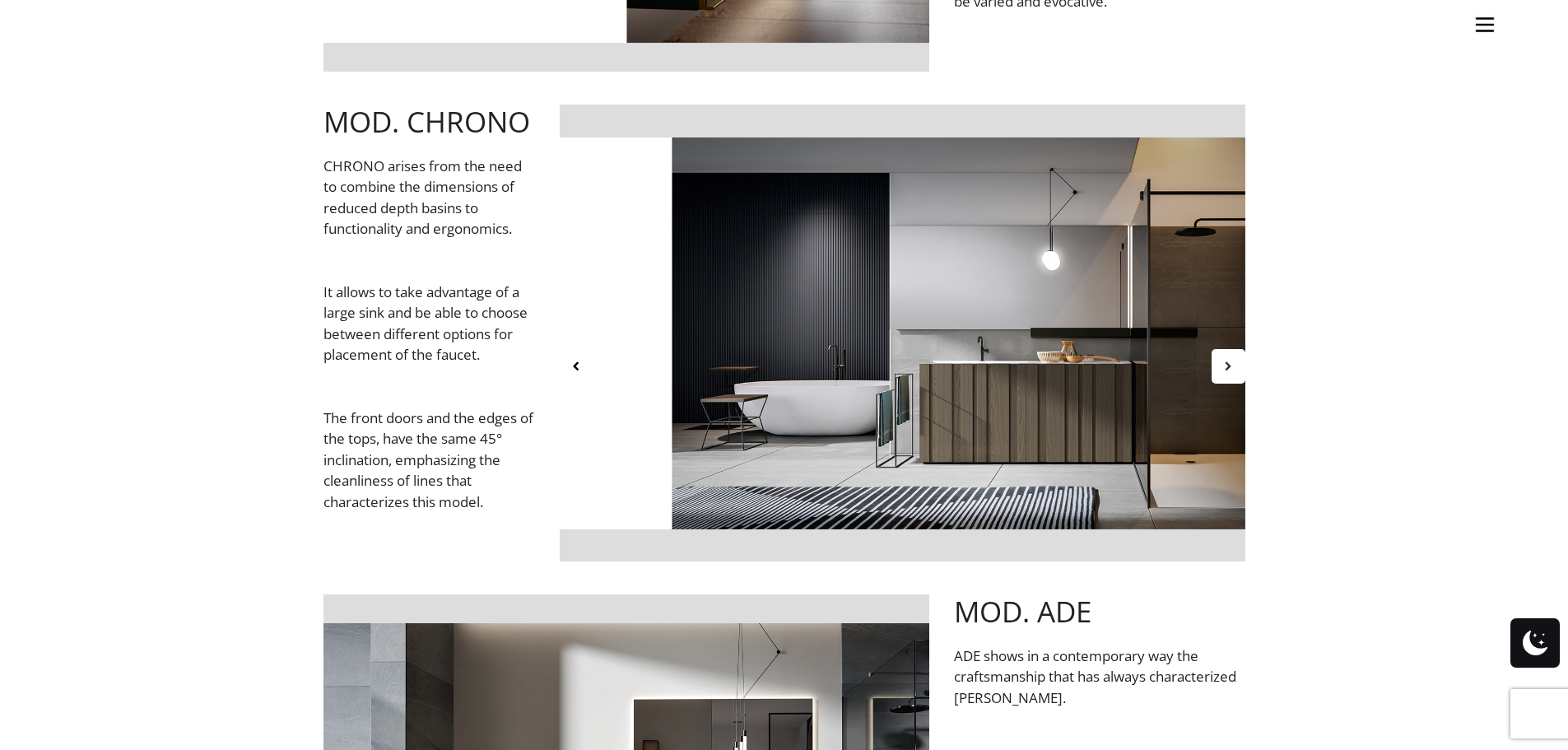
click at [1241, 369] on div at bounding box center [1229, 367] width 34 height 35
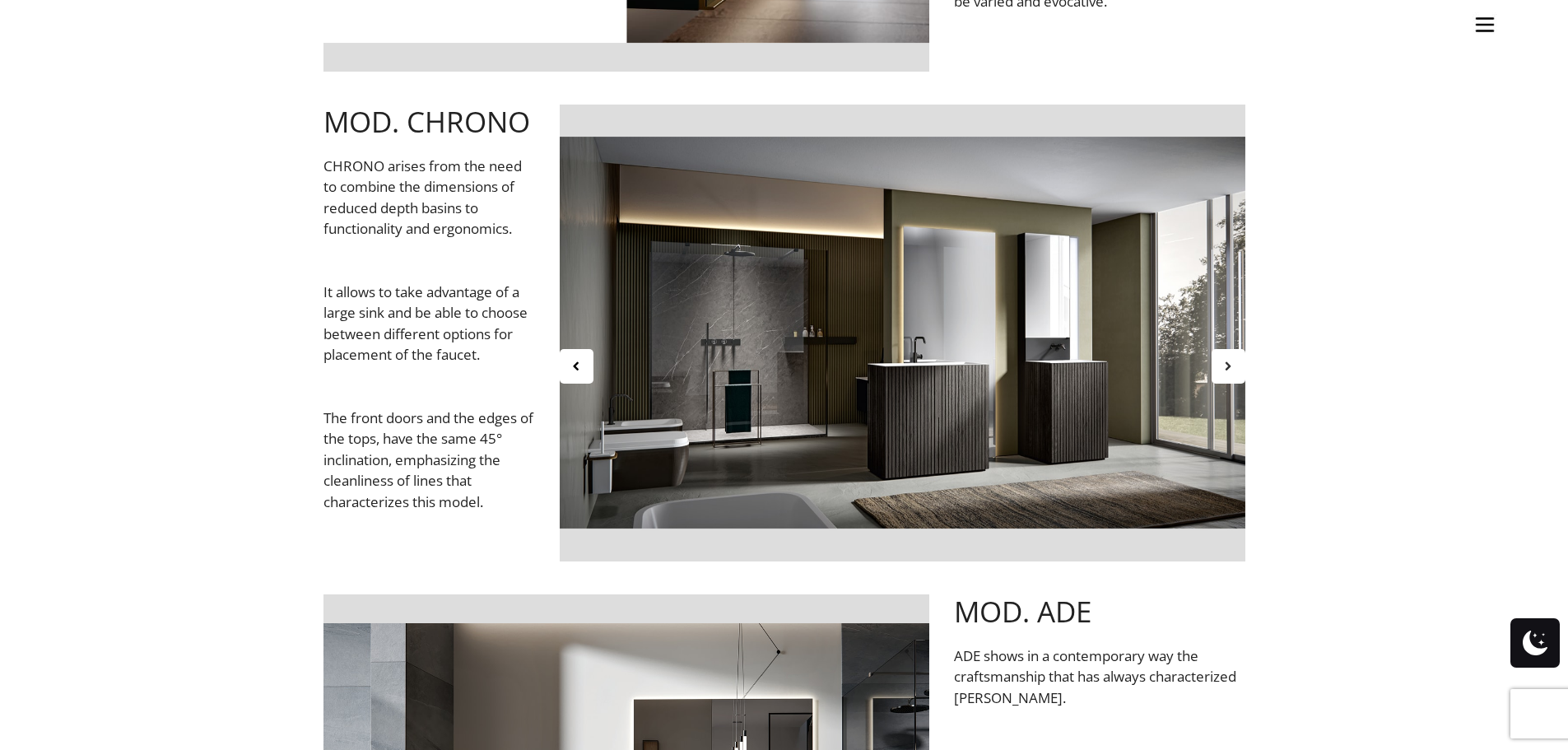
click at [1241, 369] on div at bounding box center [1229, 367] width 34 height 35
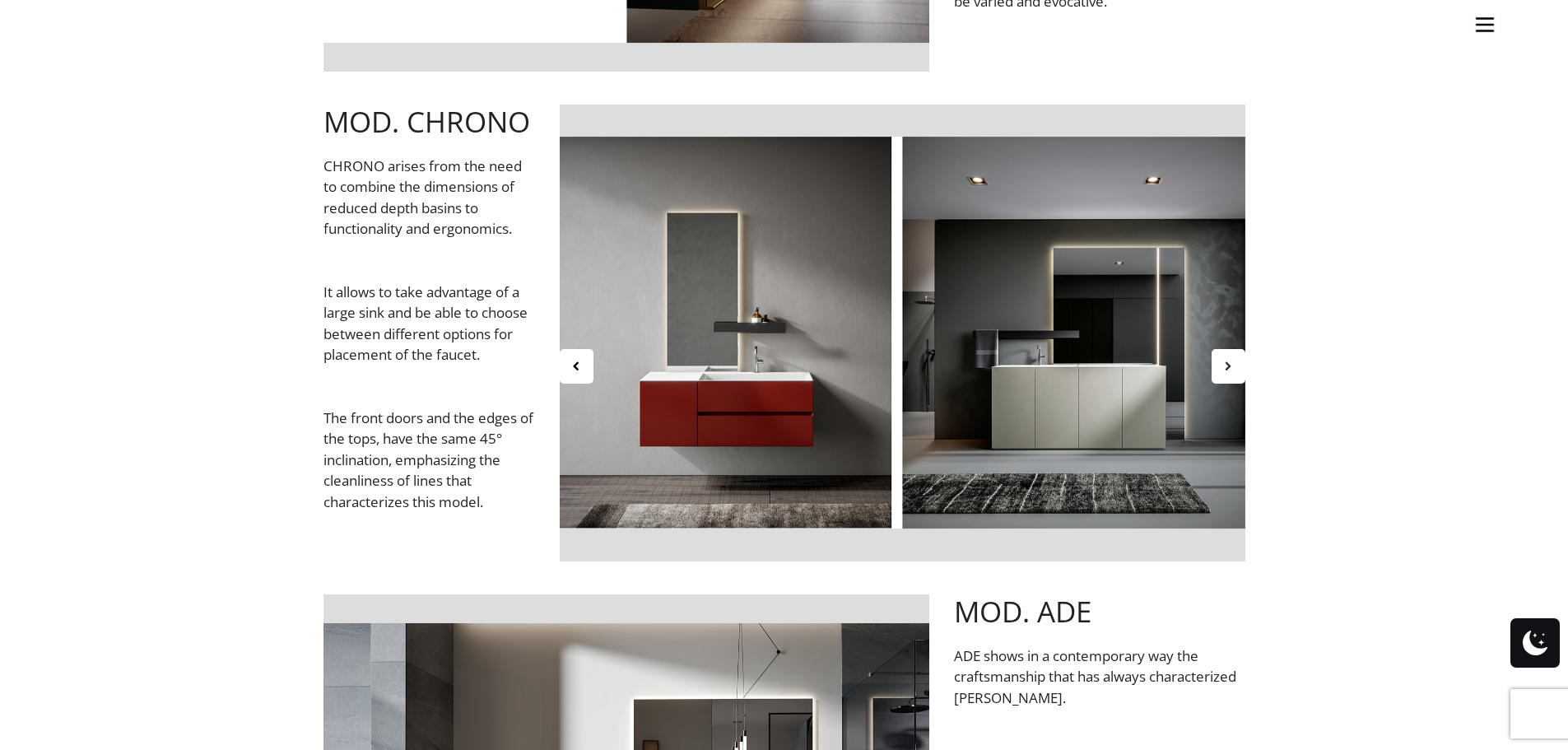
click at [1241, 369] on div at bounding box center [1229, 367] width 34 height 35
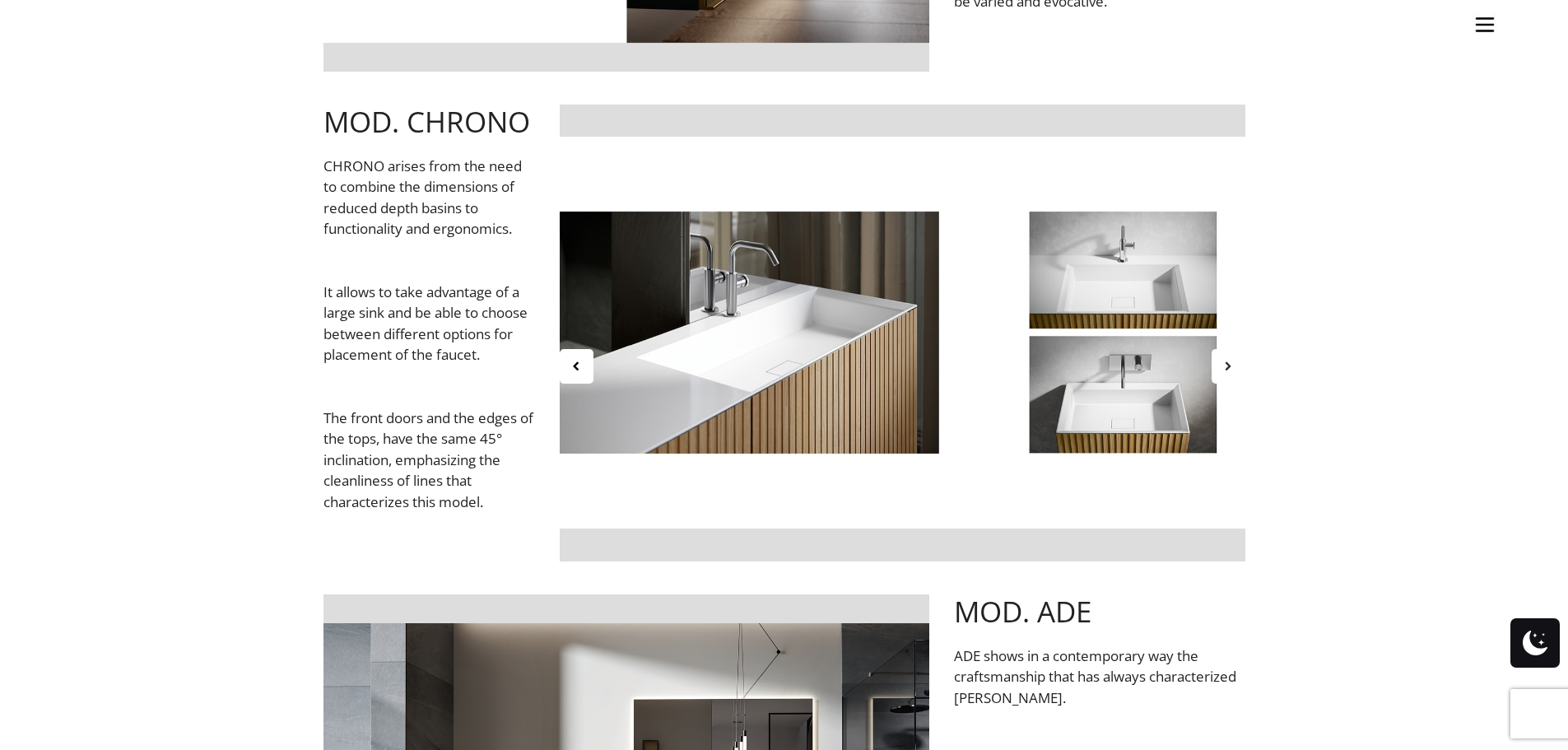
click at [1241, 369] on div at bounding box center [1229, 367] width 34 height 35
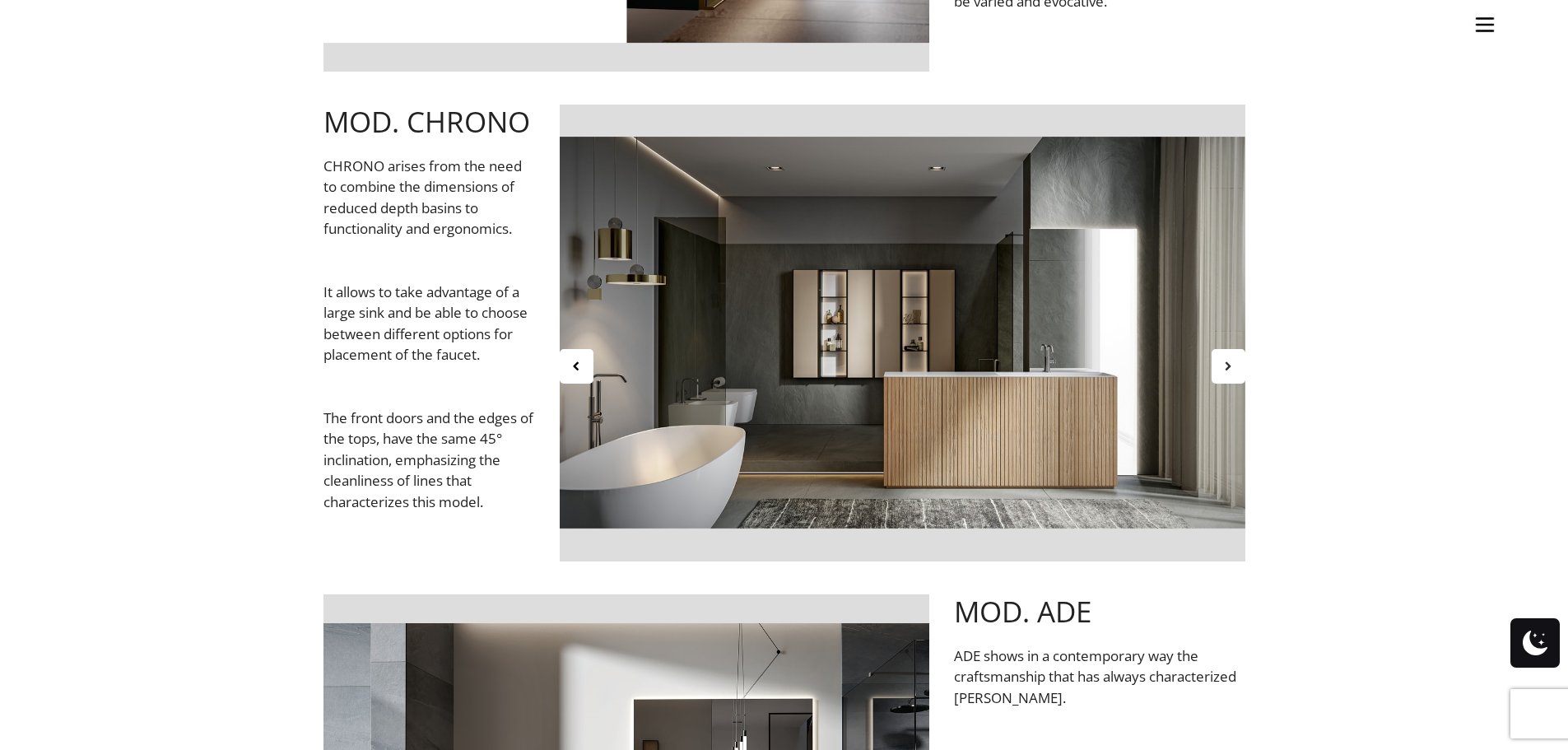
click at [1241, 369] on div at bounding box center [1229, 367] width 34 height 35
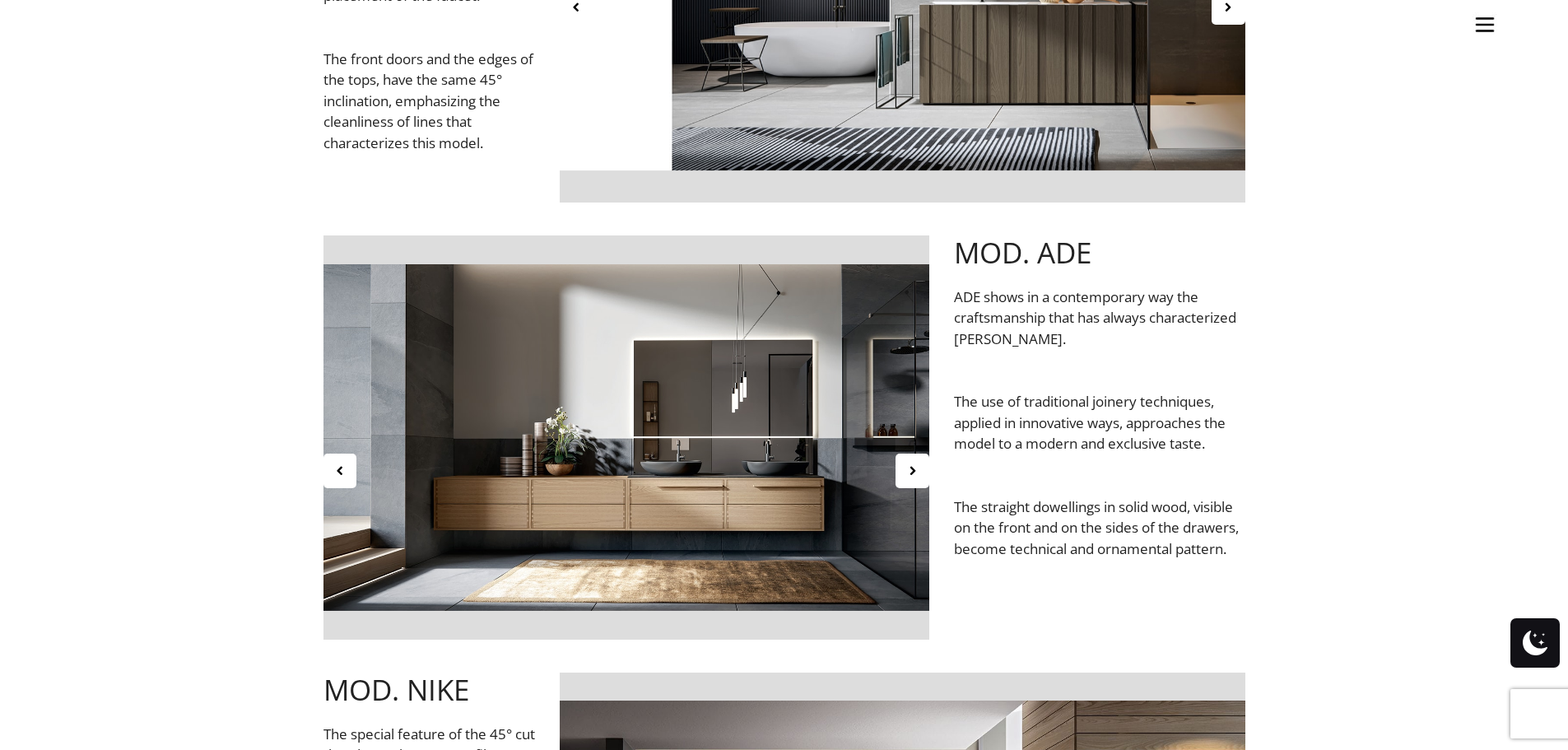
scroll to position [1893, 0]
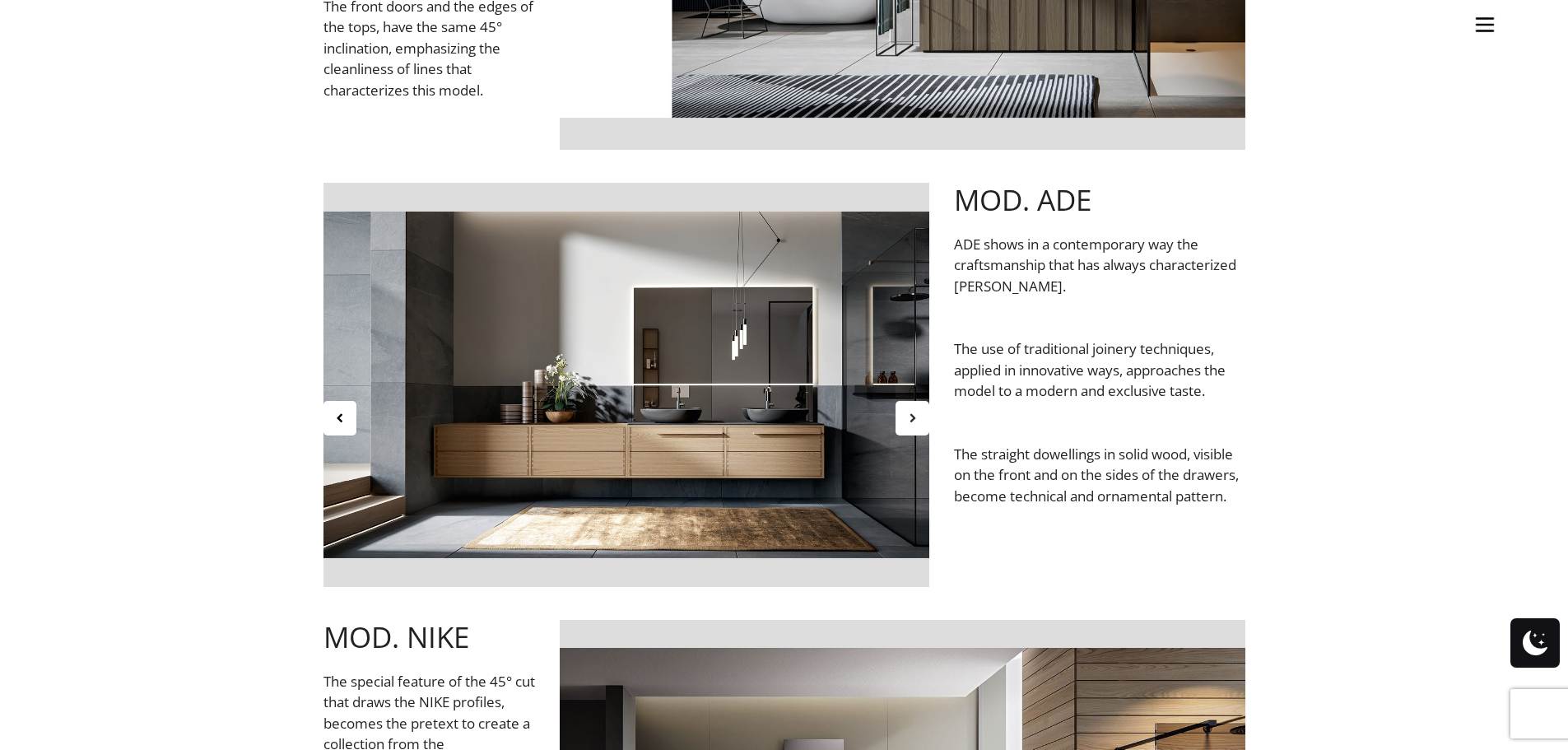
click at [906, 421] on icon at bounding box center [912, 417] width 14 height 14
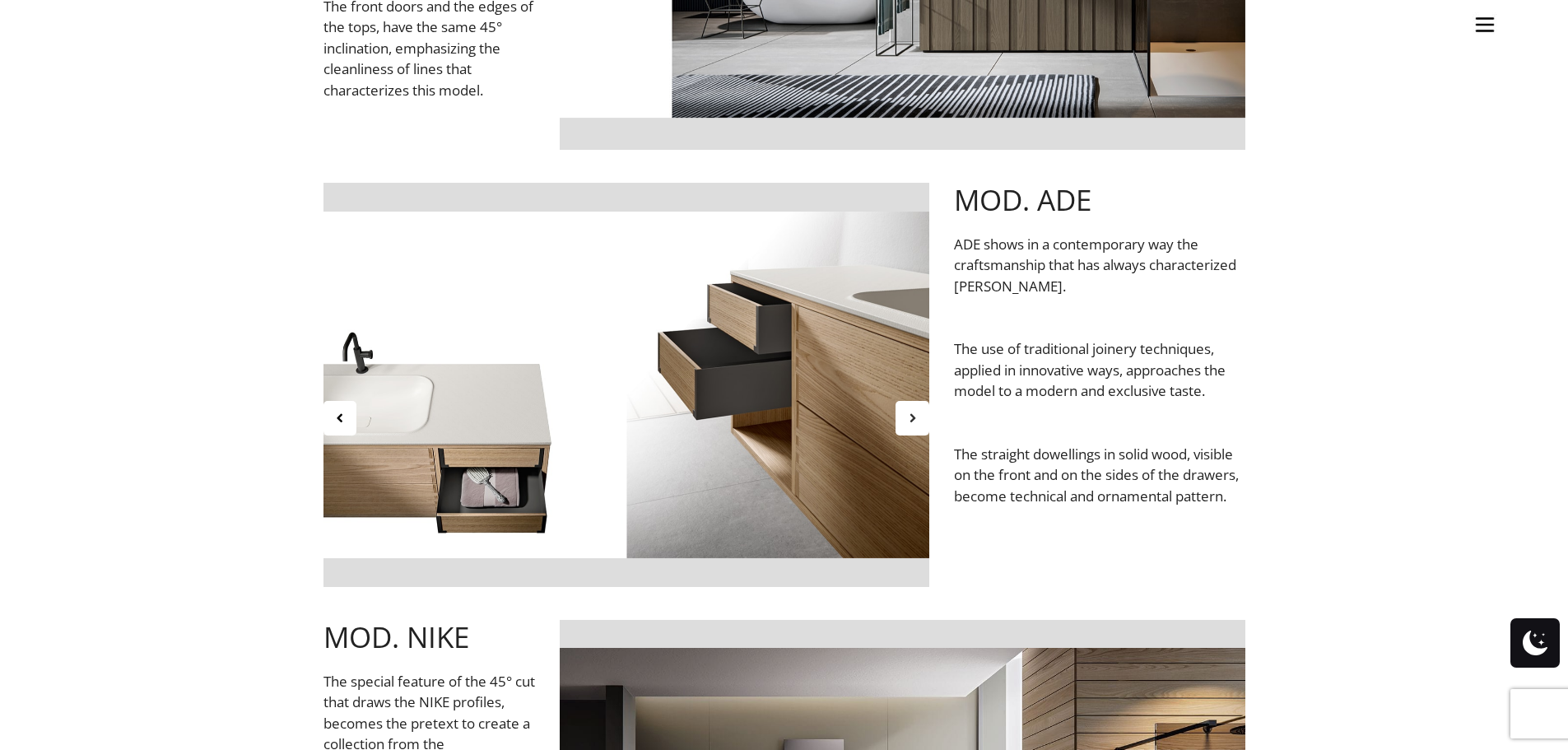
click at [906, 421] on icon at bounding box center [912, 417] width 14 height 14
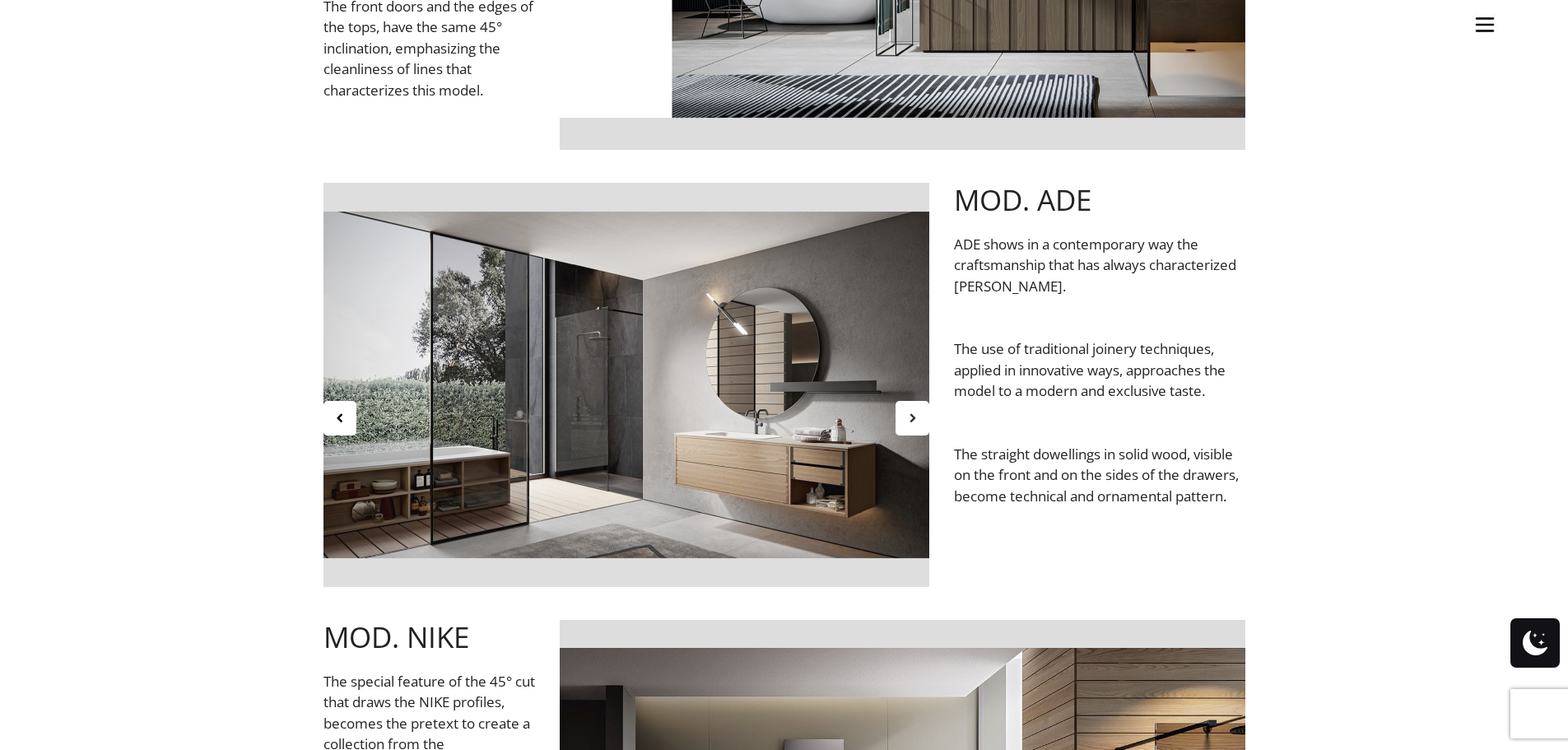
click at [906, 421] on icon at bounding box center [912, 417] width 14 height 14
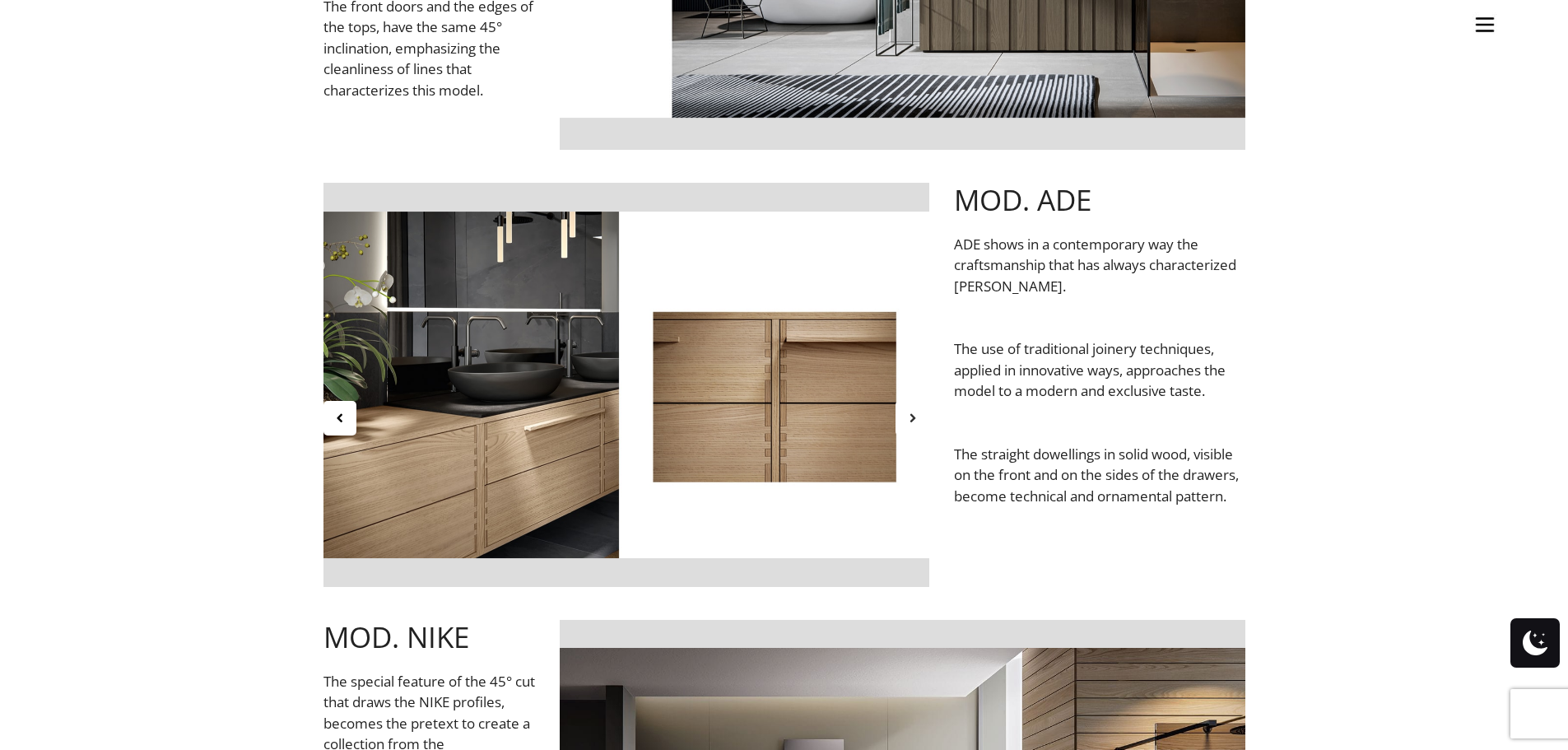
click at [906, 421] on icon at bounding box center [912, 417] width 14 height 14
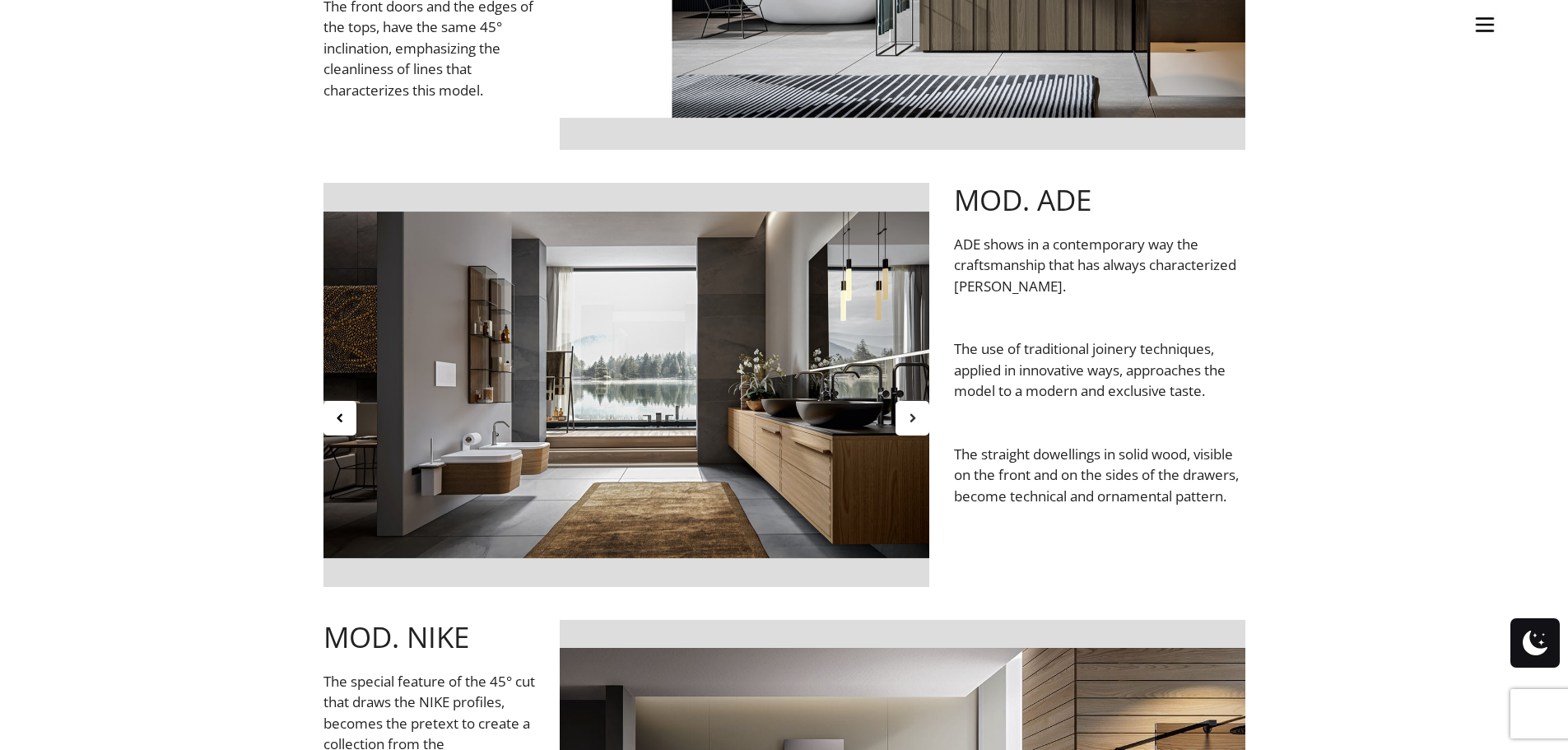
click at [906, 421] on icon at bounding box center [912, 417] width 14 height 14
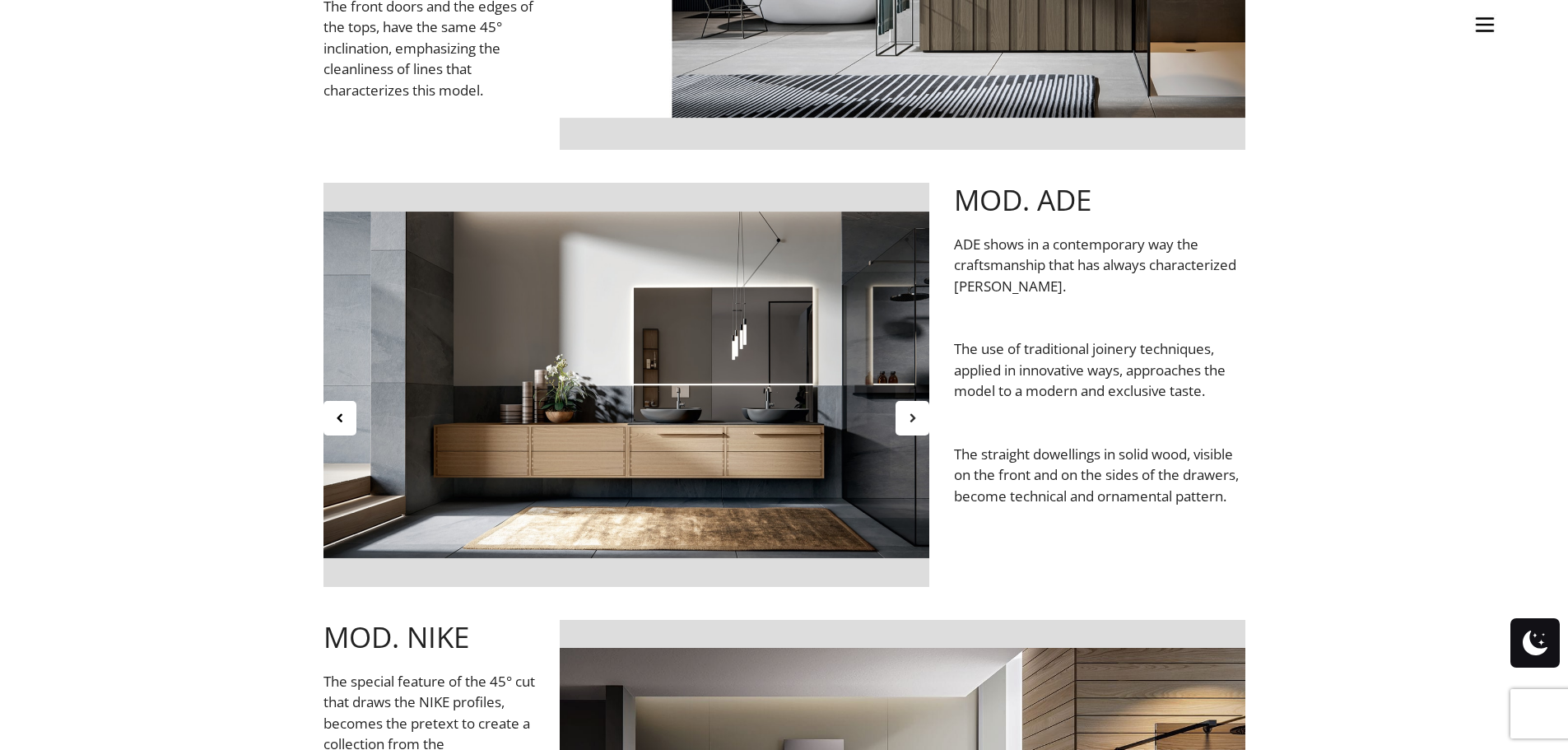
click at [906, 421] on icon at bounding box center [912, 417] width 14 height 14
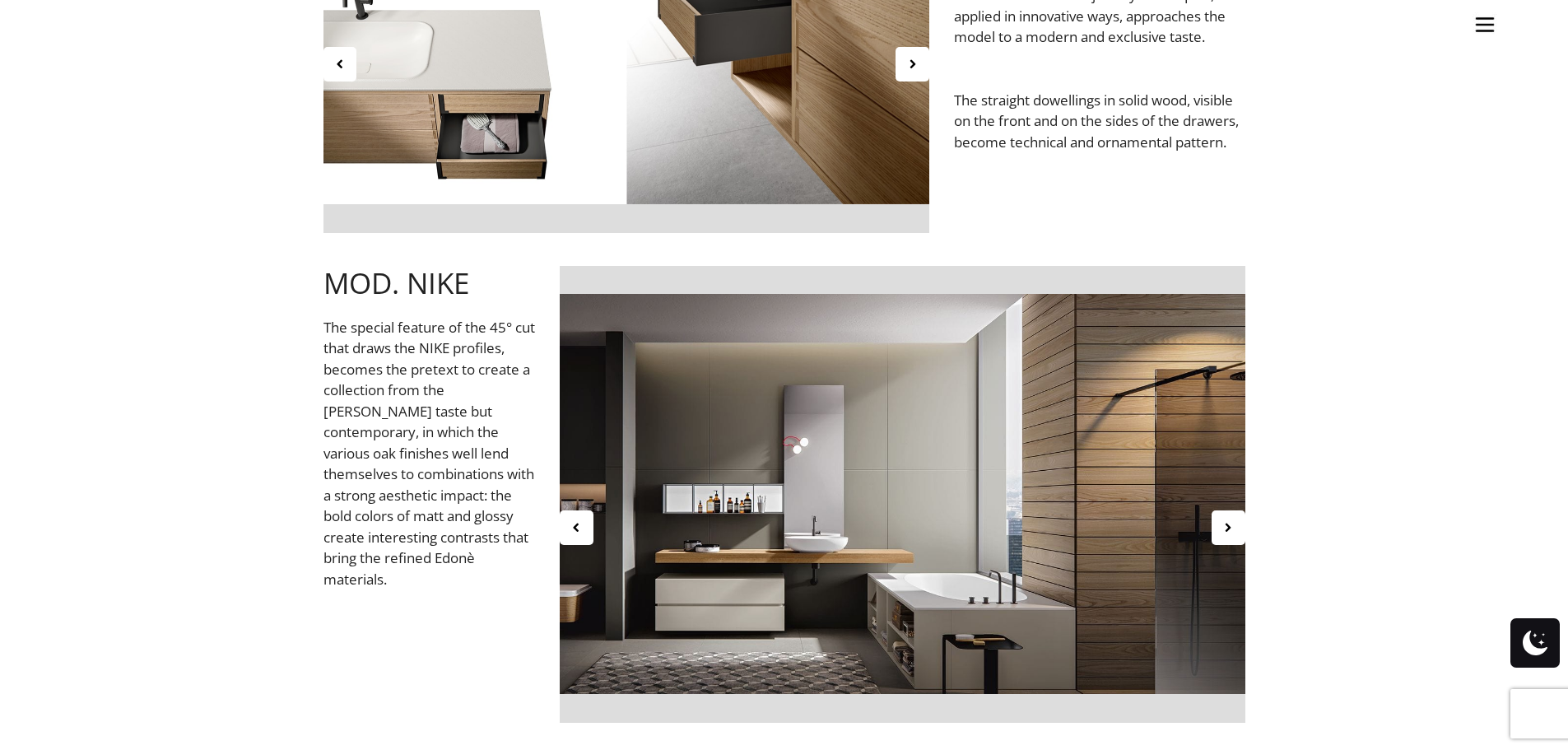
scroll to position [2388, 0]
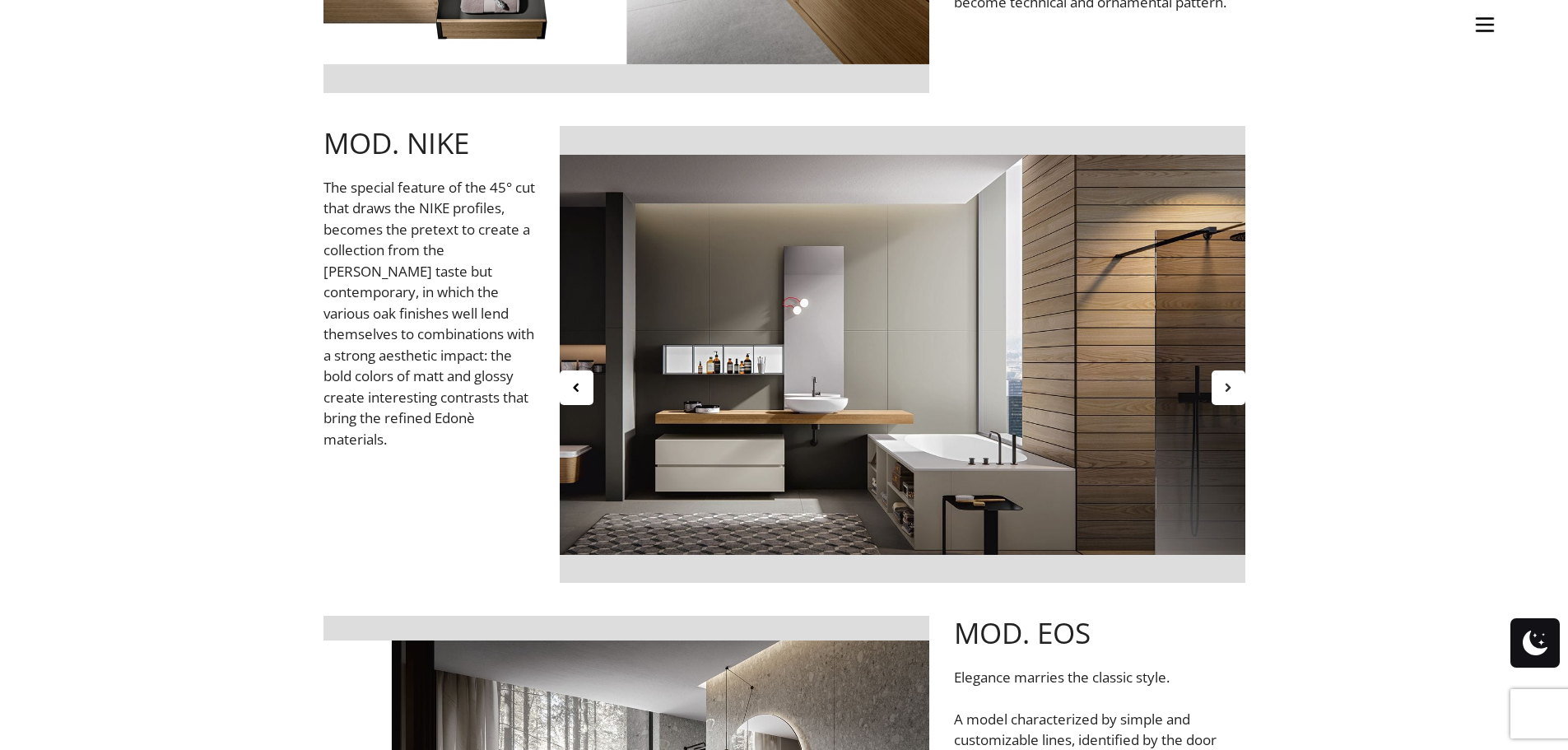
click at [1233, 391] on icon at bounding box center [1228, 387] width 14 height 14
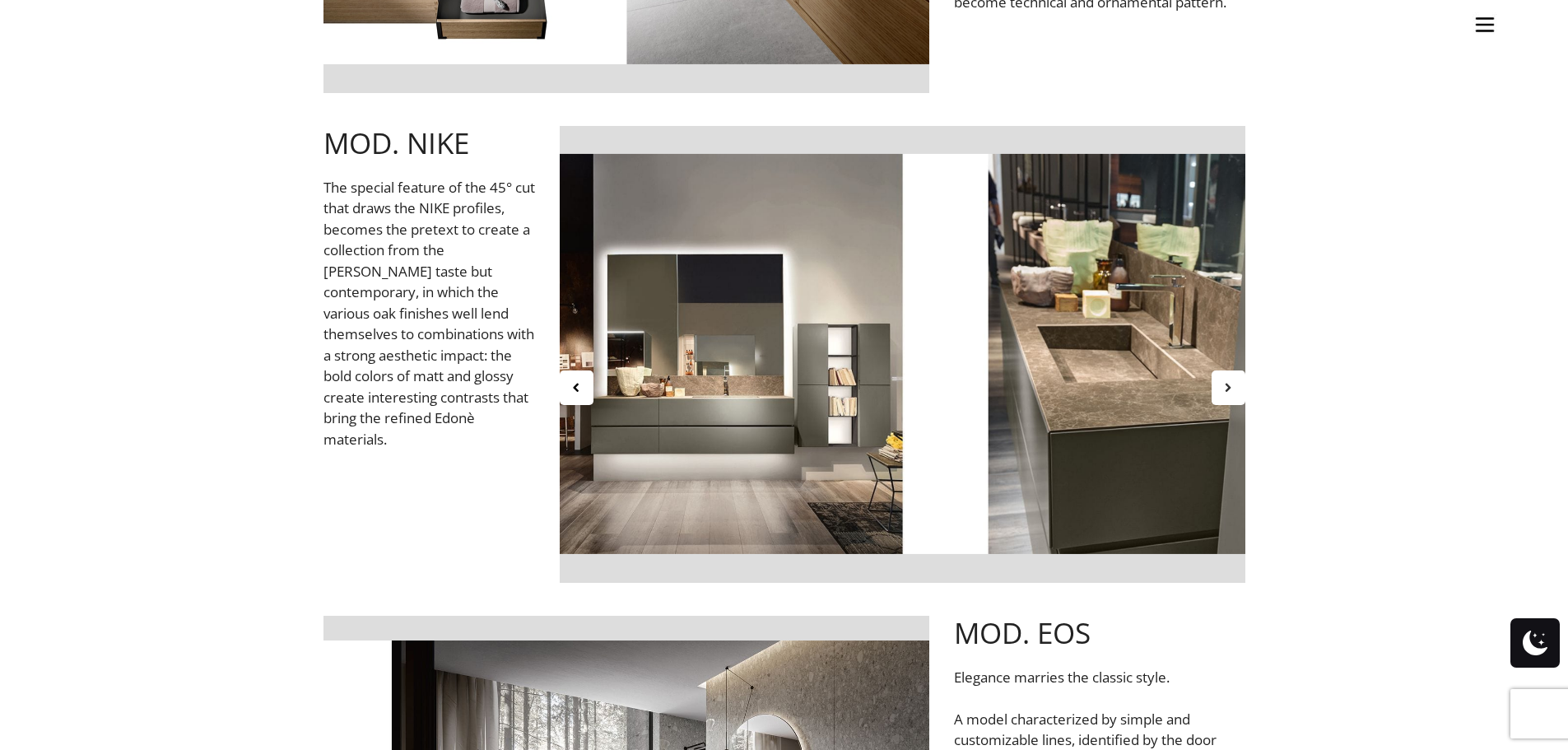
click at [1233, 391] on icon at bounding box center [1228, 387] width 14 height 14
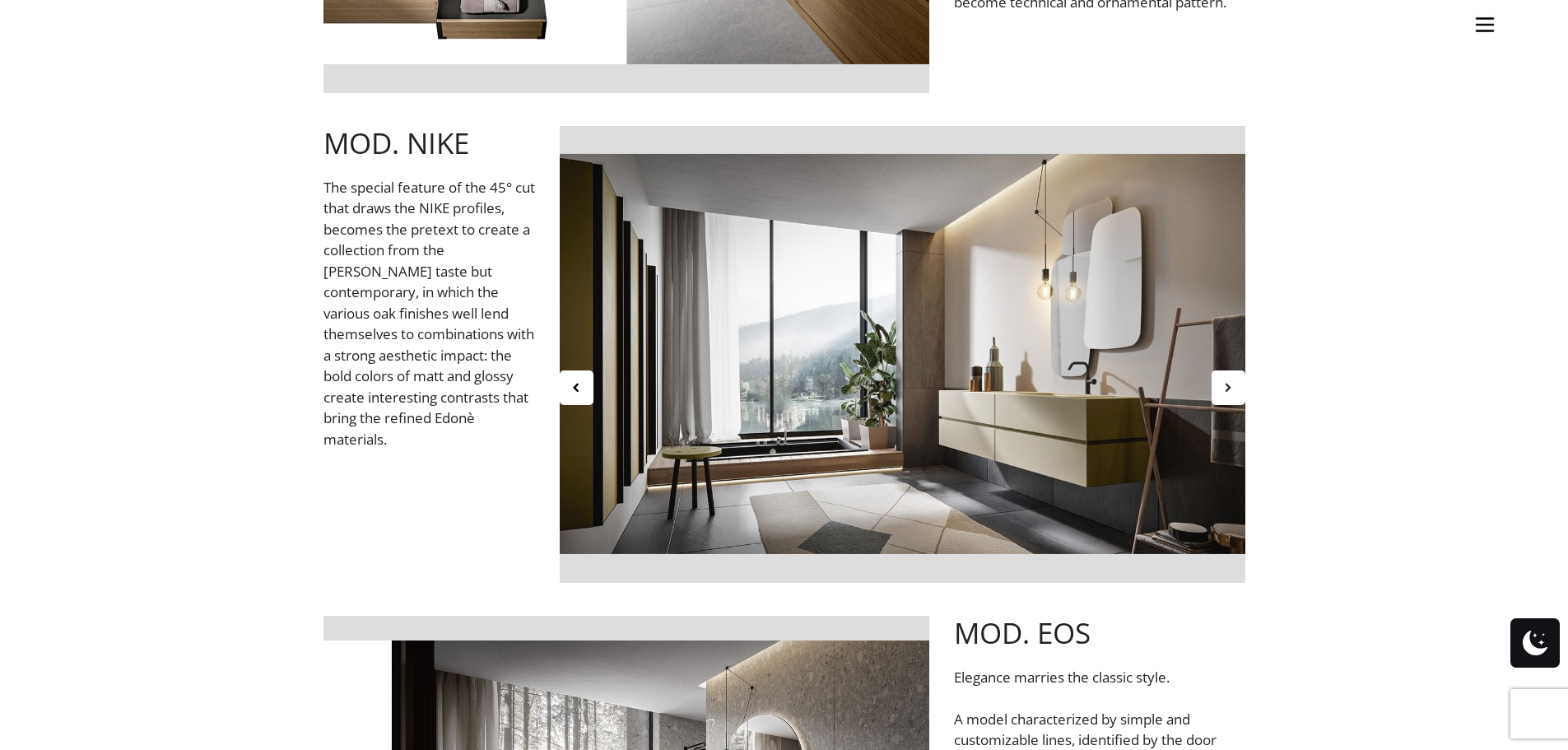
click at [1233, 391] on icon at bounding box center [1228, 387] width 14 height 14
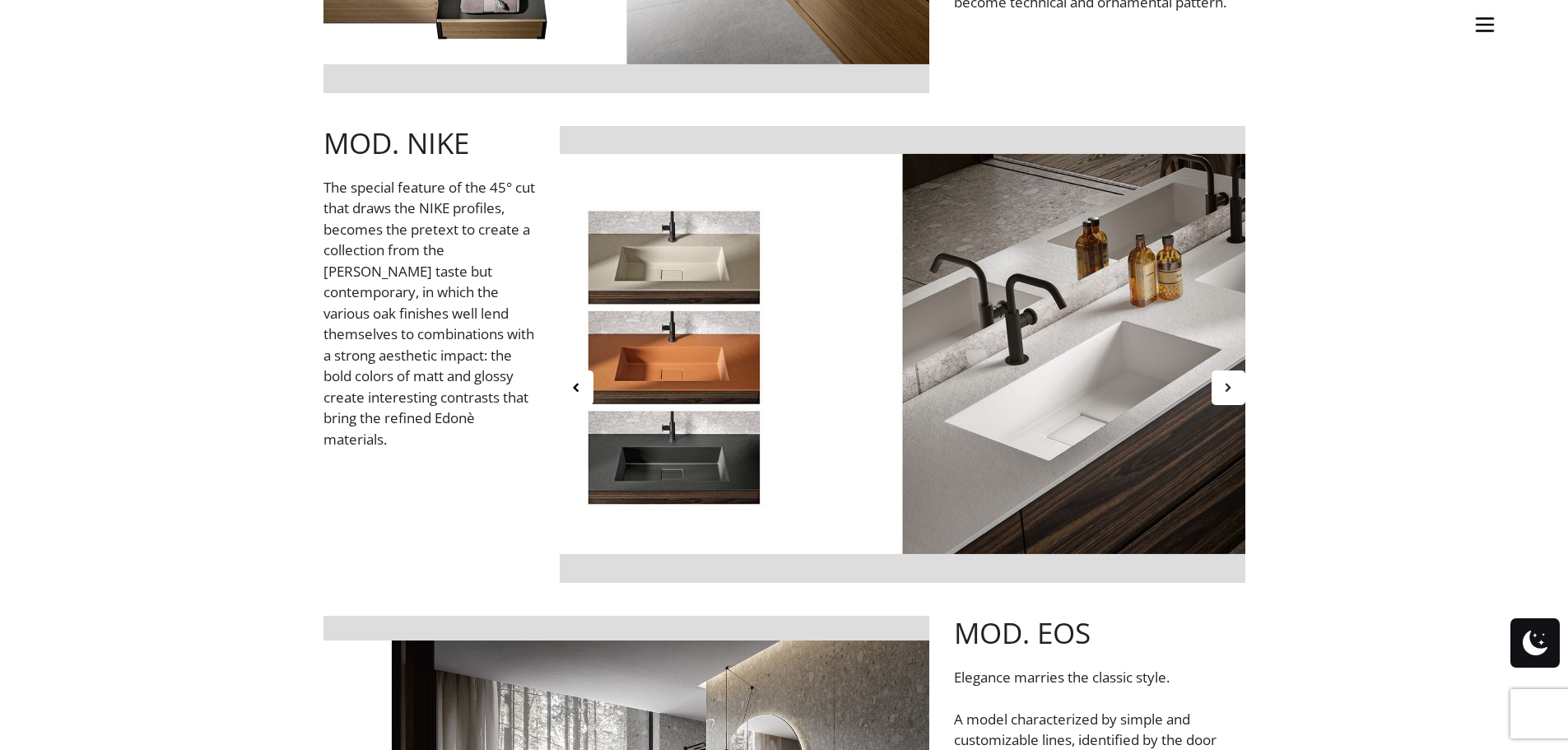
click at [1233, 391] on icon at bounding box center [1228, 387] width 14 height 14
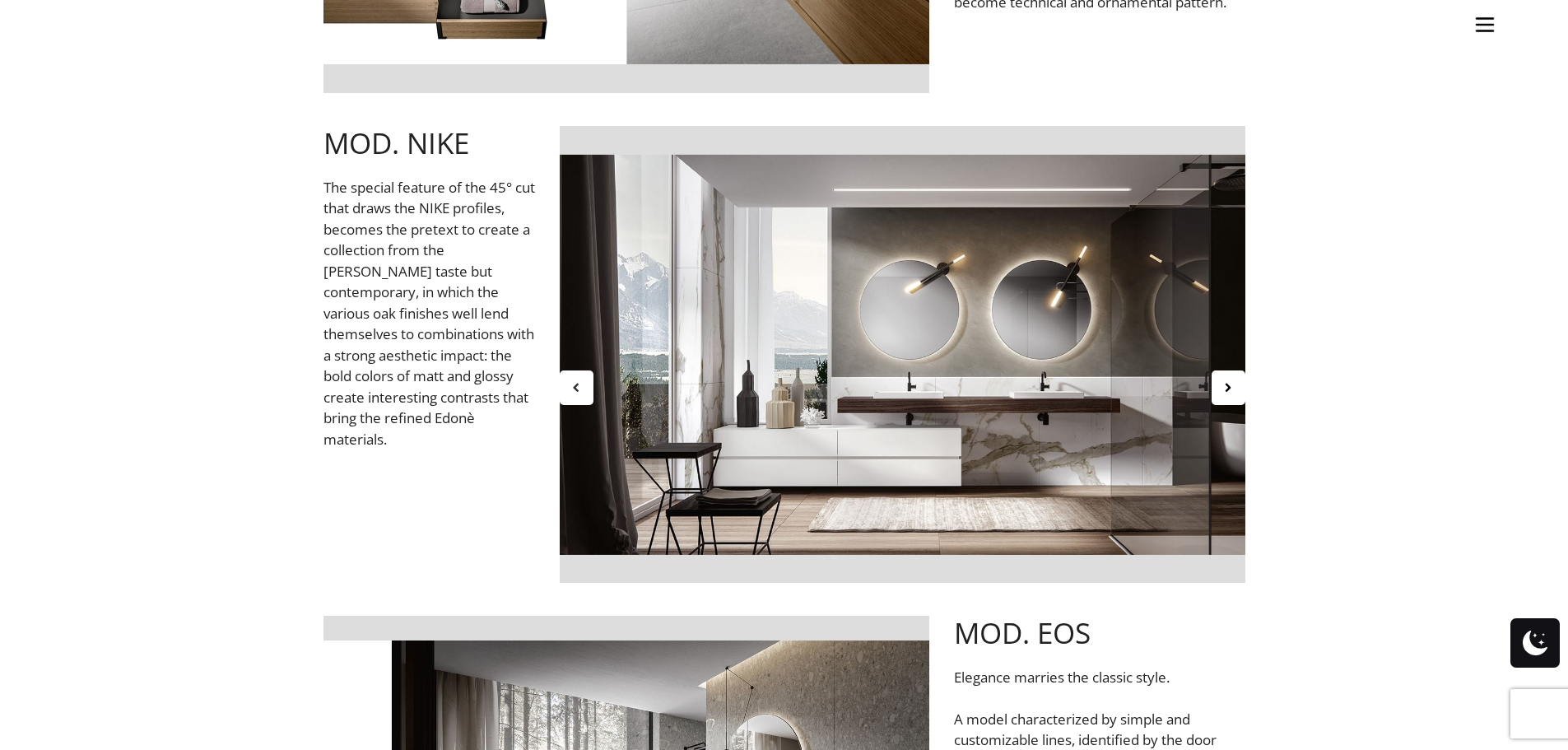
click at [575, 387] on icon at bounding box center [576, 387] width 14 height 14
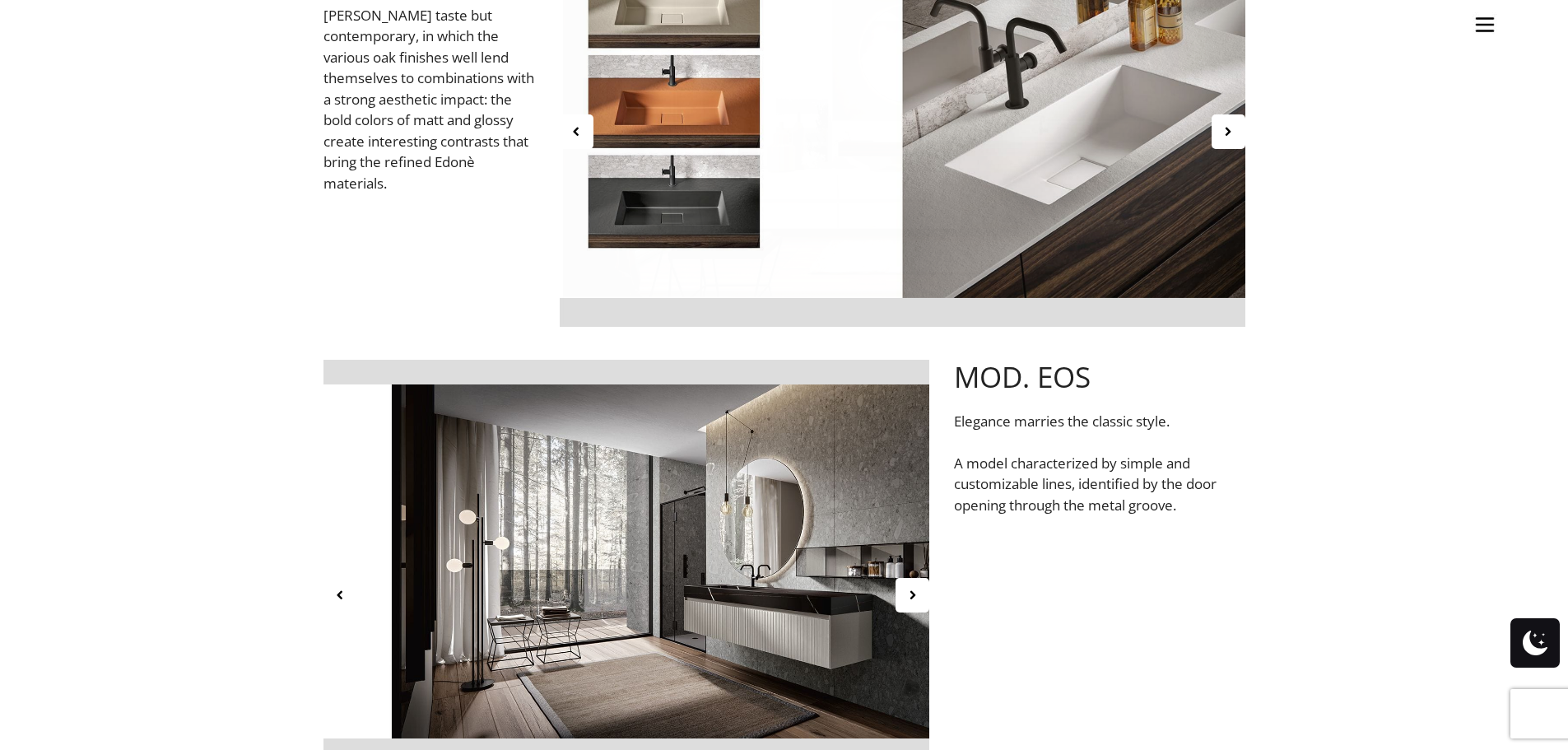
scroll to position [2800, 0]
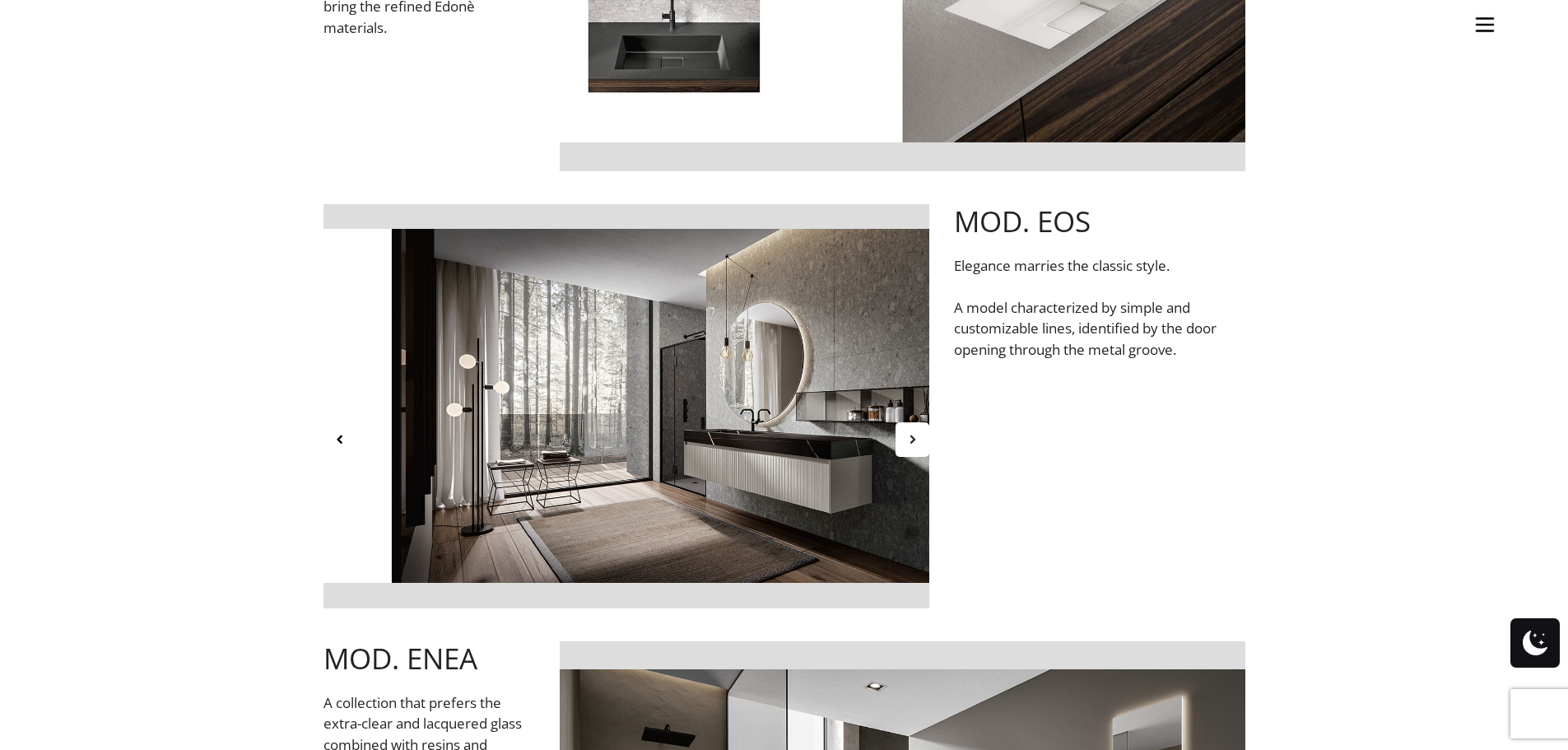
click at [916, 439] on icon at bounding box center [912, 438] width 14 height 14
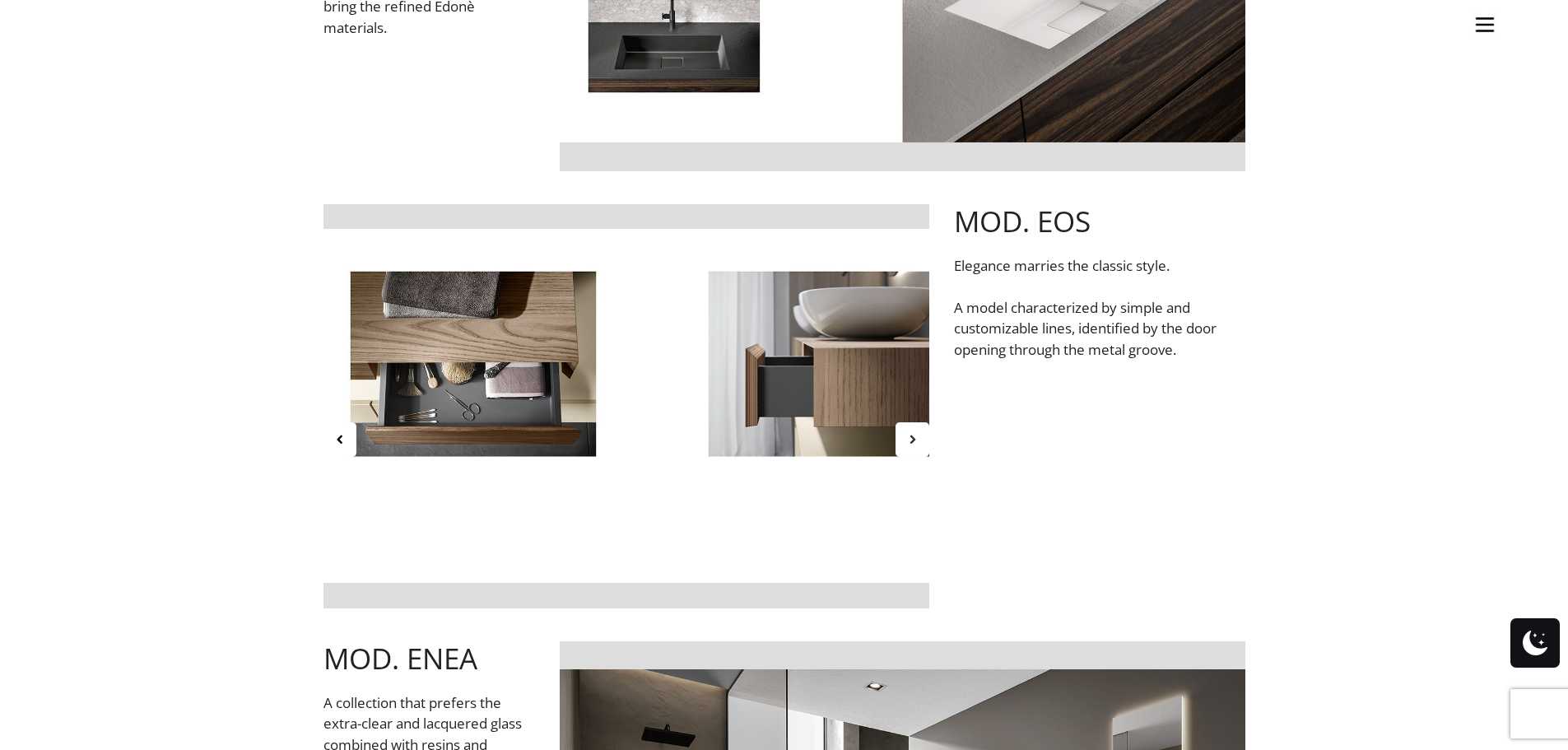
click at [916, 439] on icon at bounding box center [912, 438] width 14 height 14
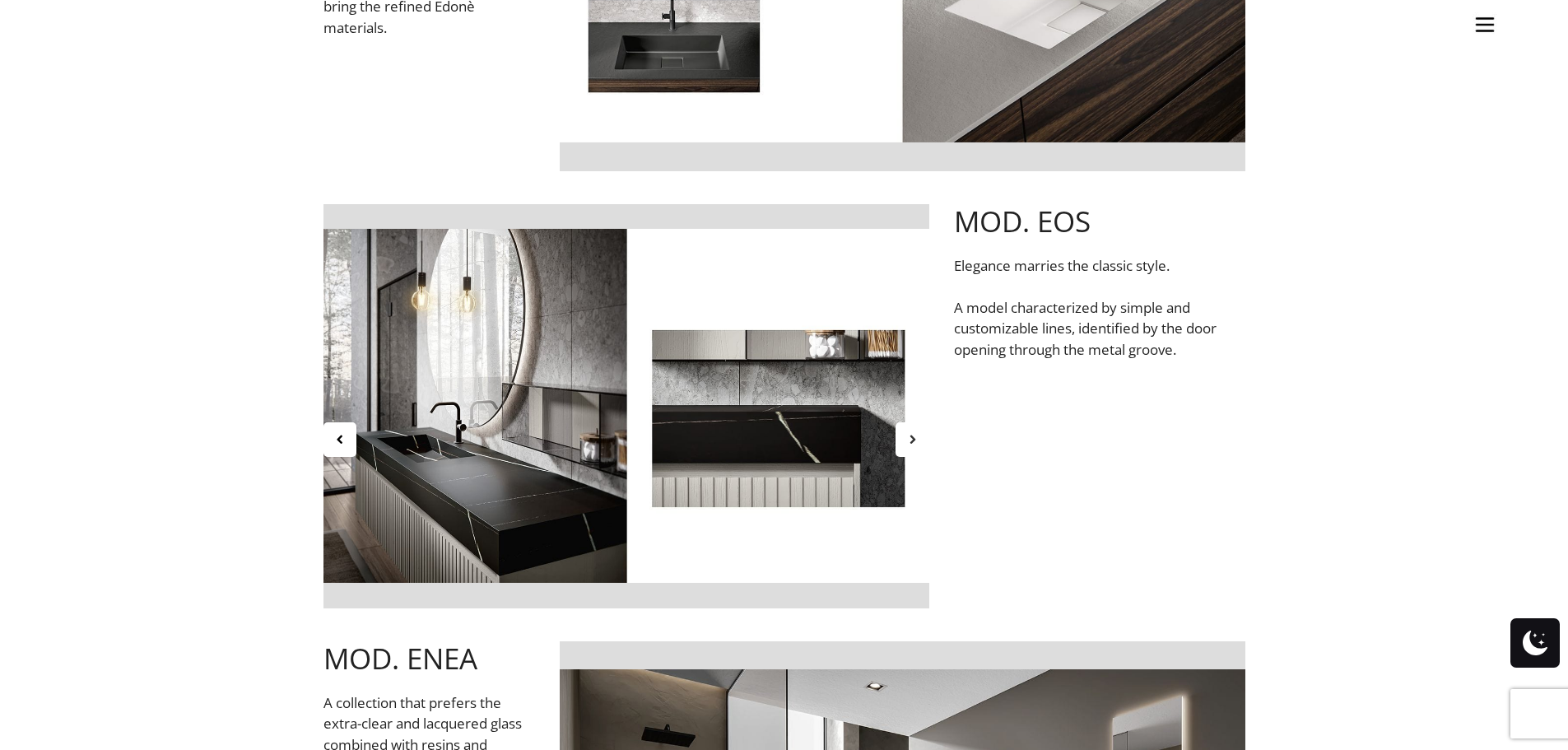
click at [916, 439] on icon at bounding box center [912, 438] width 14 height 14
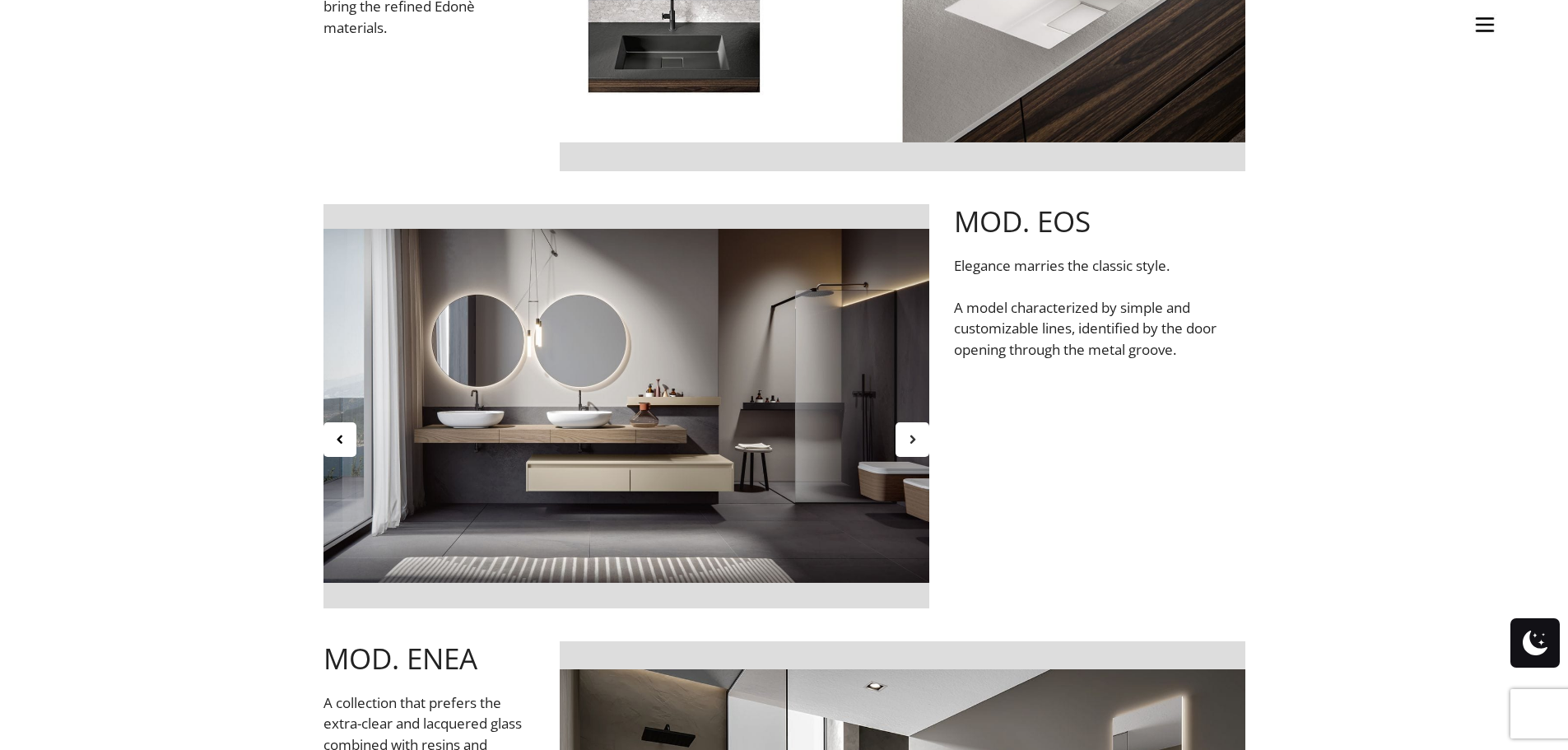
click at [916, 439] on icon at bounding box center [912, 438] width 14 height 14
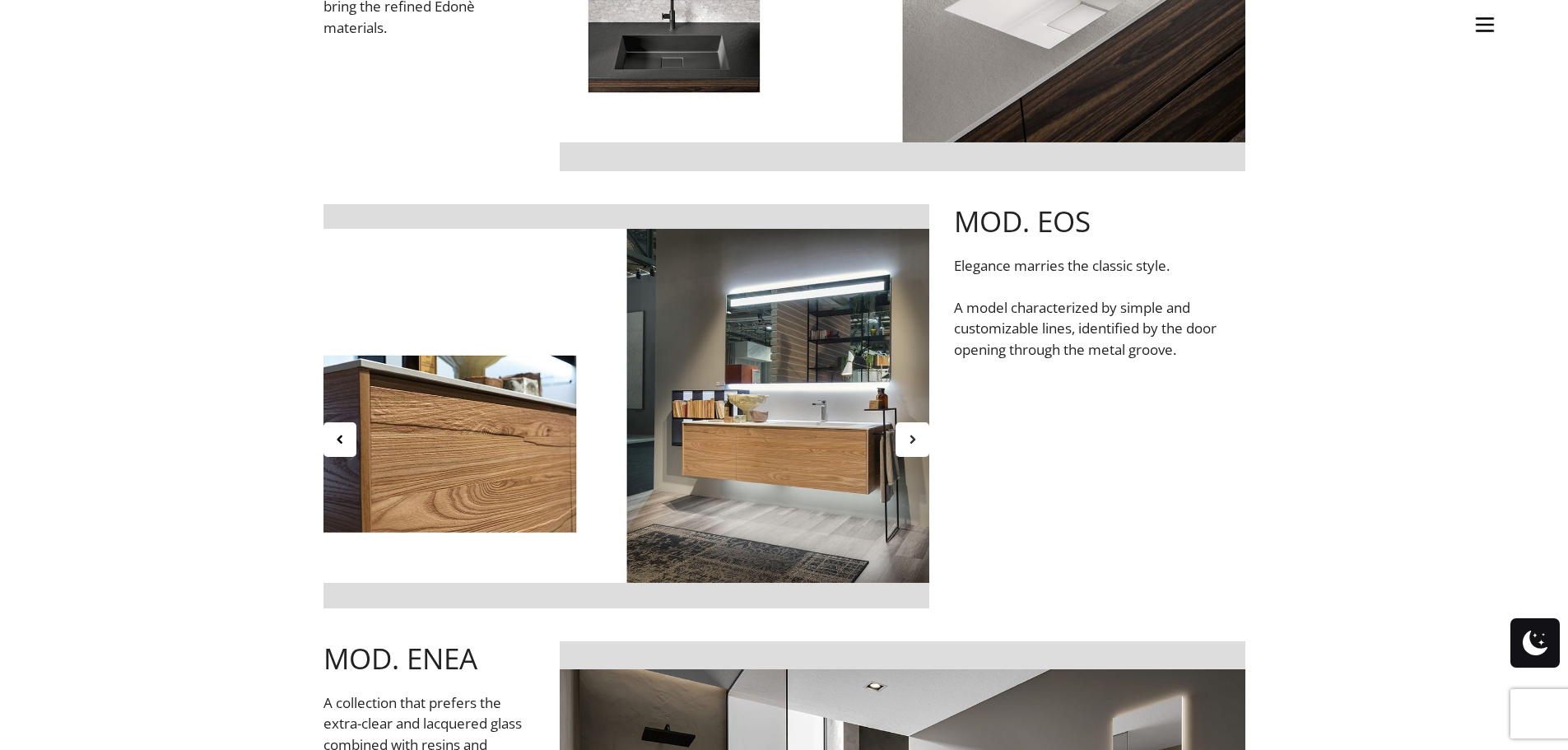
click at [916, 439] on icon at bounding box center [912, 438] width 14 height 14
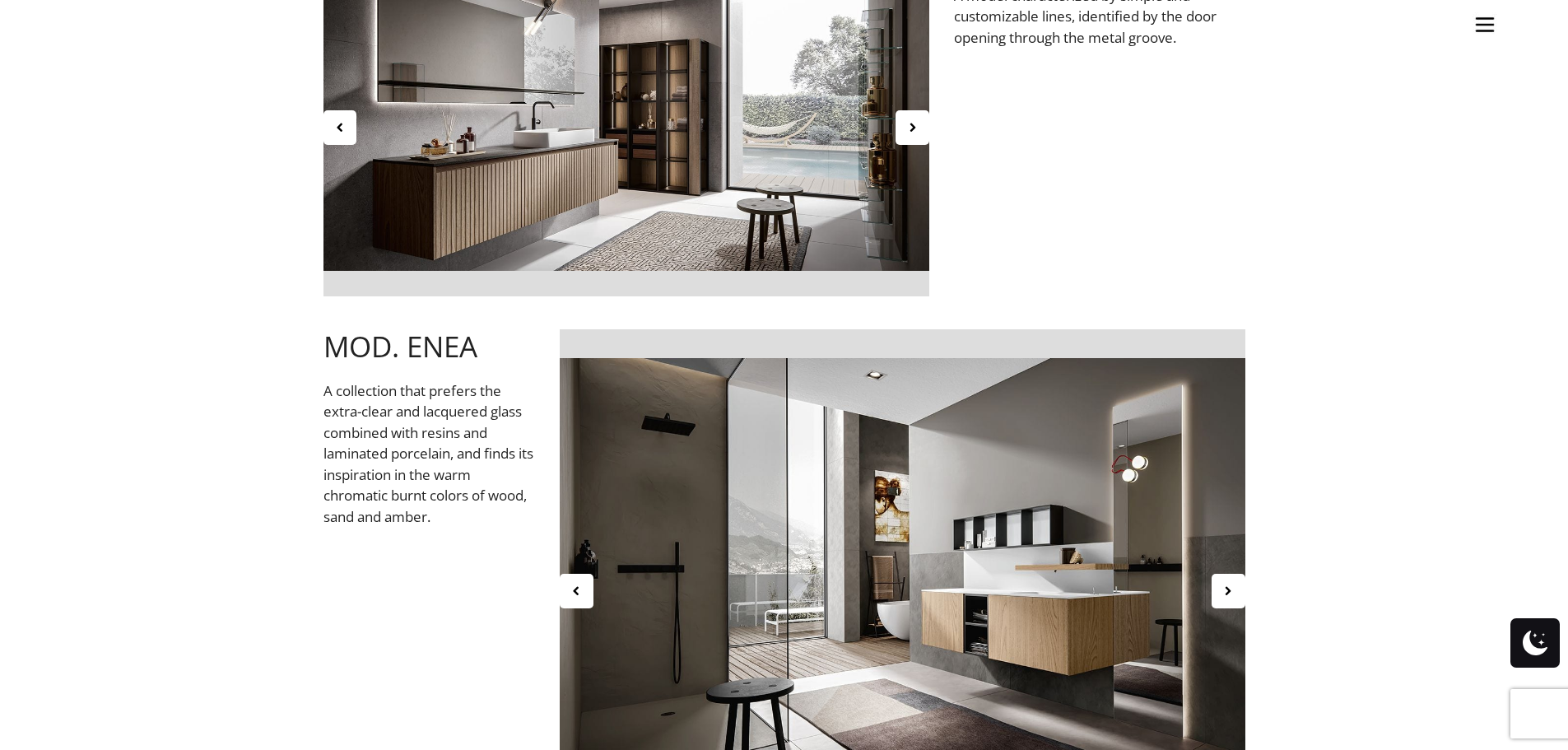
scroll to position [3293, 0]
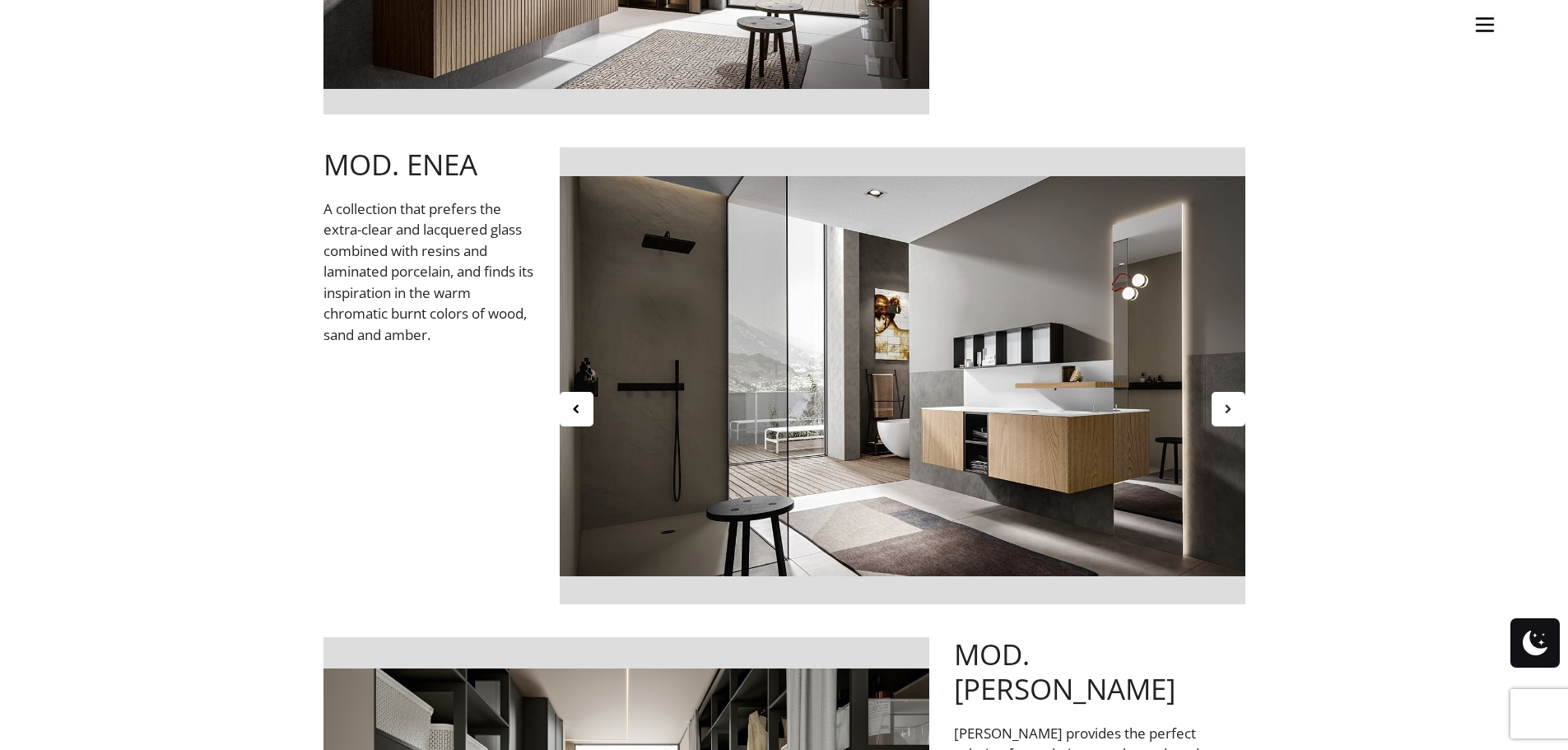
click at [1241, 406] on div at bounding box center [1229, 409] width 34 height 35
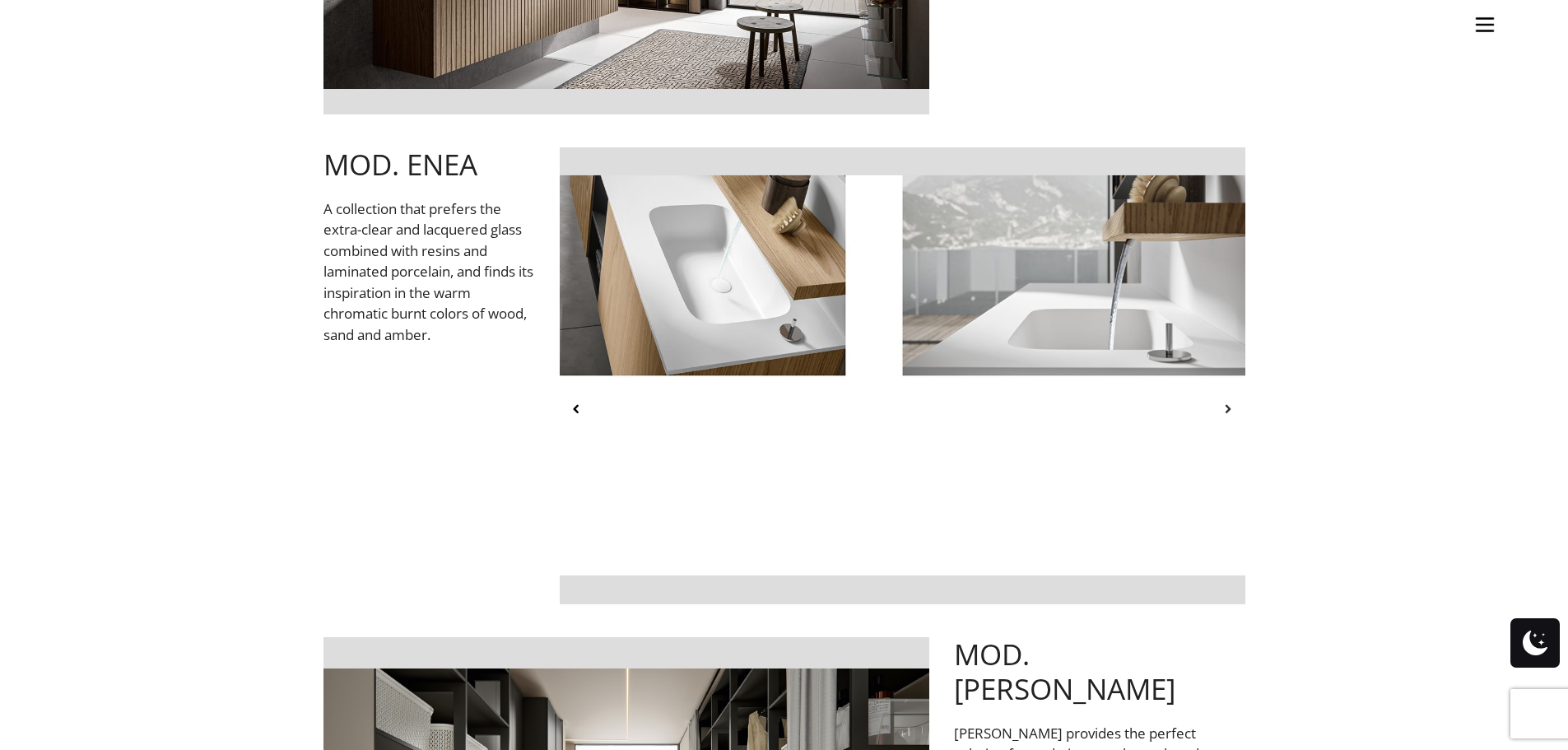
click at [1241, 406] on div at bounding box center [1229, 409] width 34 height 35
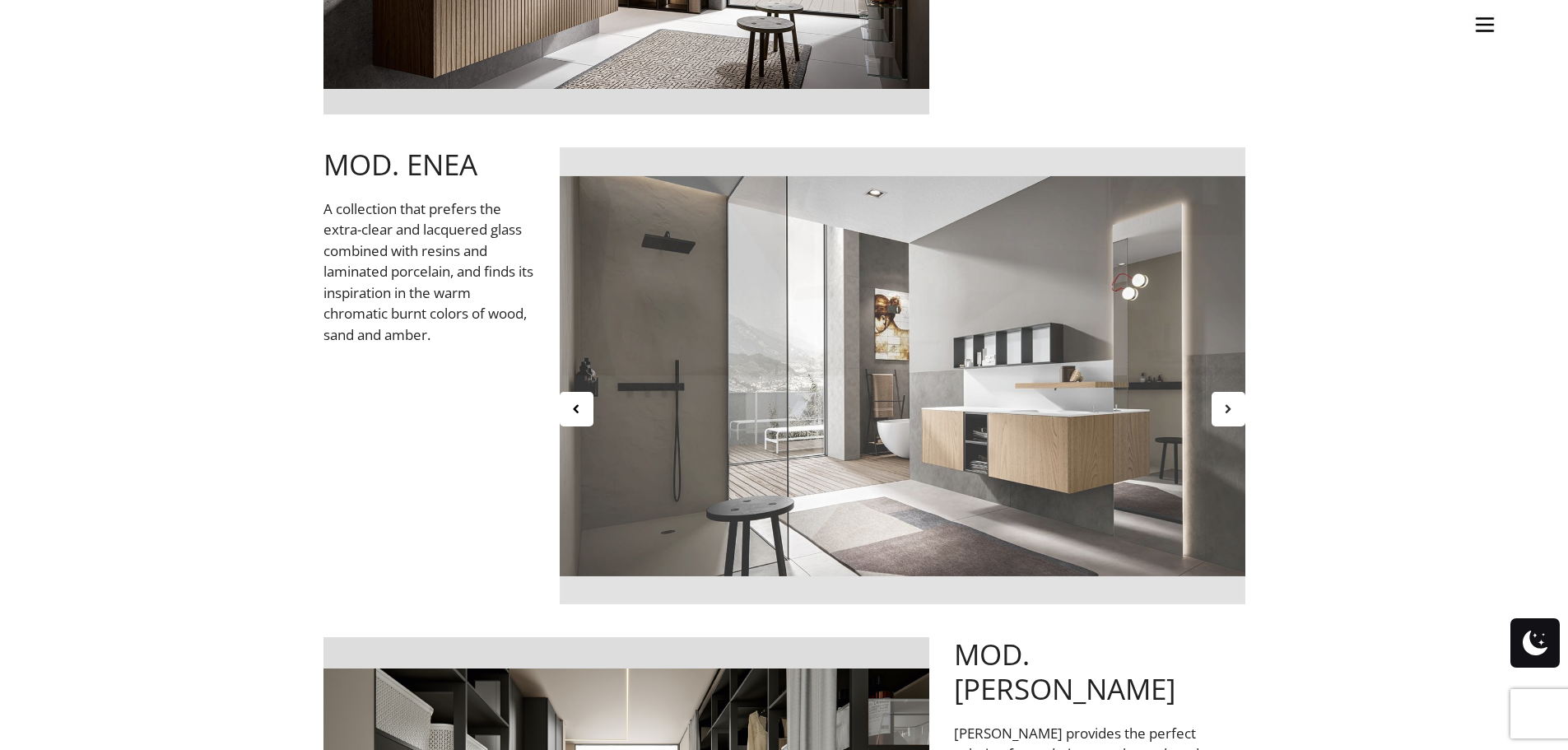
click at [1241, 406] on div at bounding box center [1229, 409] width 34 height 35
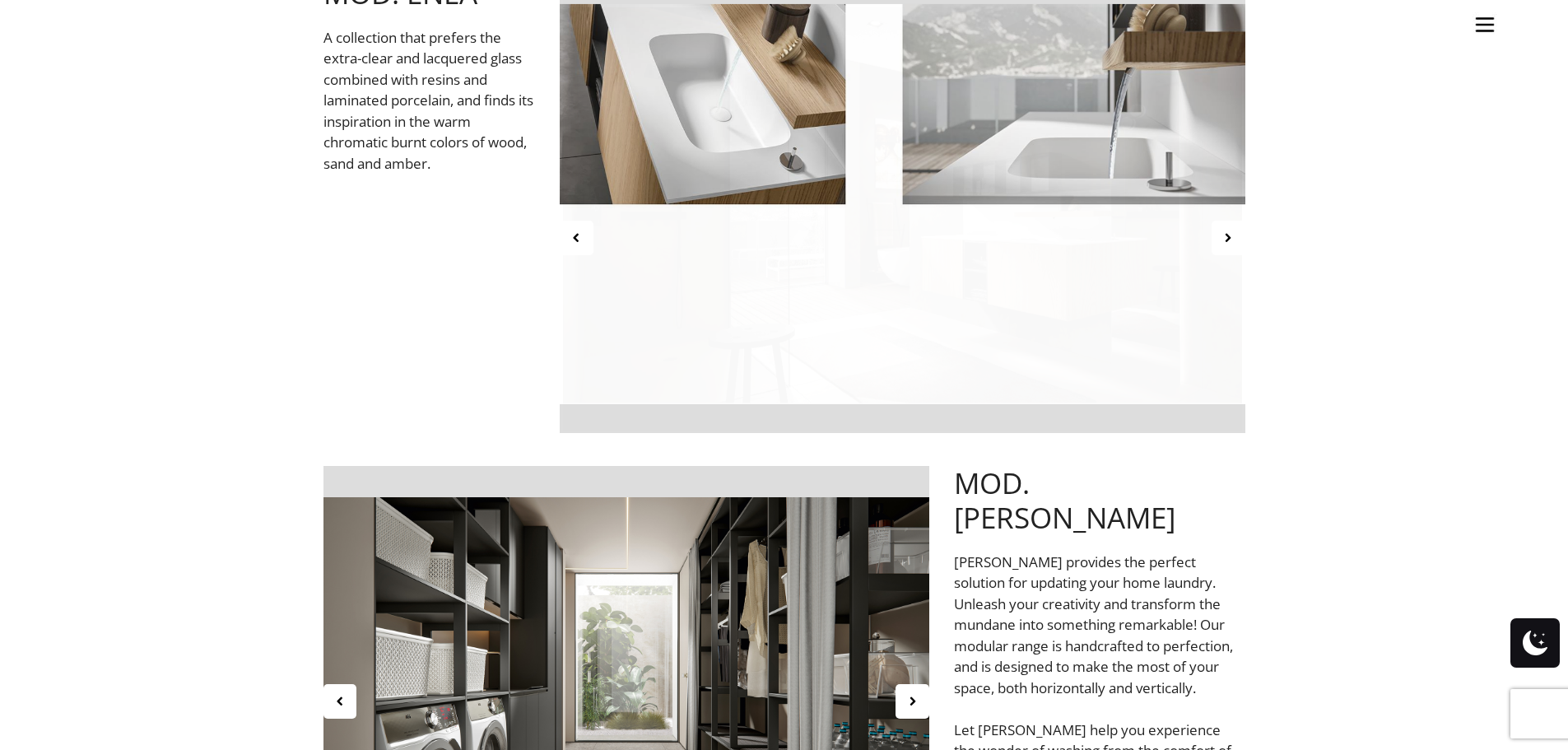
scroll to position [3705, 0]
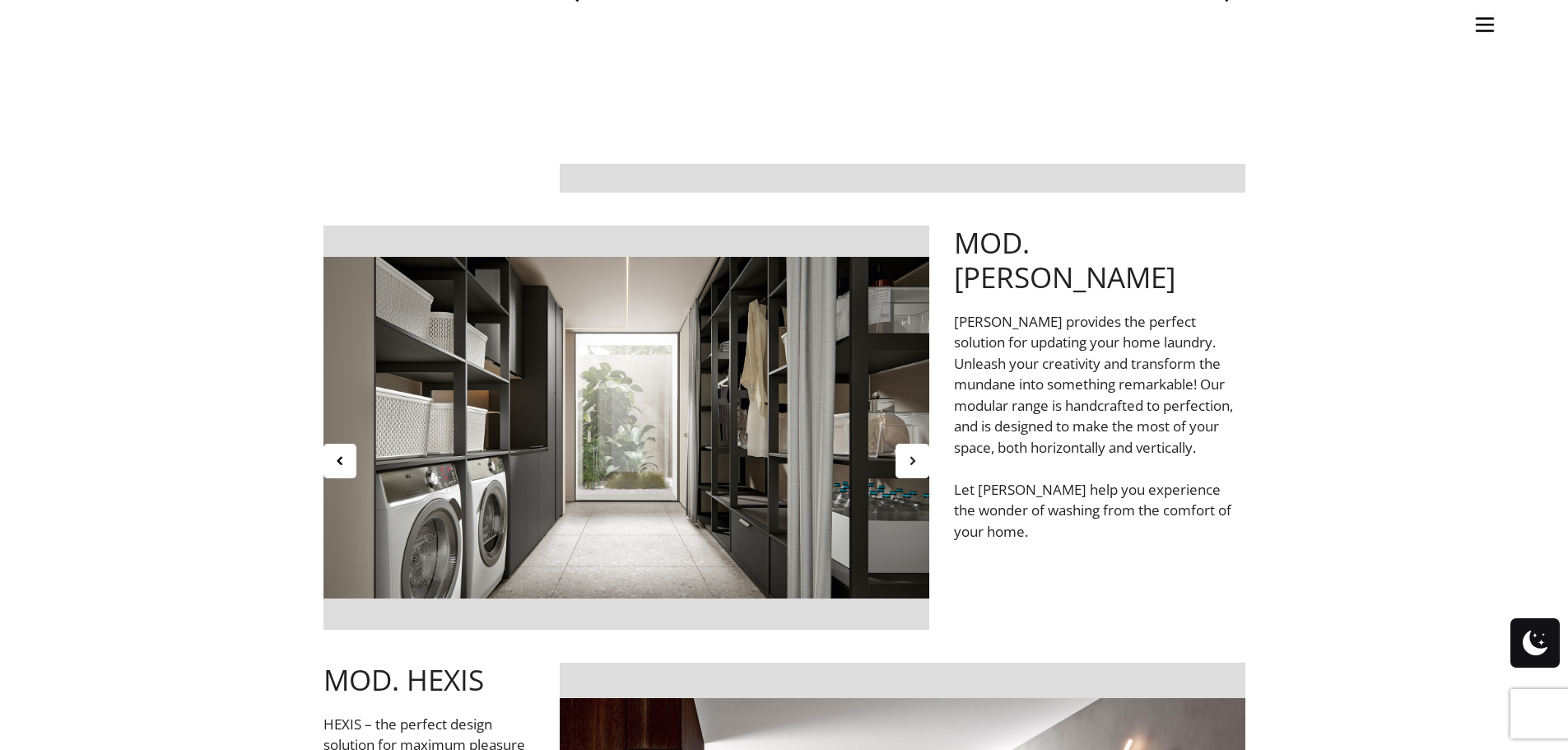
click at [920, 470] on div at bounding box center [913, 461] width 34 height 35
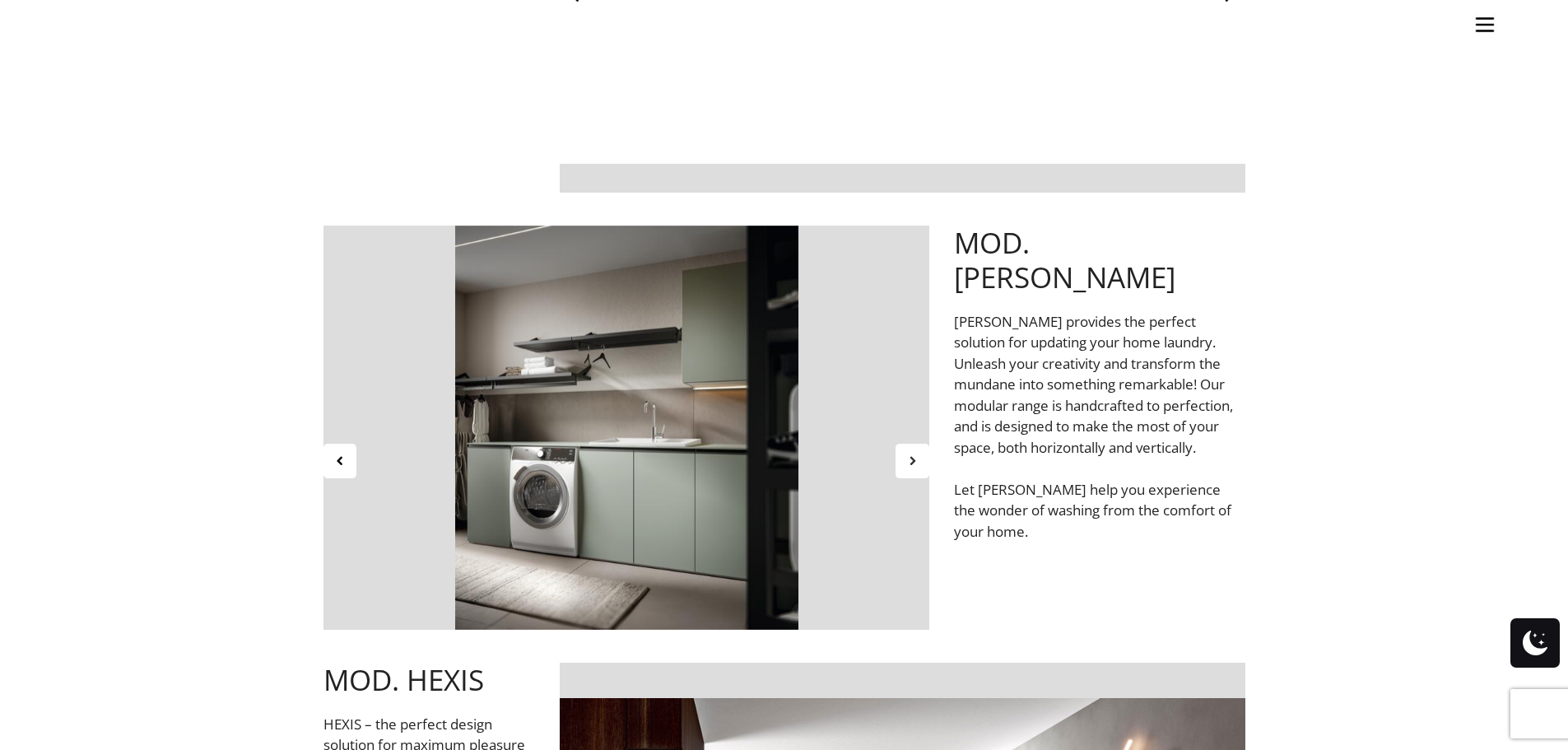
click at [920, 470] on div at bounding box center [913, 461] width 34 height 35
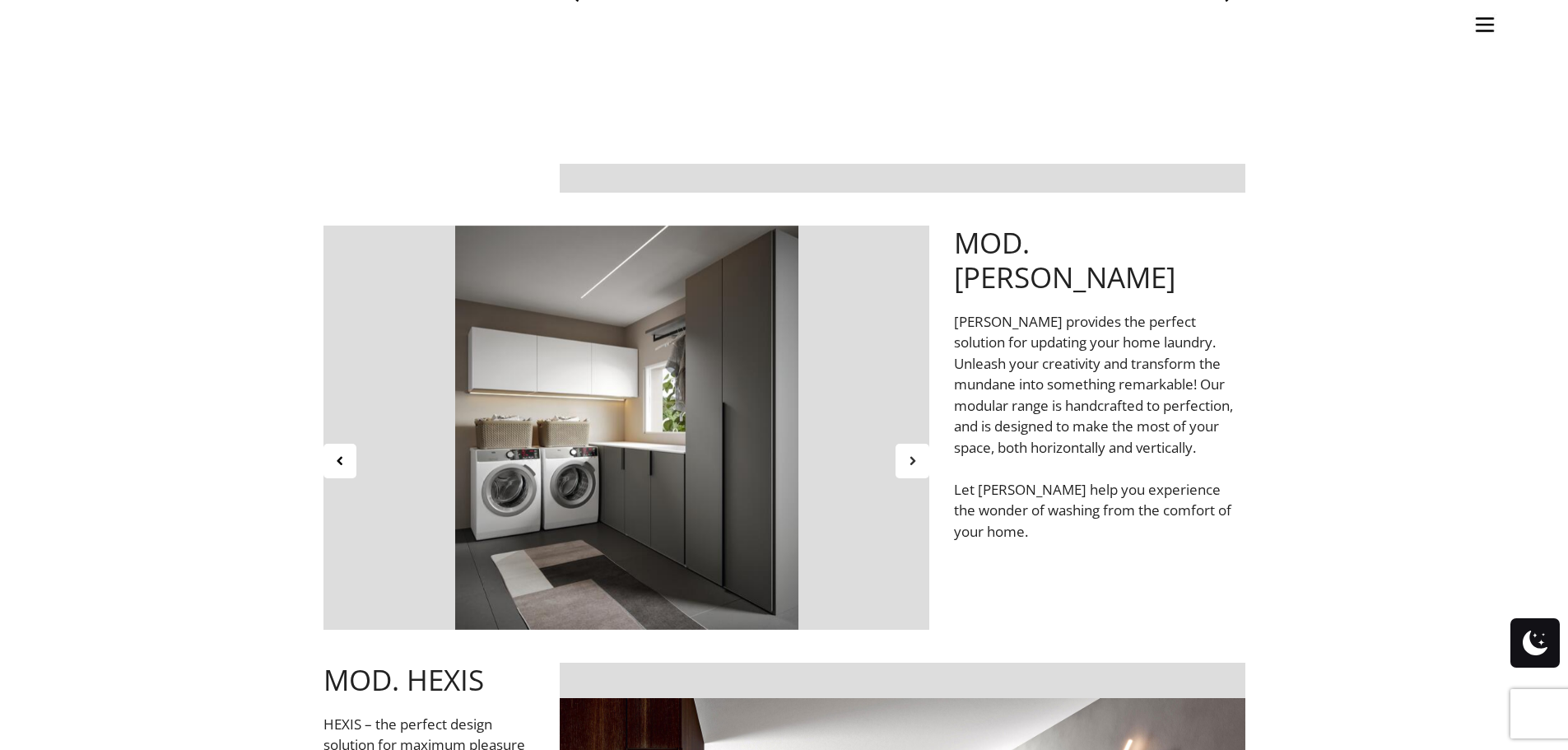
click at [920, 470] on div at bounding box center [913, 461] width 34 height 35
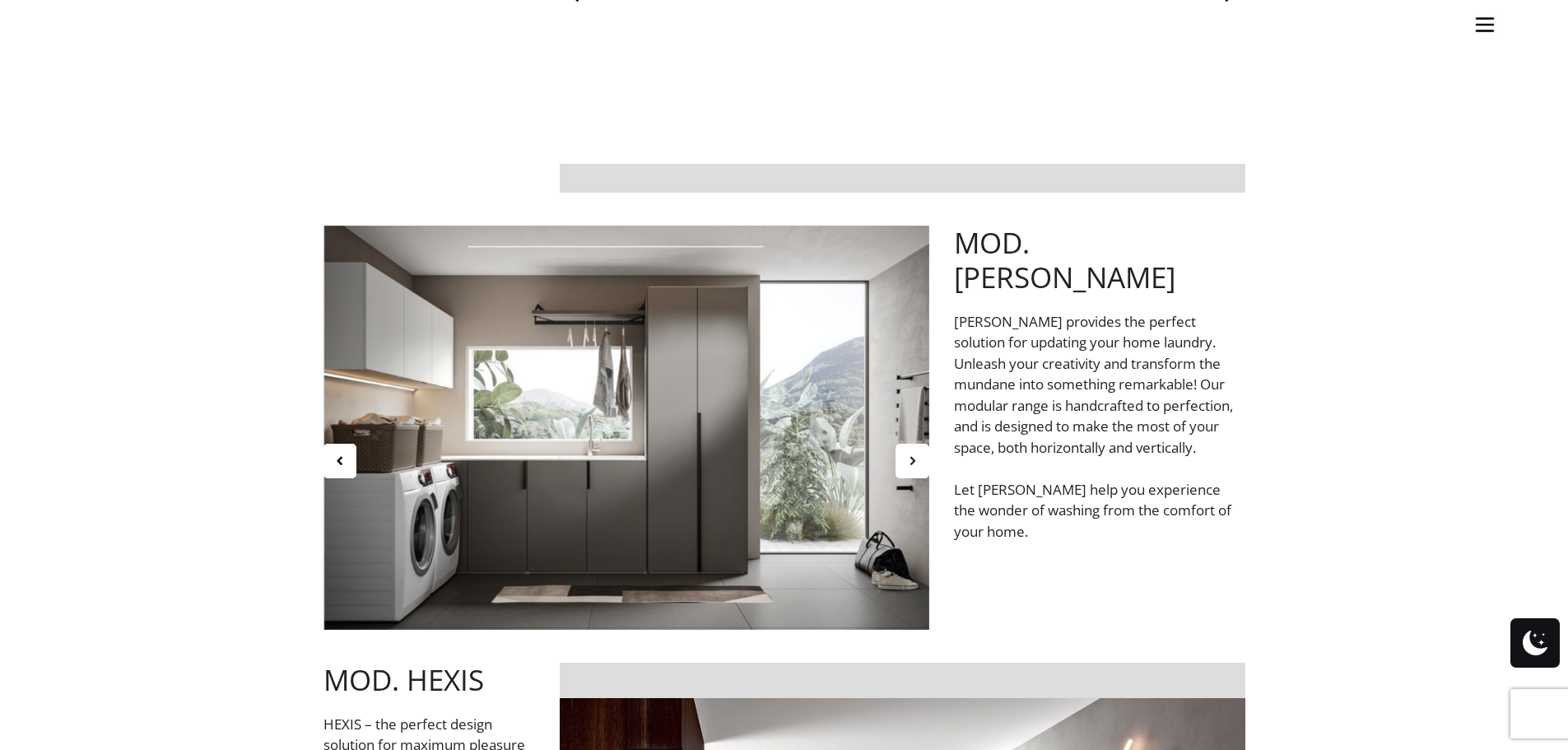
click at [920, 470] on div at bounding box center [913, 461] width 34 height 35
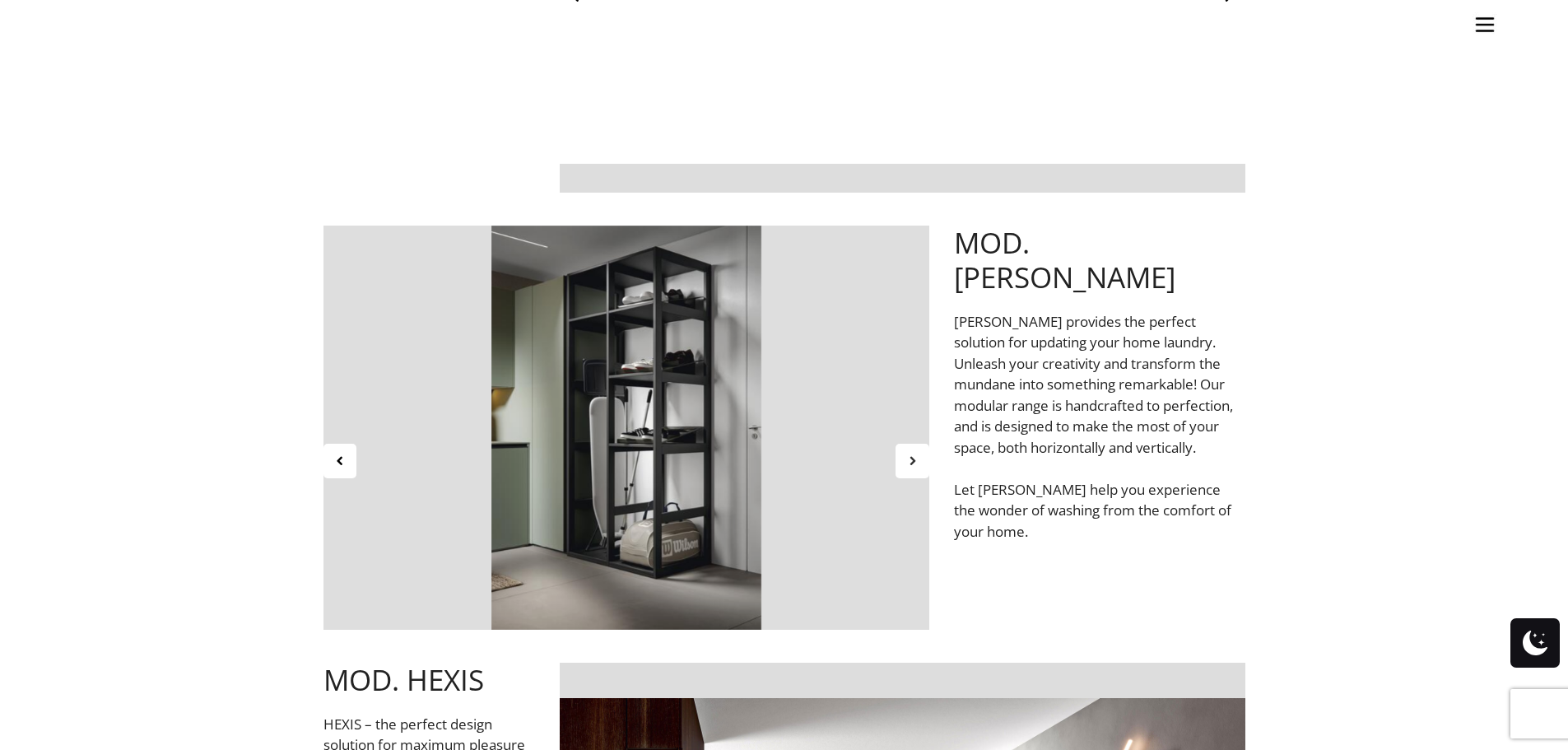
click at [920, 470] on div at bounding box center [913, 461] width 34 height 35
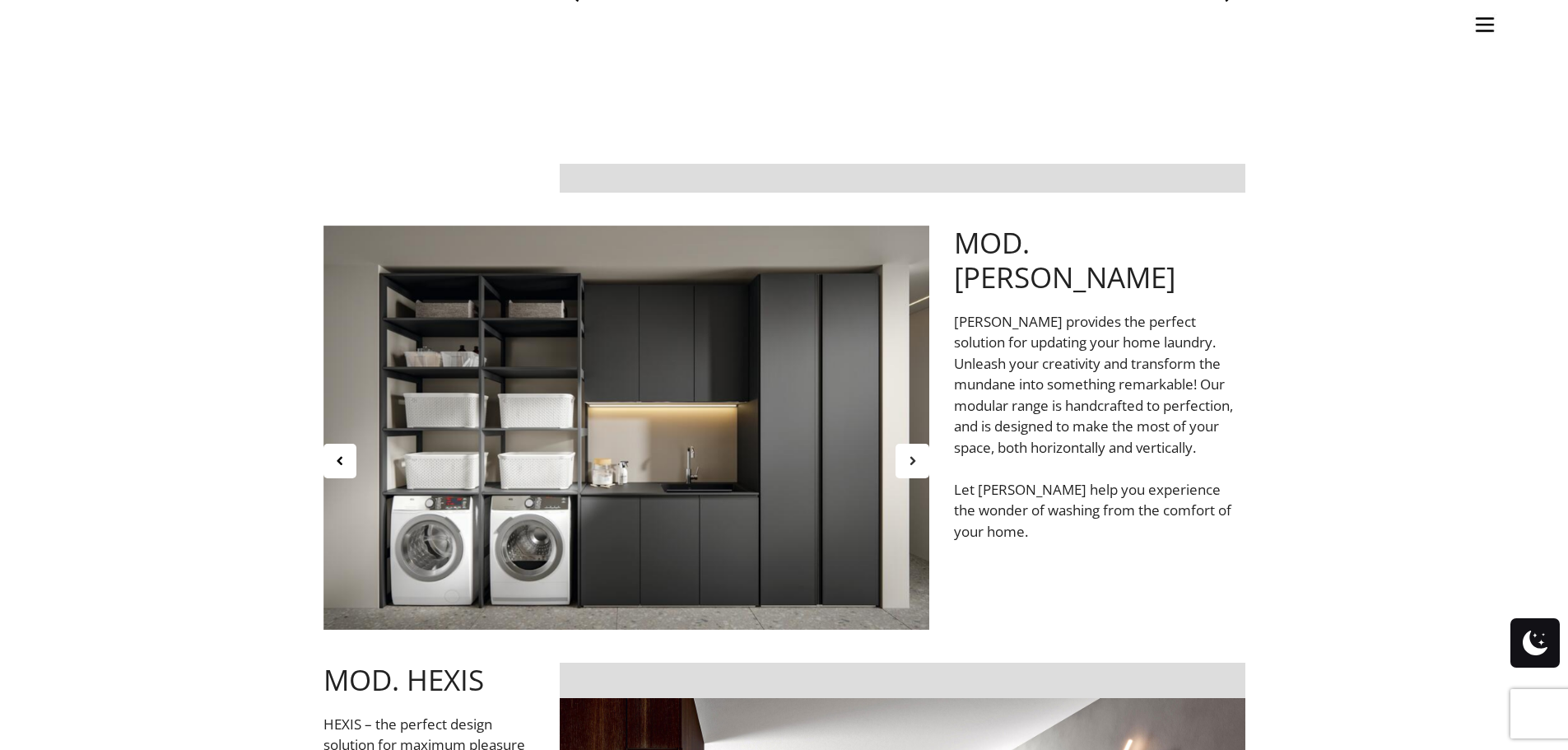
click at [920, 470] on div at bounding box center [913, 461] width 34 height 35
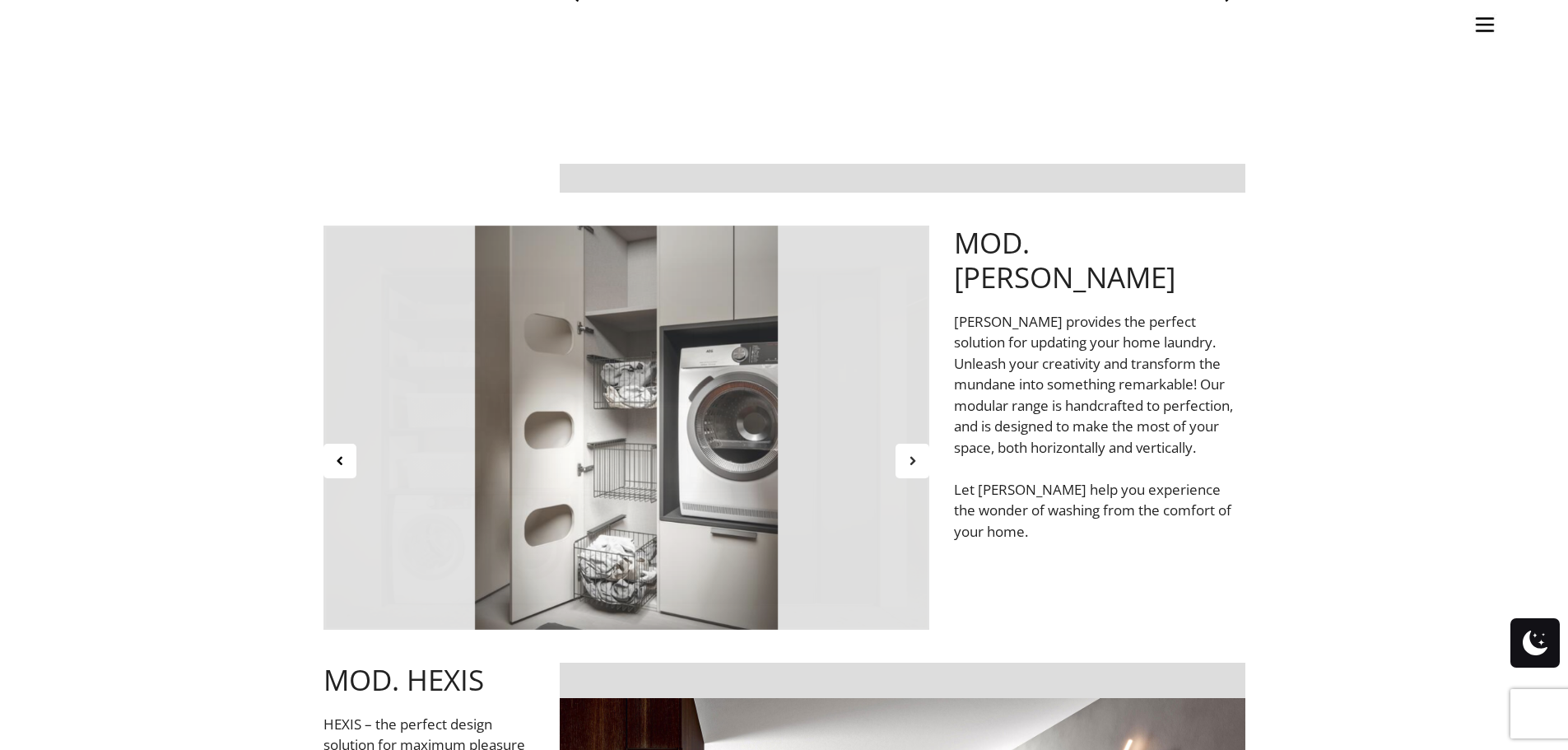
click at [920, 470] on div at bounding box center [913, 461] width 34 height 35
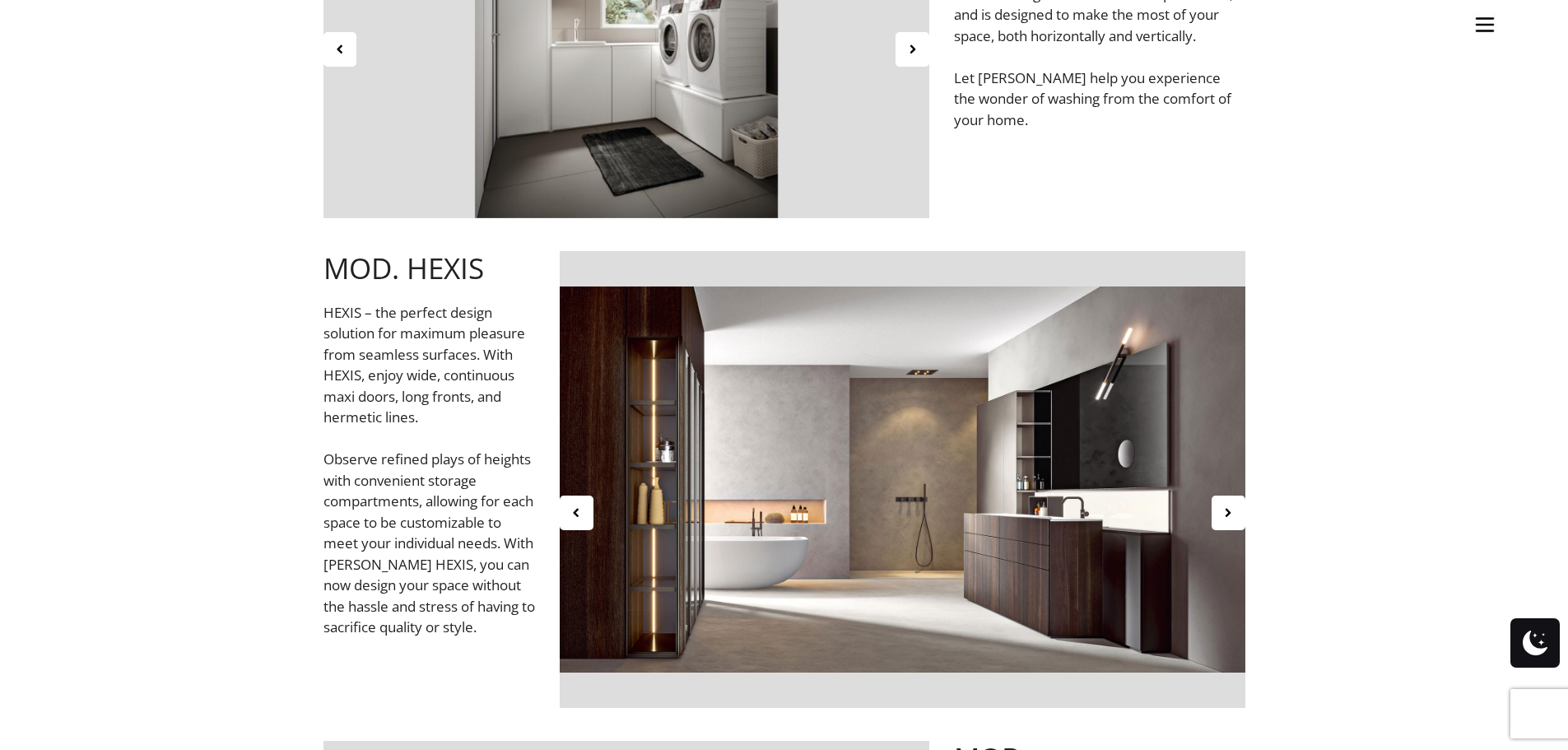
scroll to position [4199, 0]
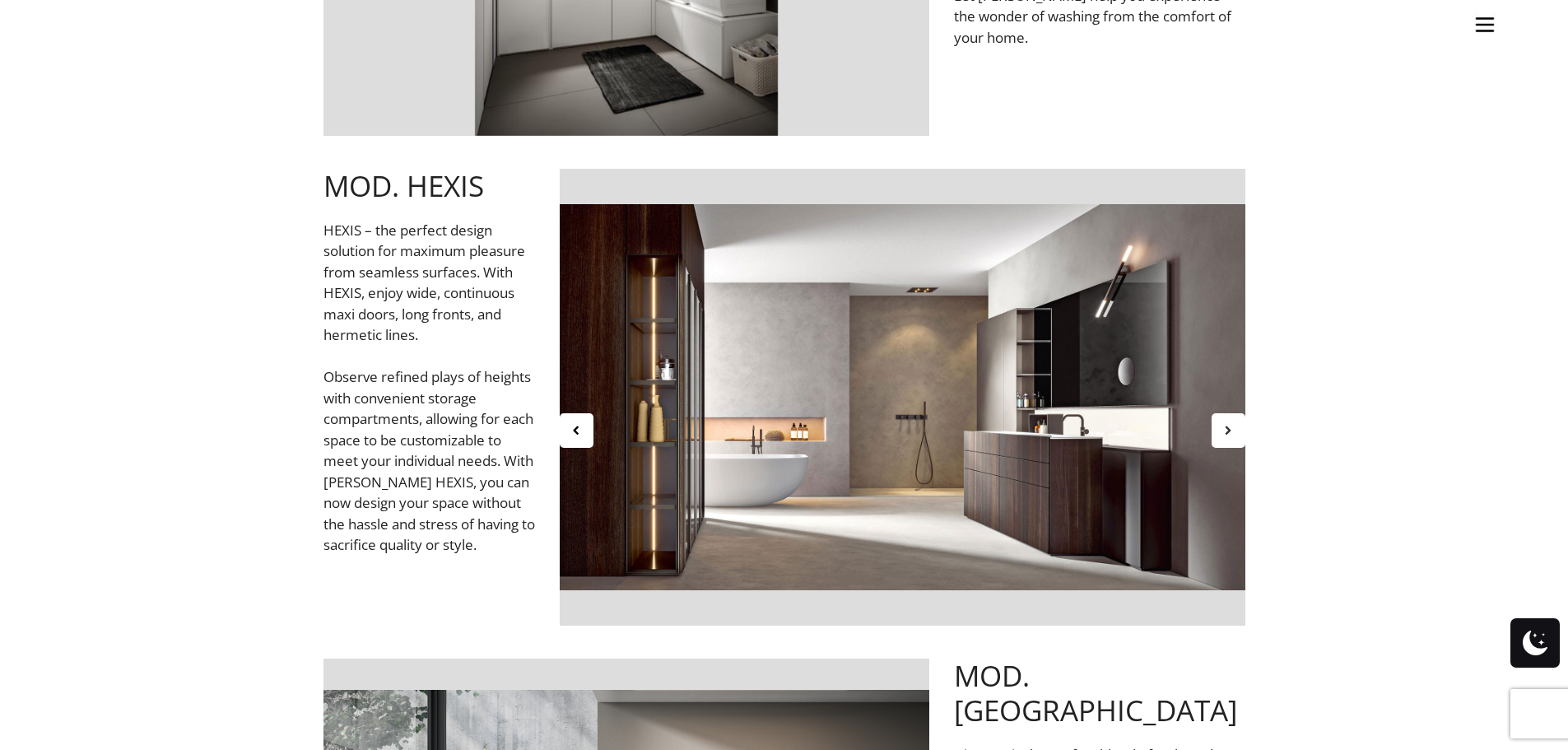
click at [1239, 438] on div at bounding box center [1229, 431] width 34 height 35
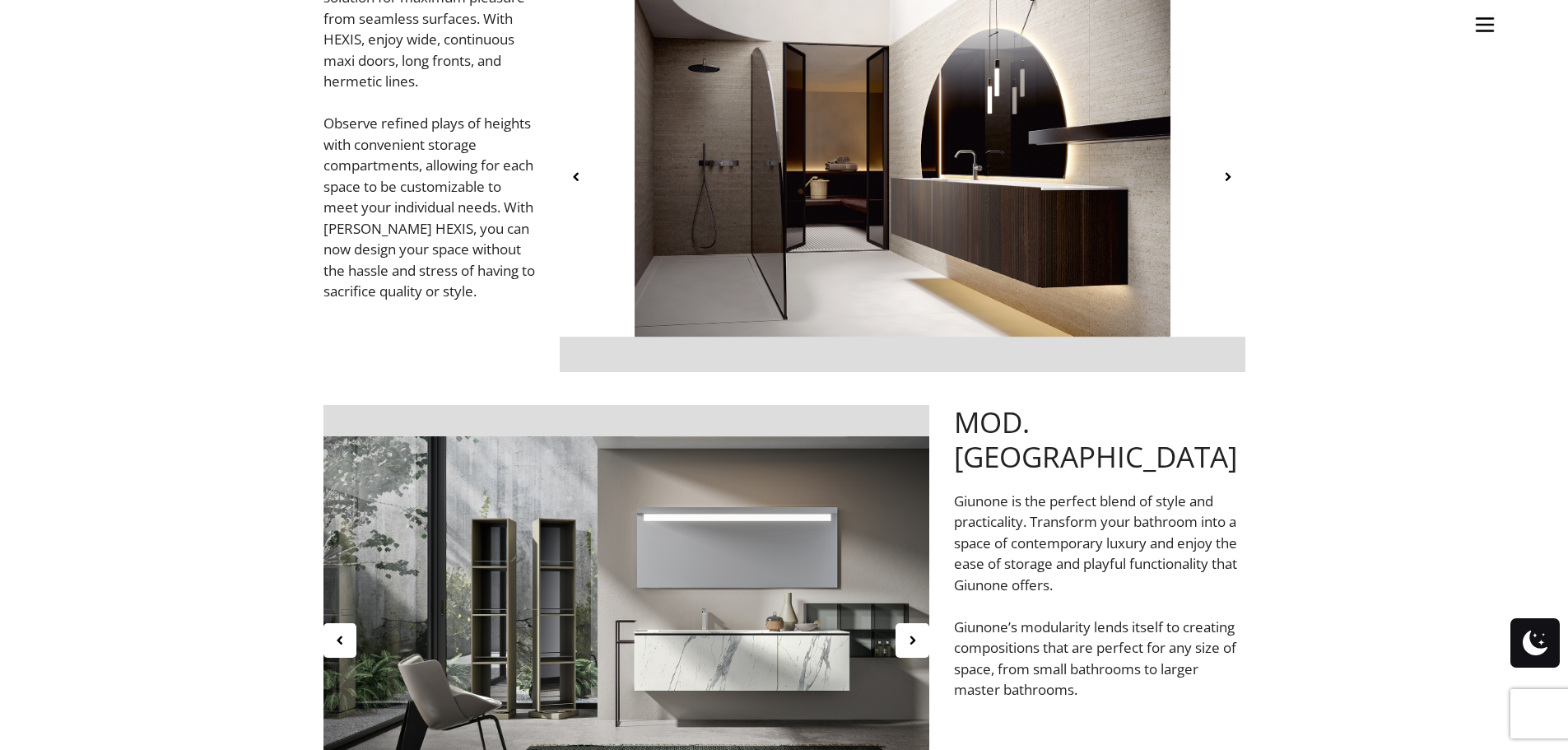
scroll to position [4528, 0]
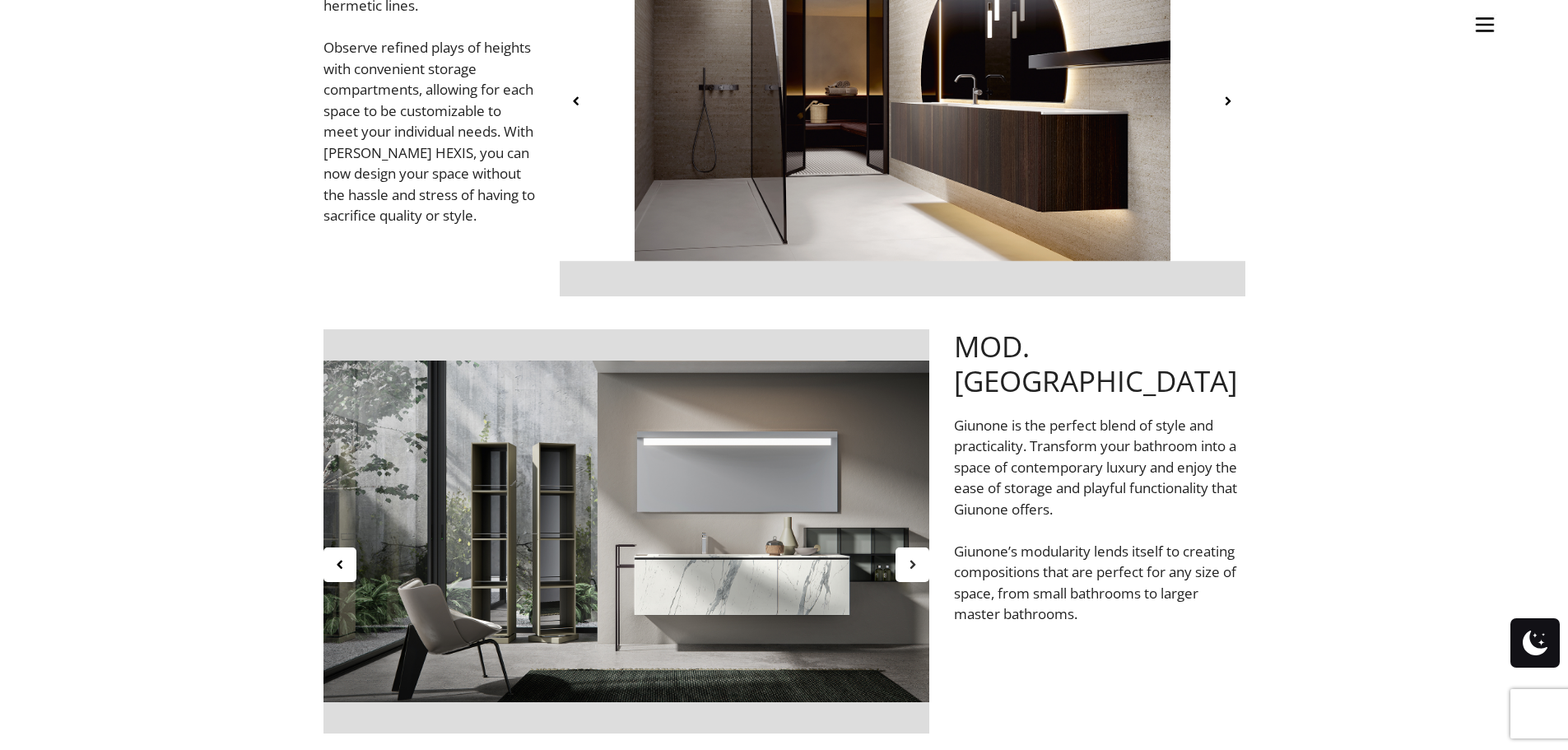
click at [915, 567] on icon at bounding box center [912, 563] width 14 height 14
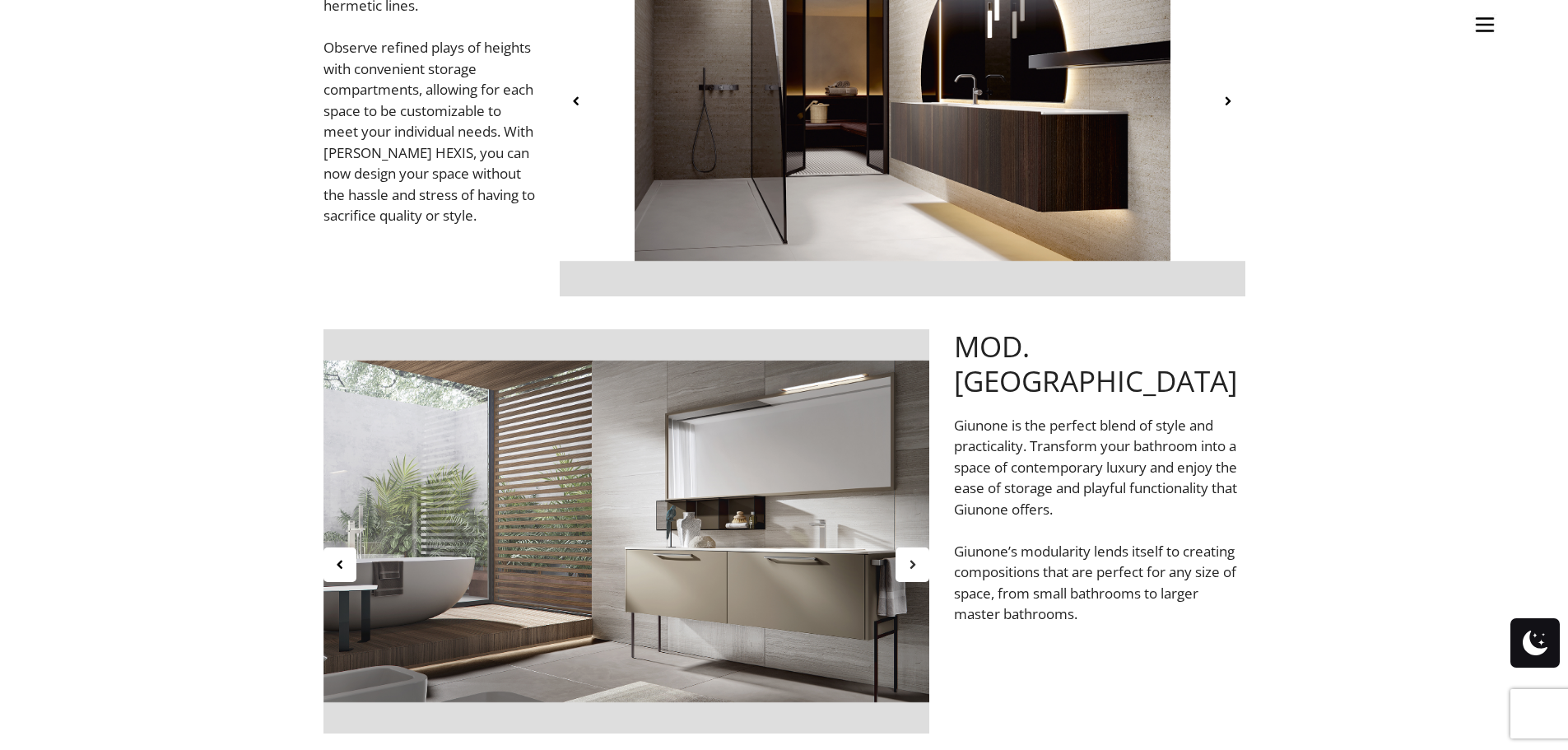
click at [915, 567] on icon at bounding box center [912, 563] width 14 height 14
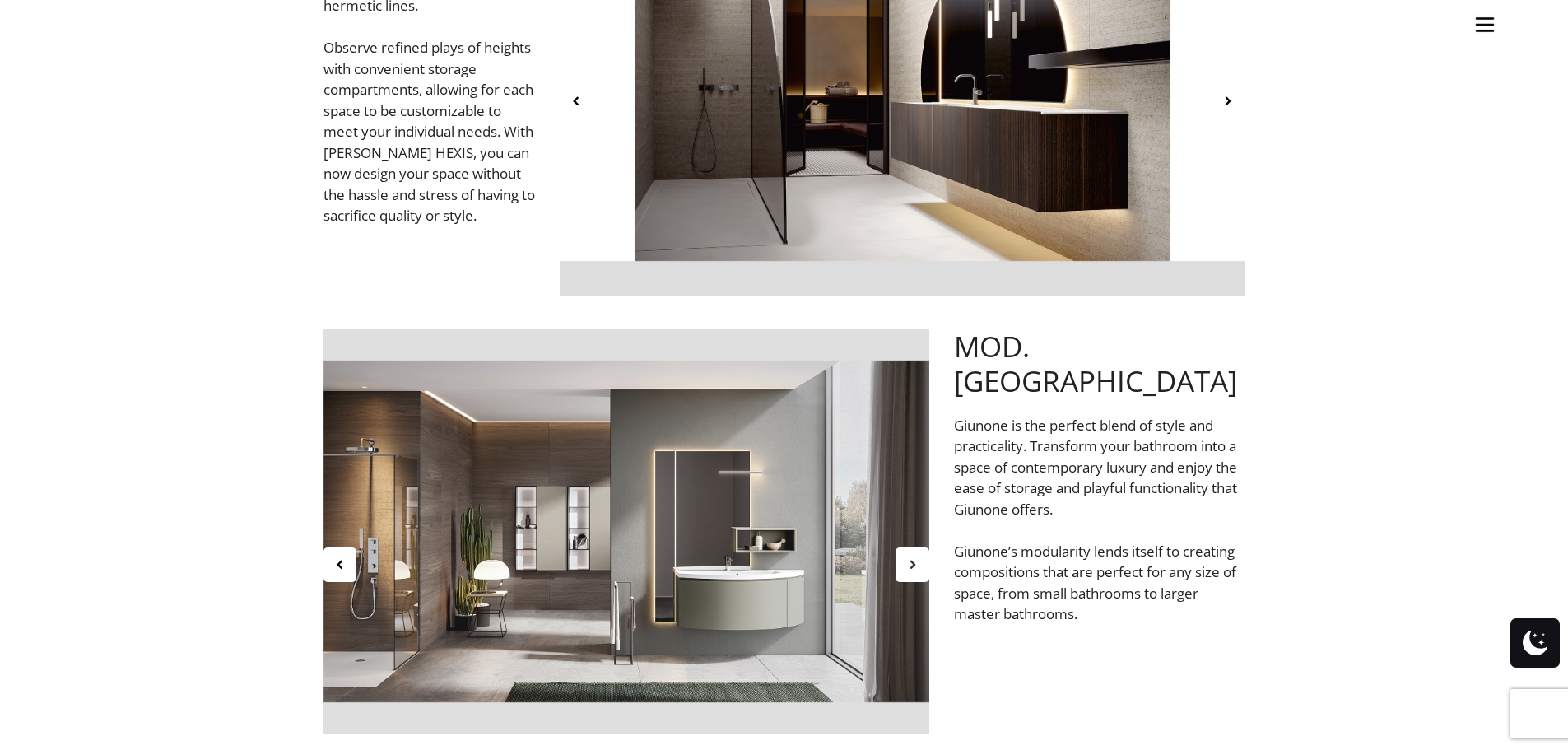
click at [915, 567] on icon at bounding box center [912, 563] width 14 height 14
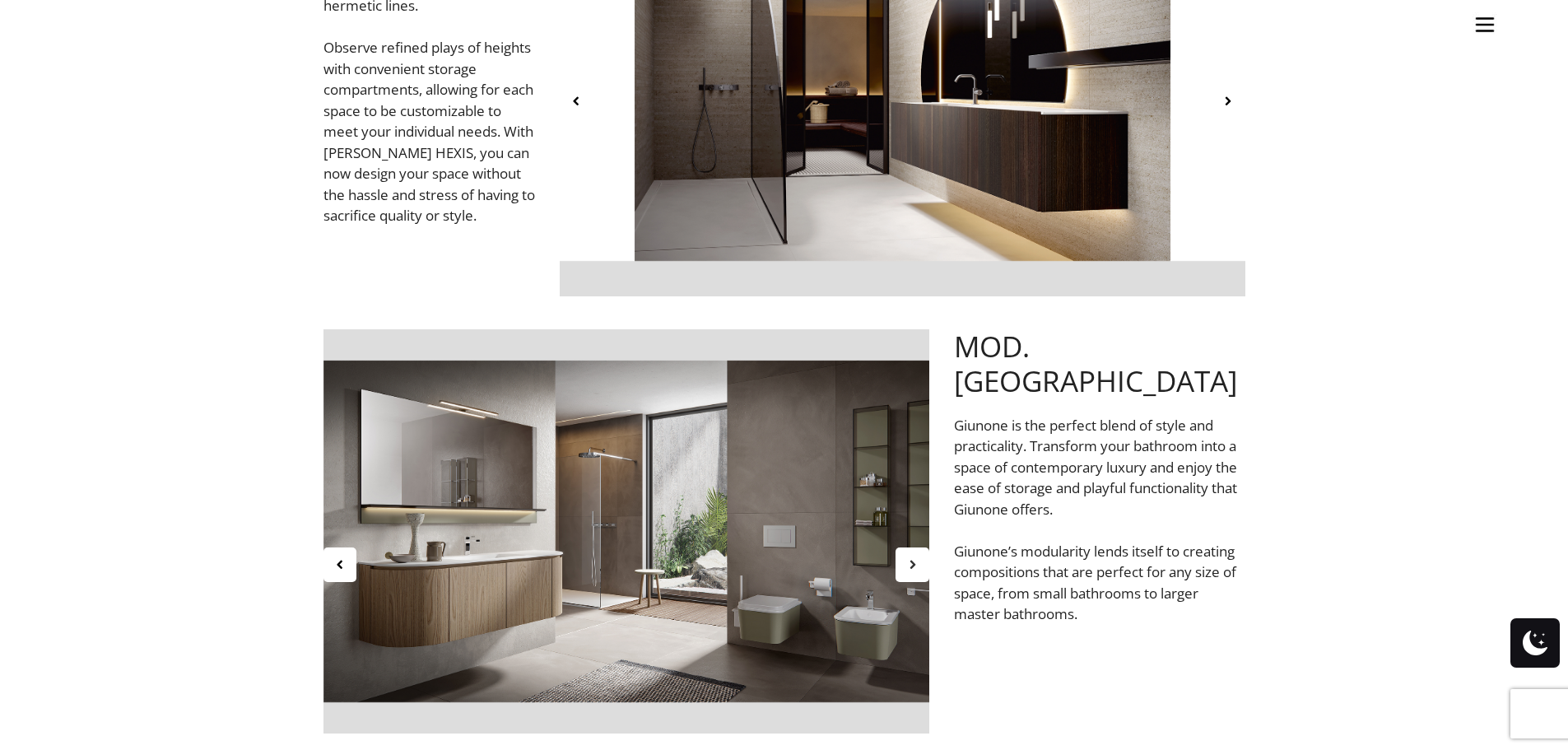
click at [915, 567] on icon at bounding box center [912, 563] width 14 height 14
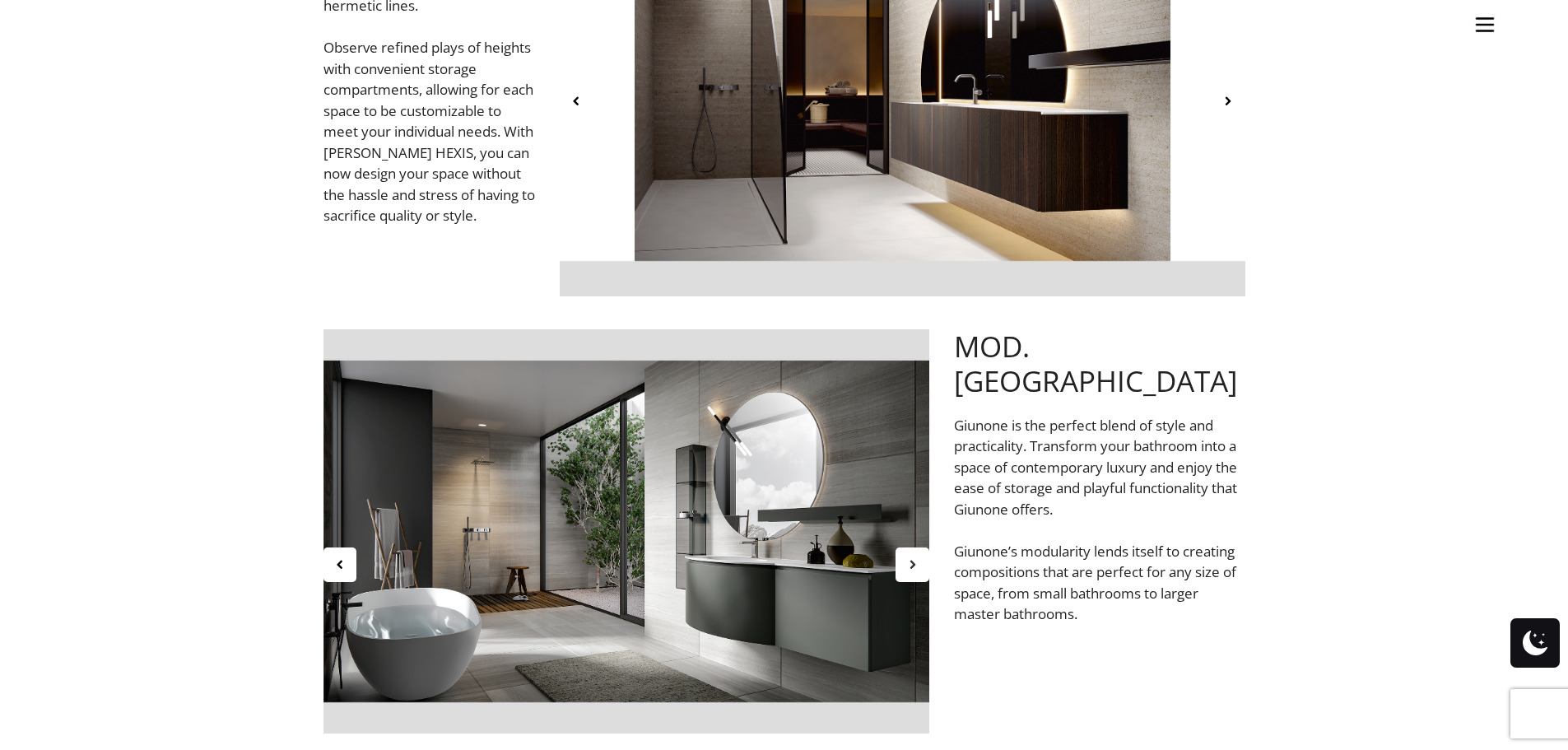
click at [915, 567] on icon at bounding box center [912, 563] width 14 height 14
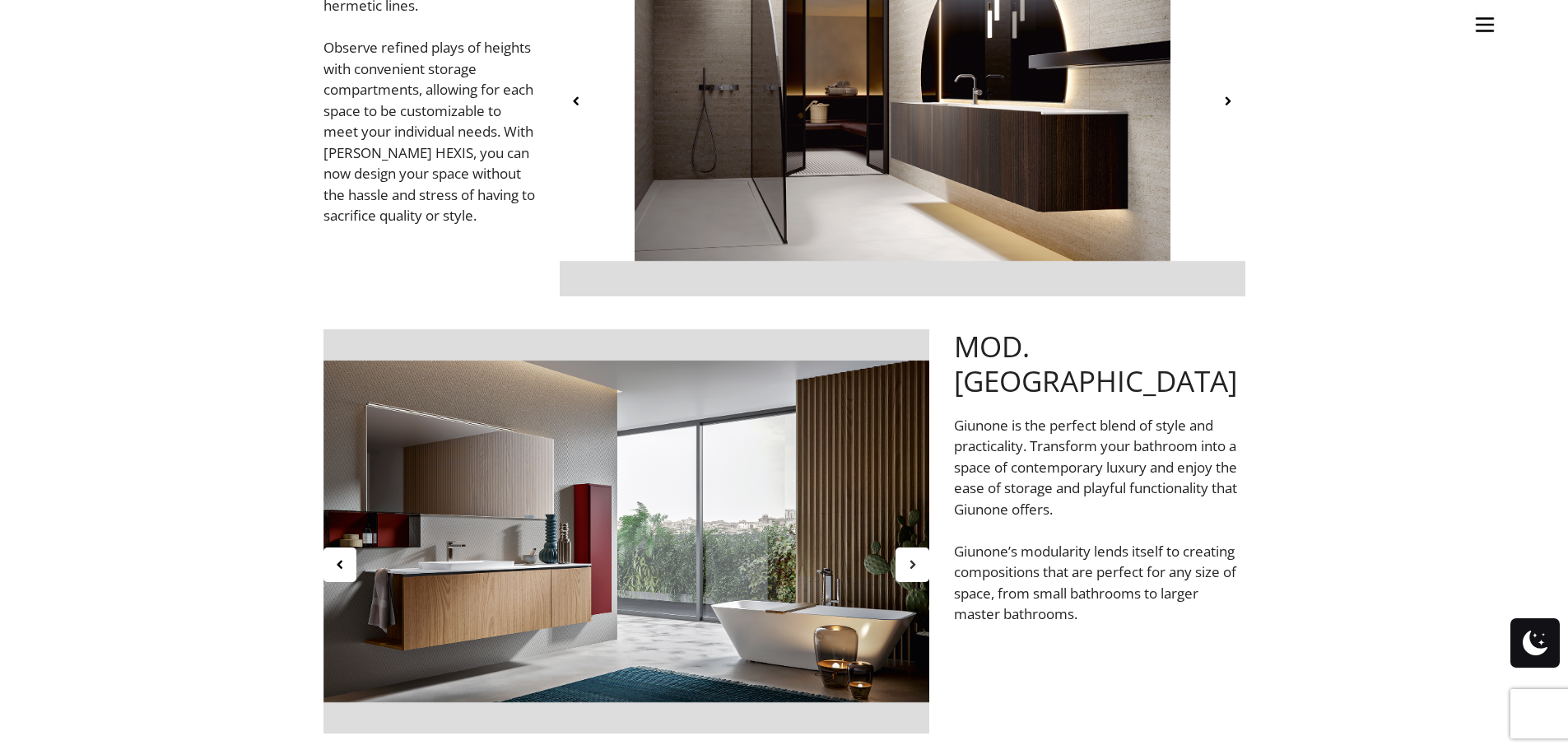
click at [915, 567] on icon at bounding box center [912, 563] width 14 height 14
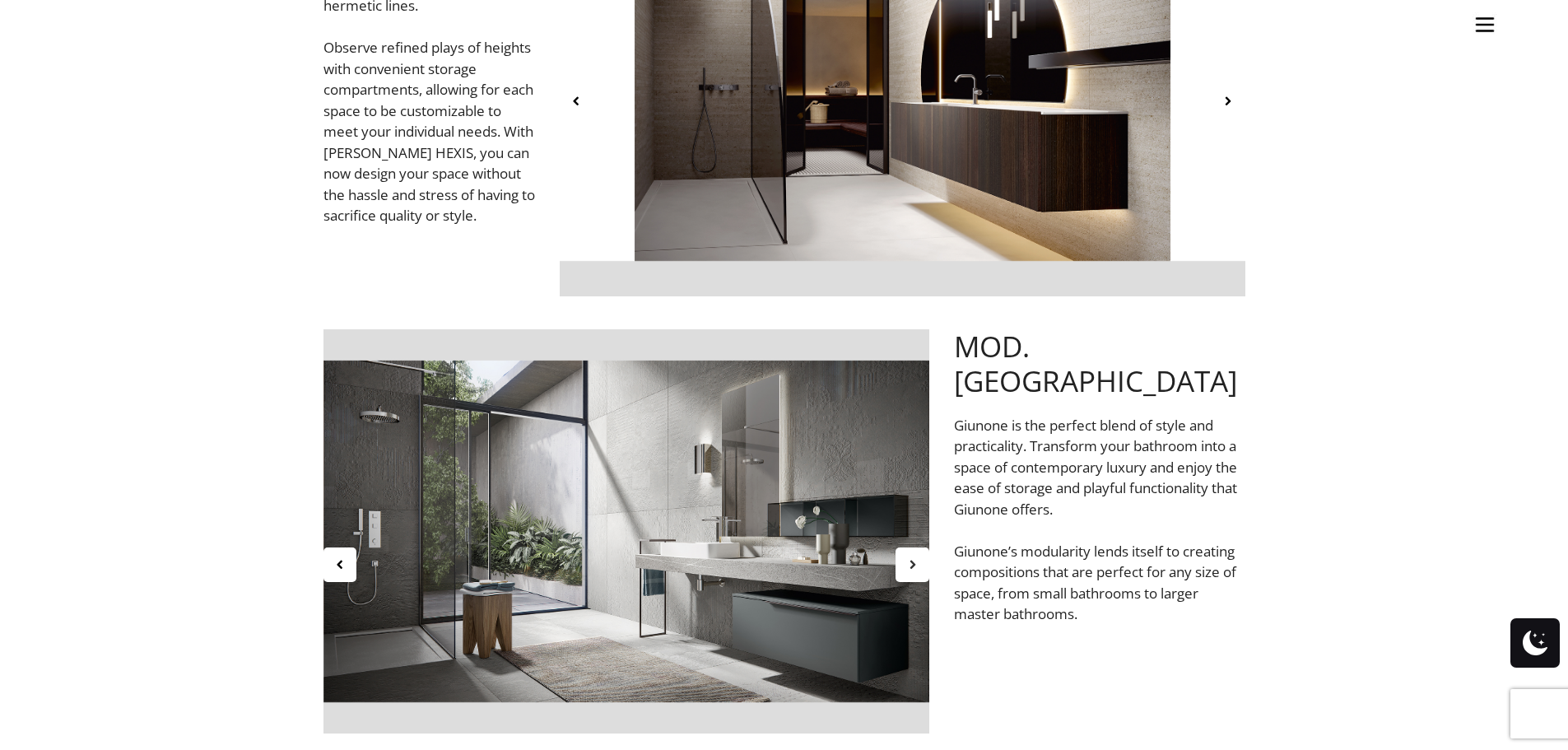
click at [915, 567] on icon at bounding box center [912, 563] width 14 height 14
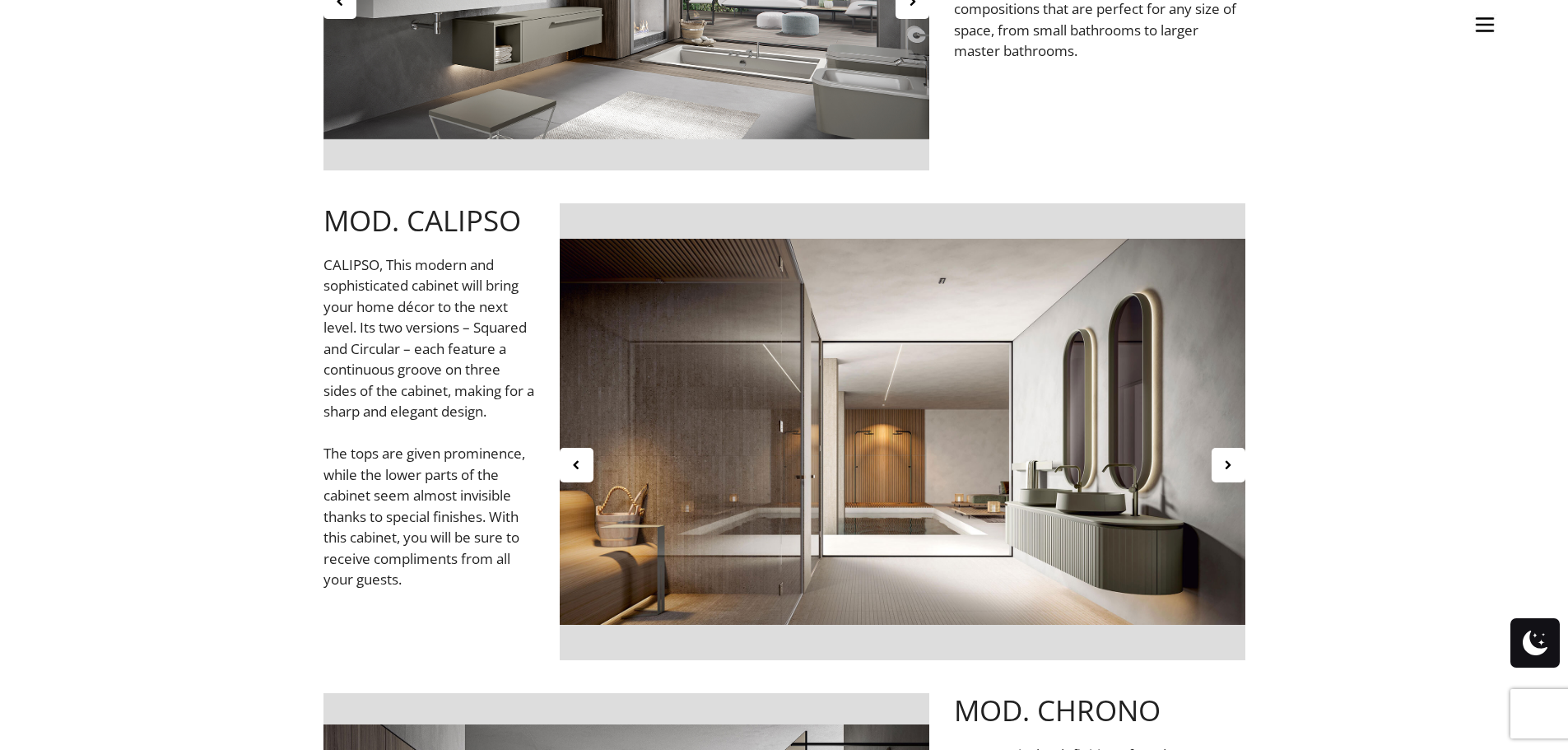
scroll to position [5105, 0]
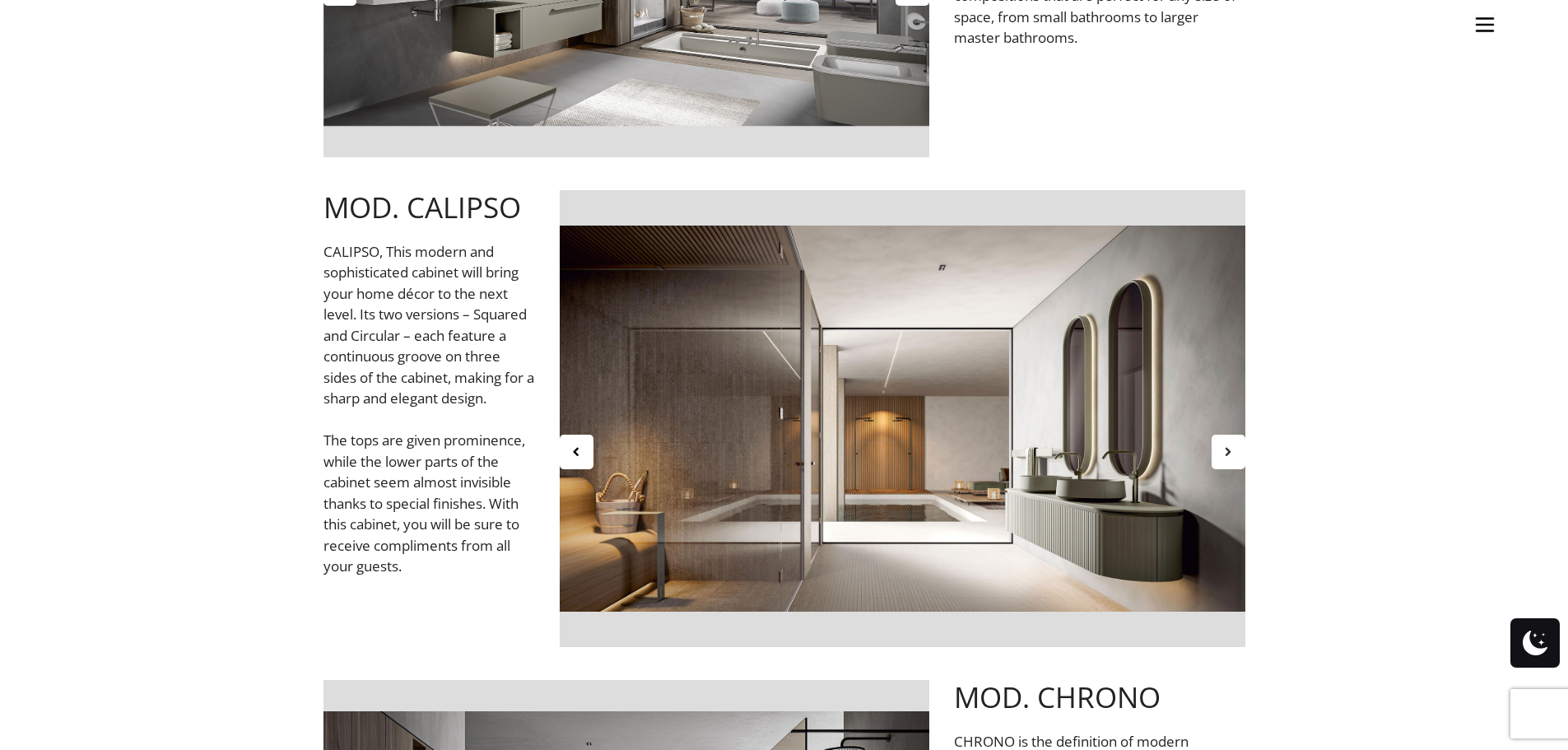
click at [1243, 455] on div at bounding box center [1229, 452] width 34 height 35
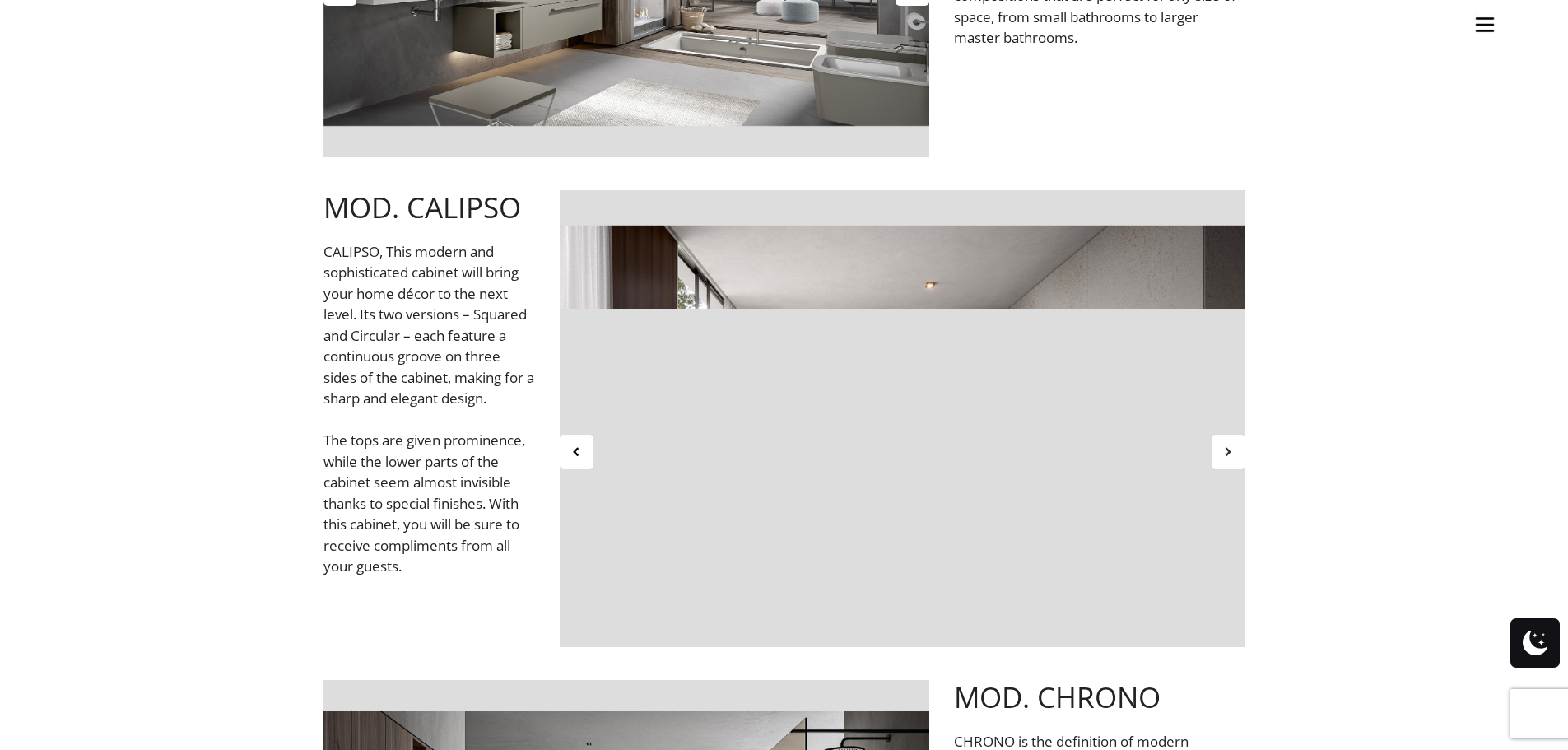
click at [1243, 455] on div at bounding box center [1229, 452] width 34 height 35
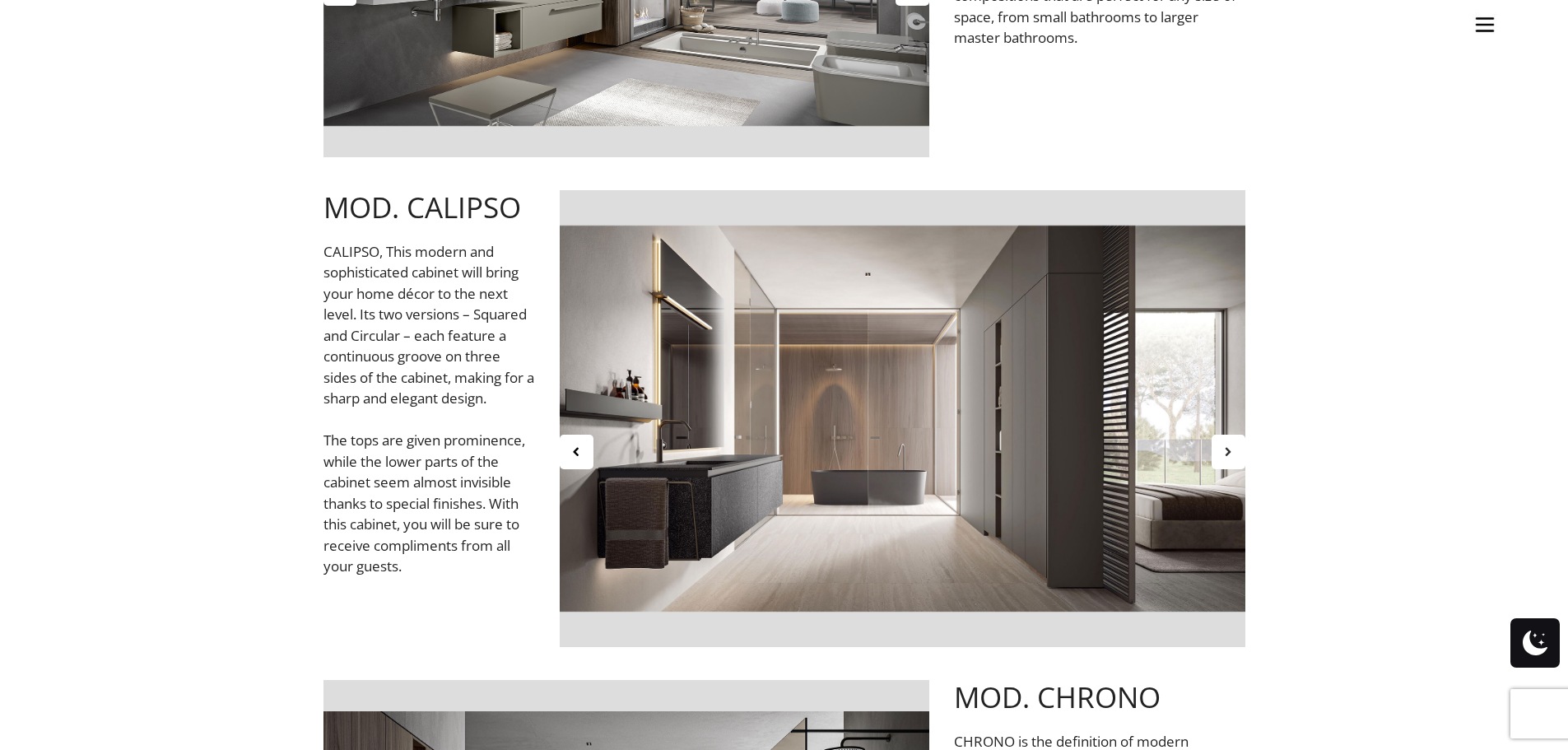
click at [1243, 455] on div at bounding box center [1229, 452] width 34 height 35
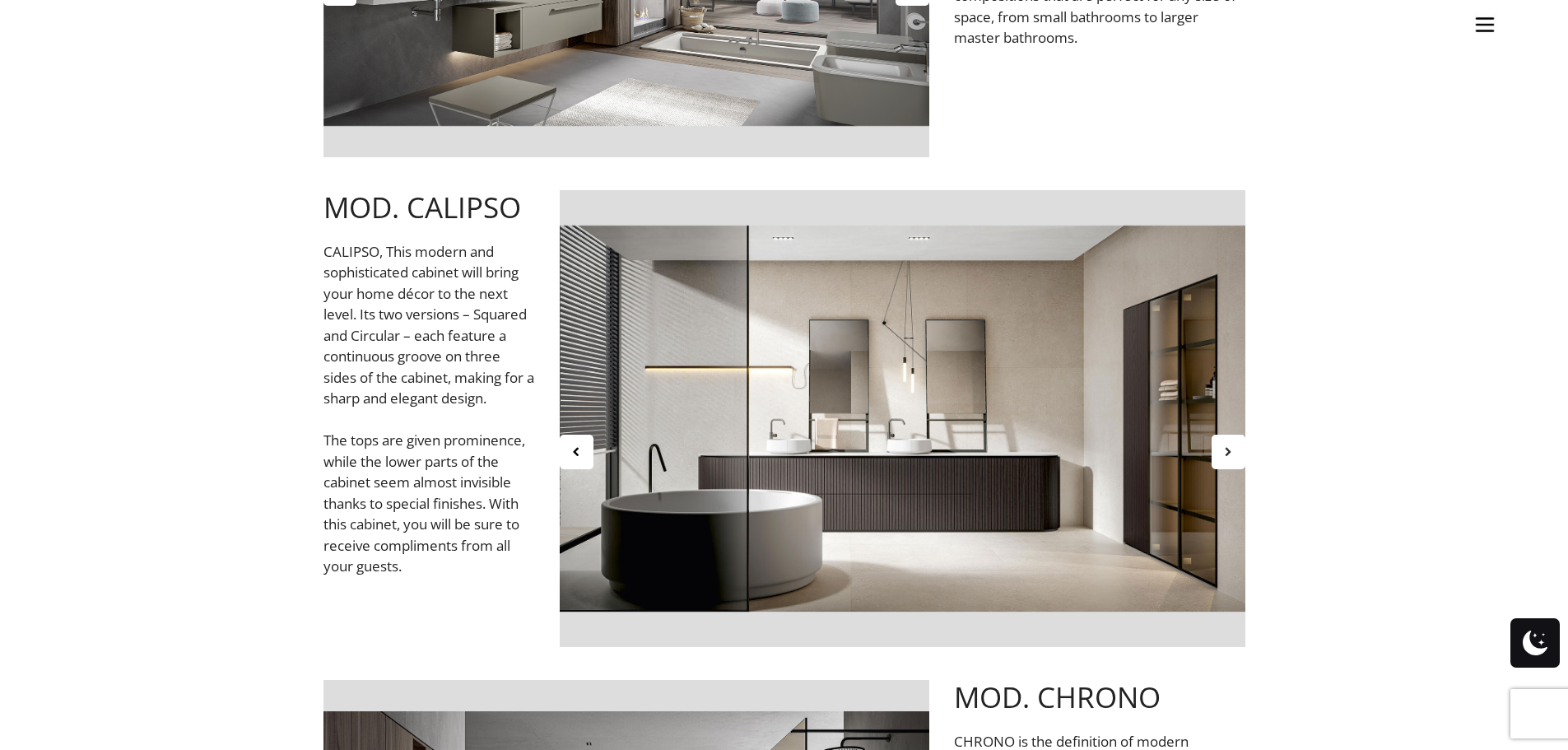
click at [1243, 455] on div at bounding box center [1229, 452] width 34 height 35
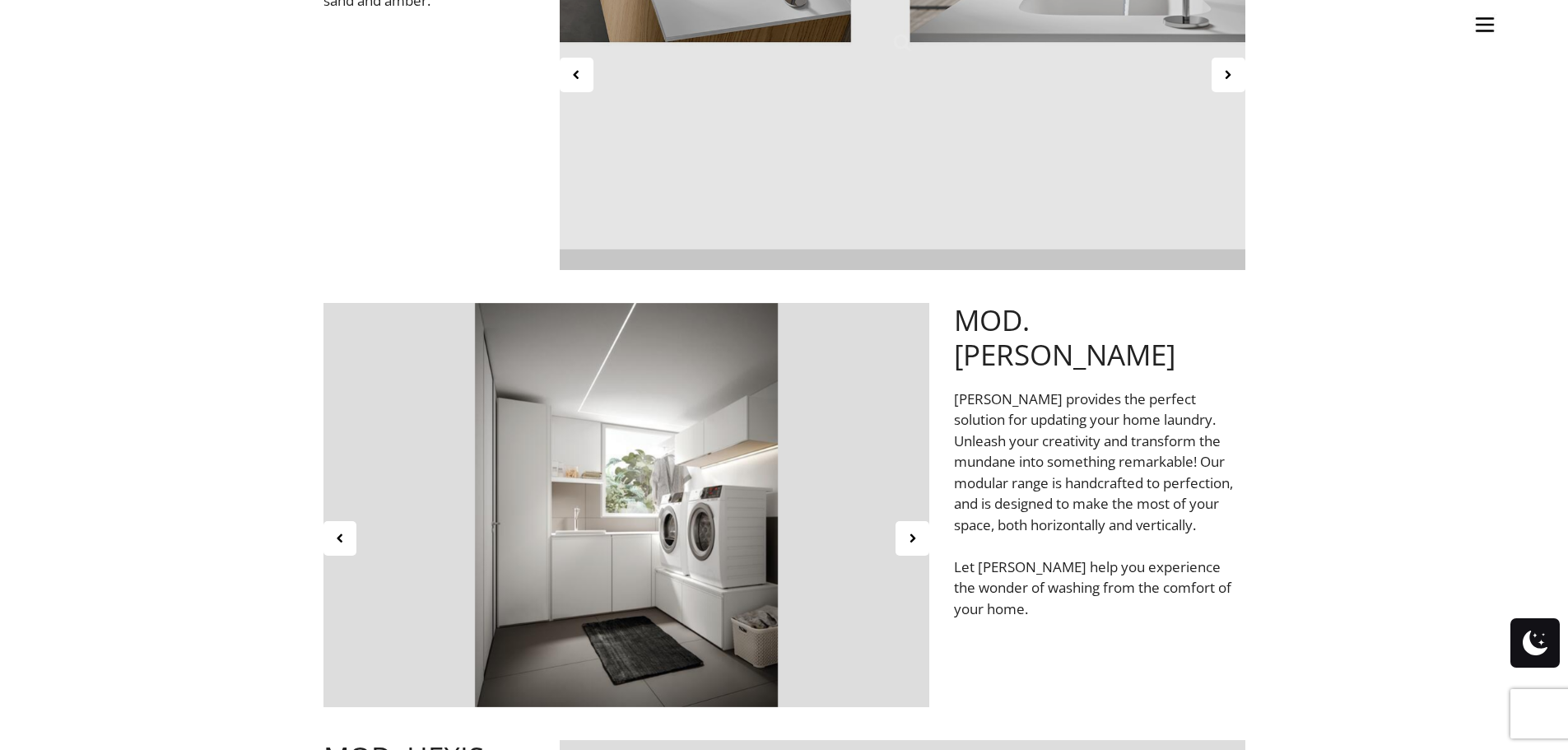
scroll to position [3458, 0]
